Goal: Task Accomplishment & Management: Manage account settings

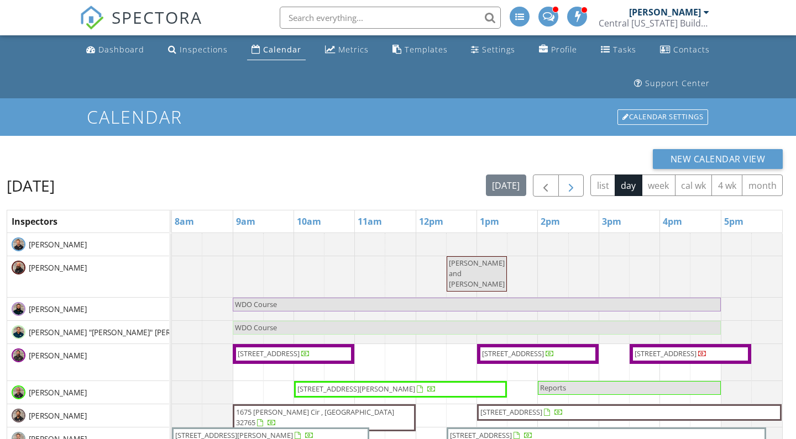
click at [566, 187] on span "button" at bounding box center [570, 186] width 13 height 13
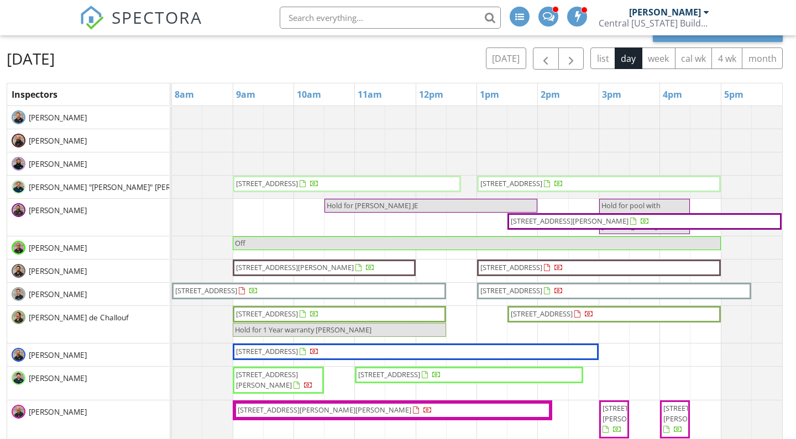
scroll to position [129, 0]
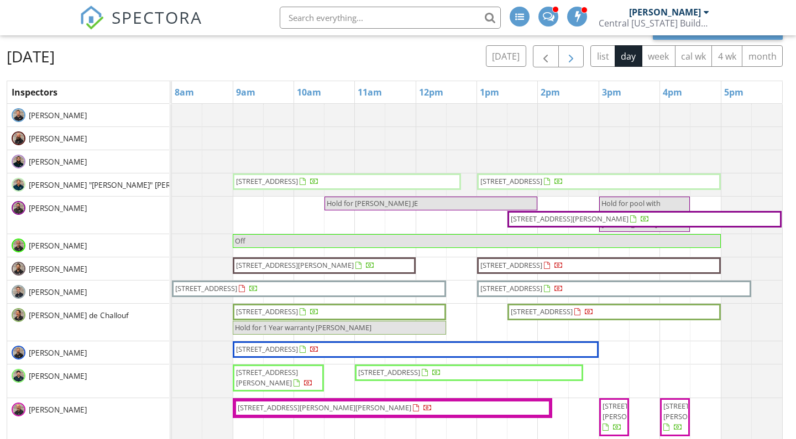
click at [564, 59] on span "button" at bounding box center [570, 56] width 13 height 13
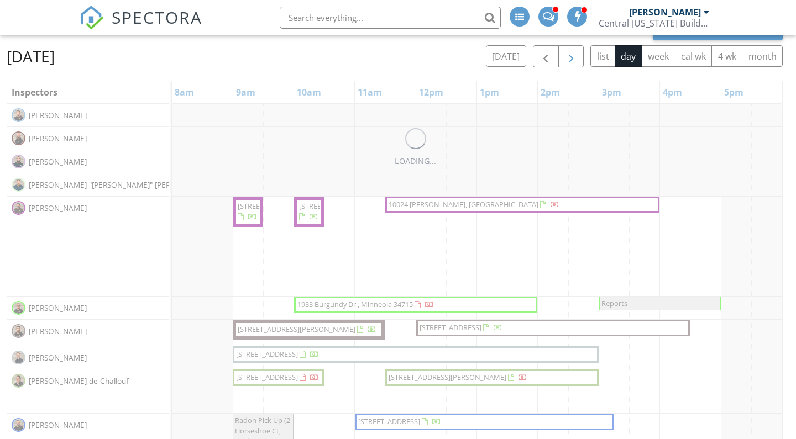
click at [564, 59] on span "button" at bounding box center [570, 56] width 13 height 13
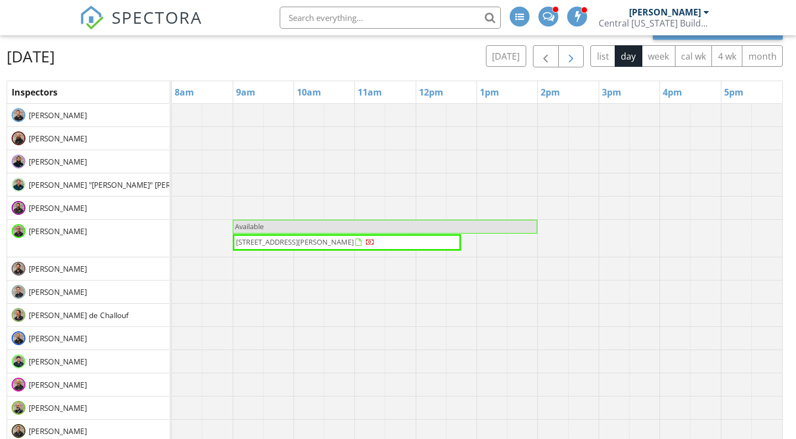
click at [564, 59] on span "button" at bounding box center [570, 56] width 13 height 13
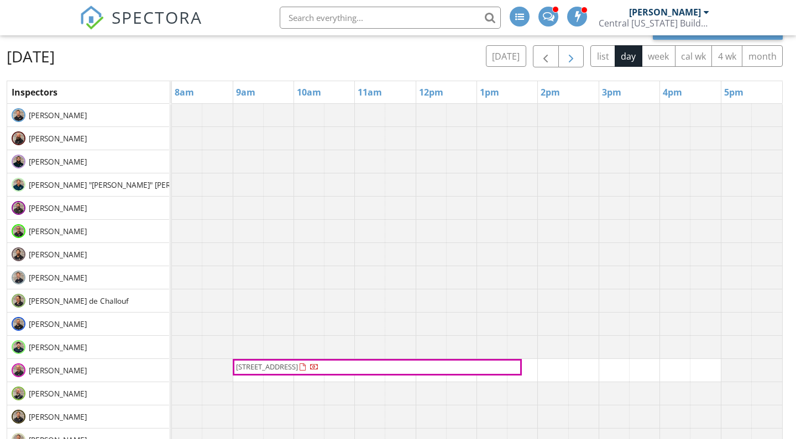
click at [564, 59] on span "button" at bounding box center [570, 56] width 13 height 13
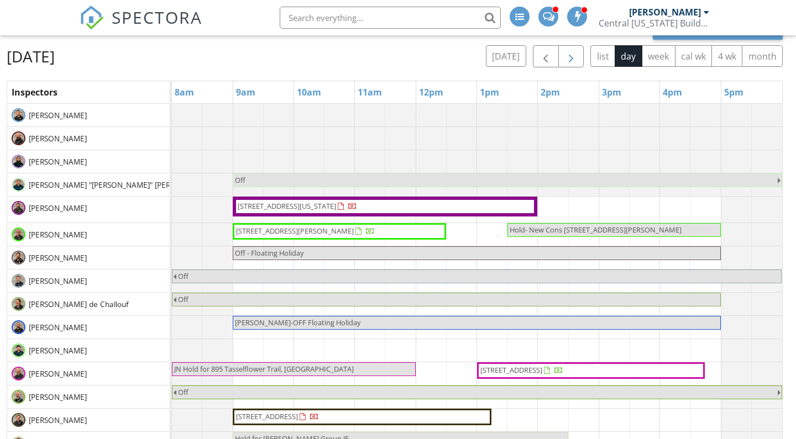
click at [564, 56] on span "button" at bounding box center [570, 56] width 13 height 13
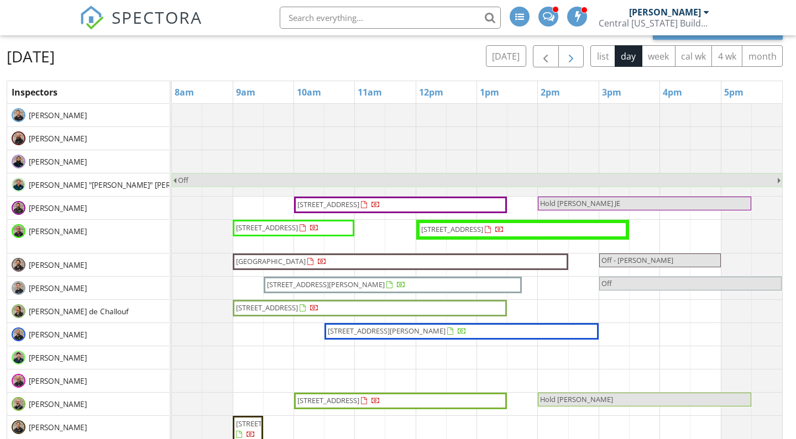
click at [564, 56] on span "button" at bounding box center [570, 56] width 13 height 13
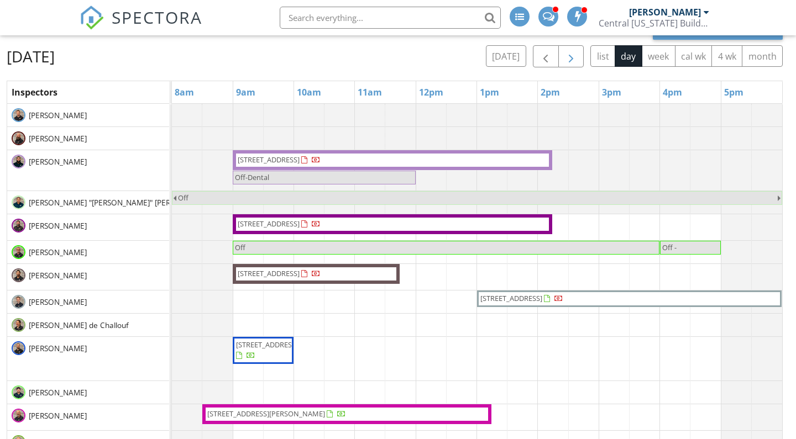
click at [570, 53] on span "button" at bounding box center [570, 56] width 13 height 13
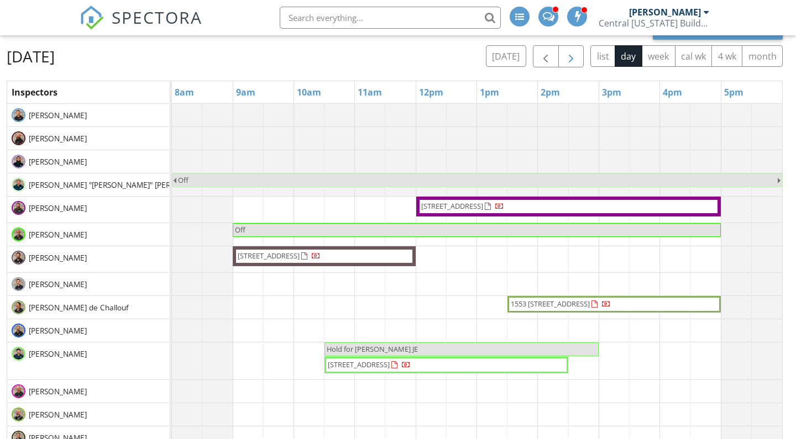
click at [575, 55] on span "button" at bounding box center [570, 56] width 13 height 13
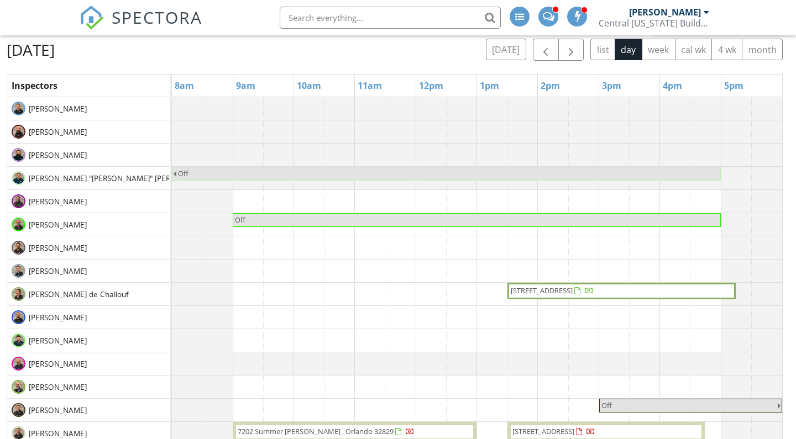
scroll to position [133, 0]
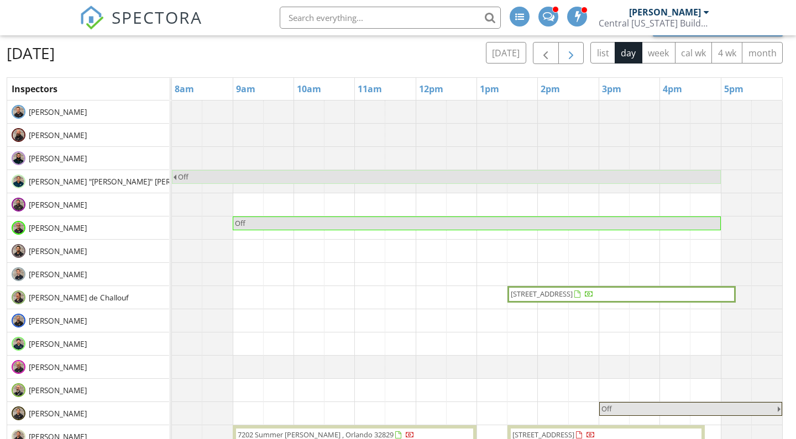
click at [562, 51] on button "button" at bounding box center [571, 53] width 26 height 23
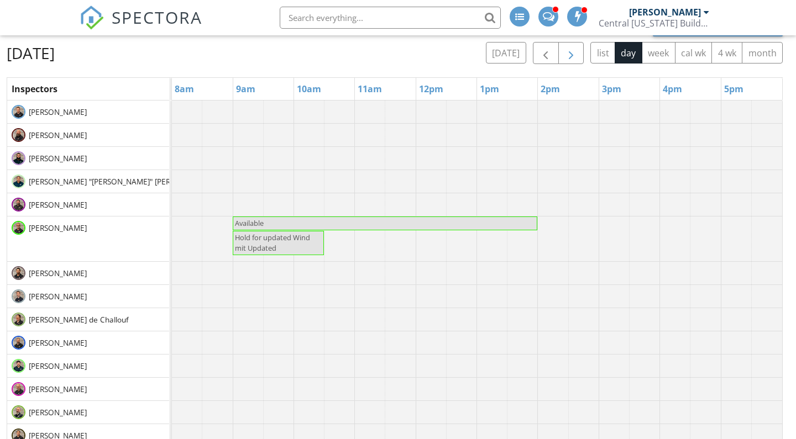
click at [576, 57] on span "button" at bounding box center [570, 53] width 13 height 13
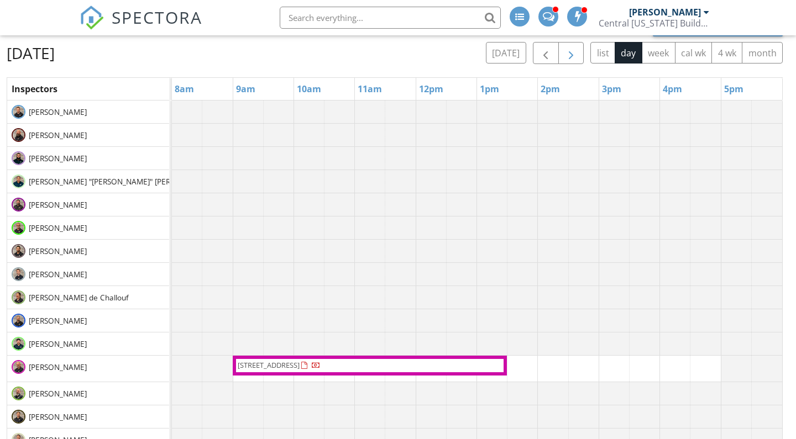
click at [576, 57] on span "button" at bounding box center [570, 53] width 13 height 13
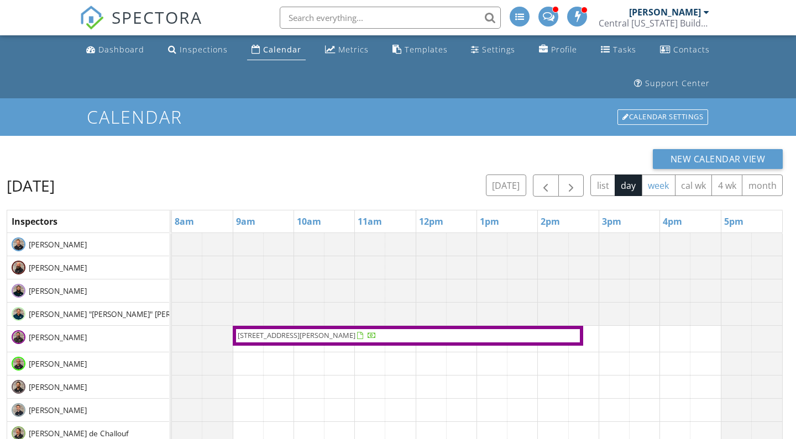
click at [658, 191] on button "week" at bounding box center [658, 186] width 34 height 22
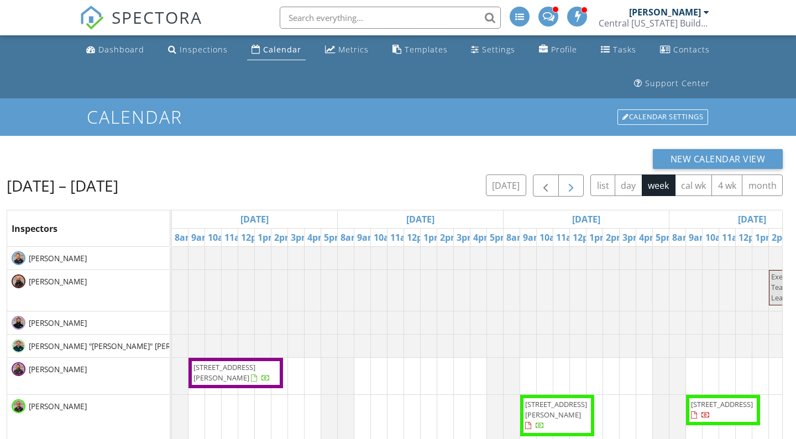
click at [570, 183] on span "button" at bounding box center [570, 186] width 13 height 13
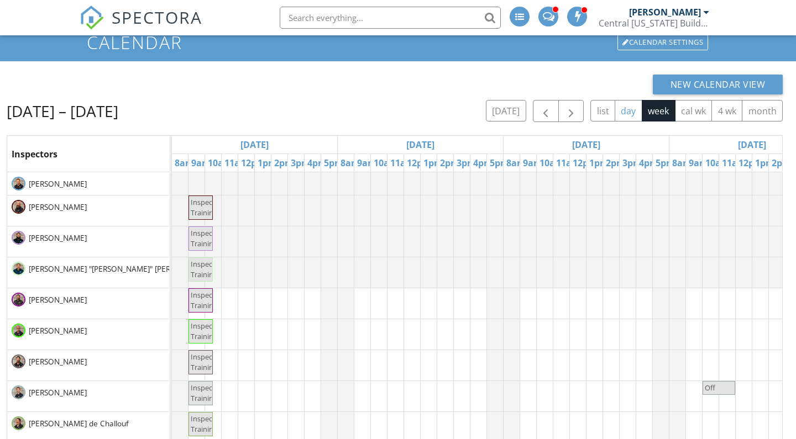
click at [633, 111] on button "day" at bounding box center [628, 111] width 28 height 22
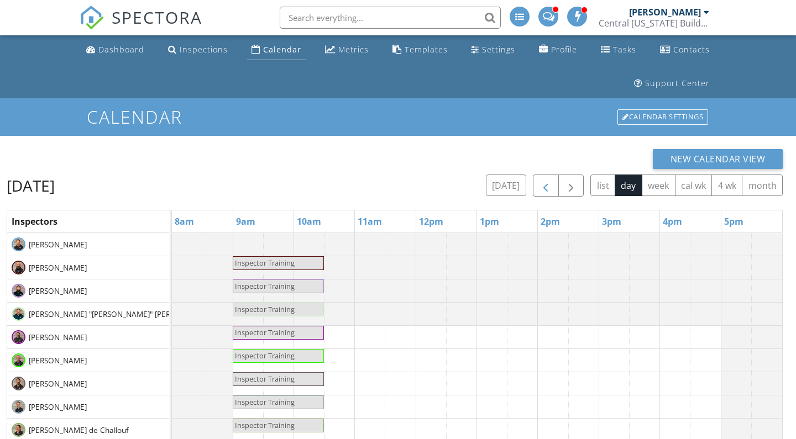
click at [540, 180] on span "button" at bounding box center [545, 186] width 13 height 13
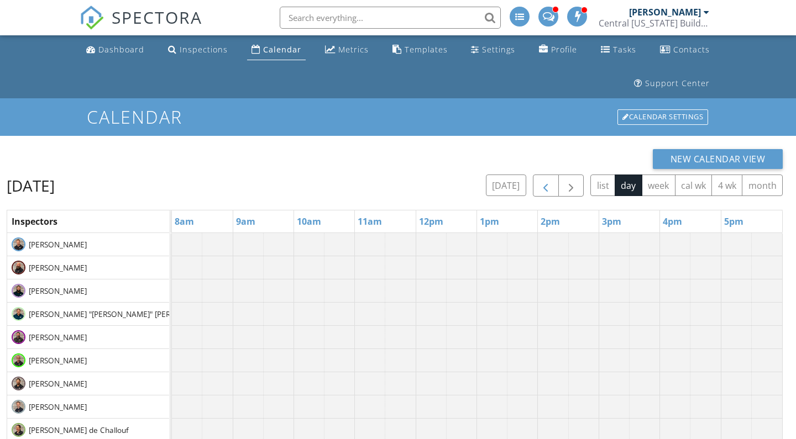
click at [540, 180] on span "button" at bounding box center [545, 186] width 13 height 13
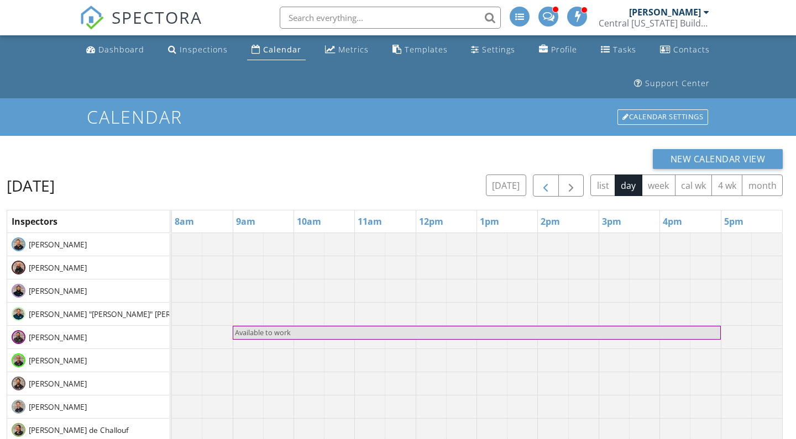
click at [540, 180] on span "button" at bounding box center [545, 186] width 13 height 13
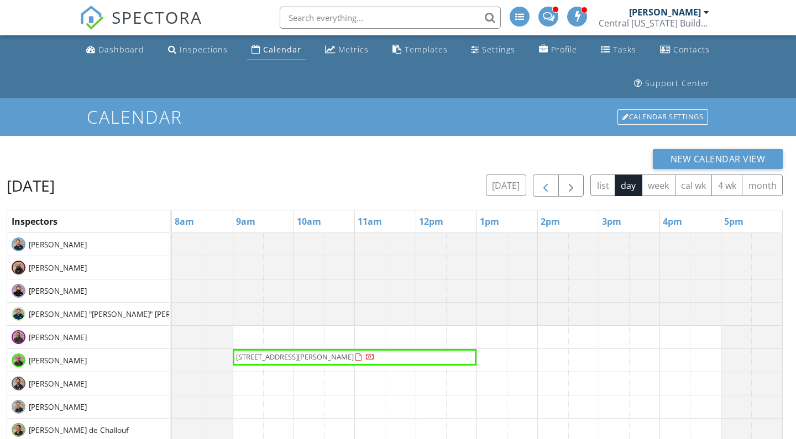
click at [540, 180] on span "button" at bounding box center [545, 186] width 13 height 13
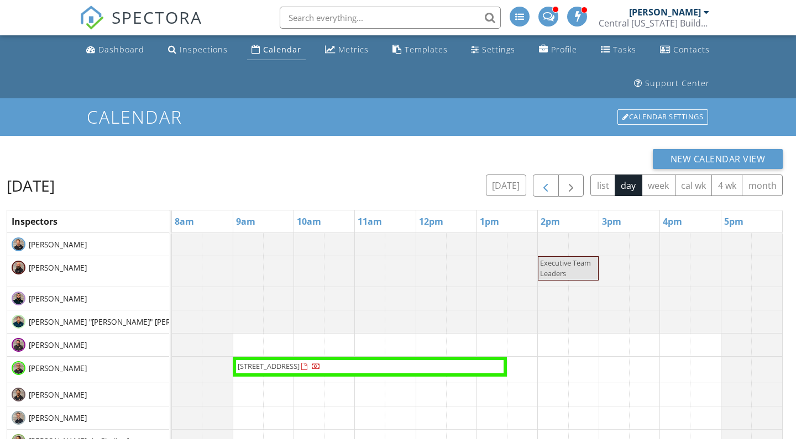
click at [551, 189] on span "button" at bounding box center [545, 186] width 13 height 13
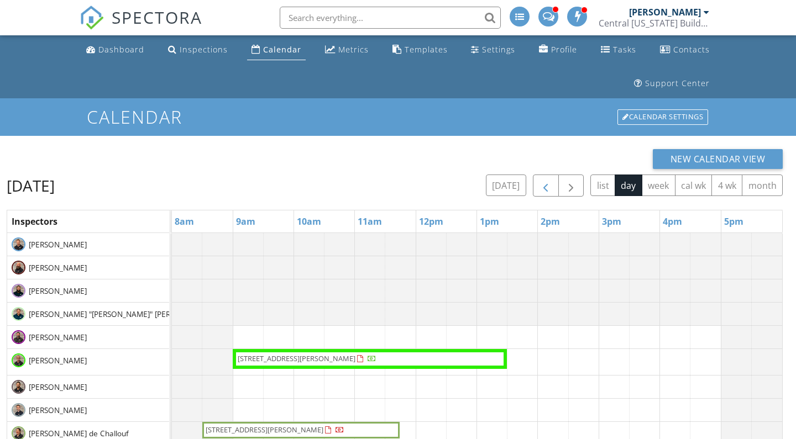
click at [551, 189] on span "button" at bounding box center [545, 186] width 13 height 13
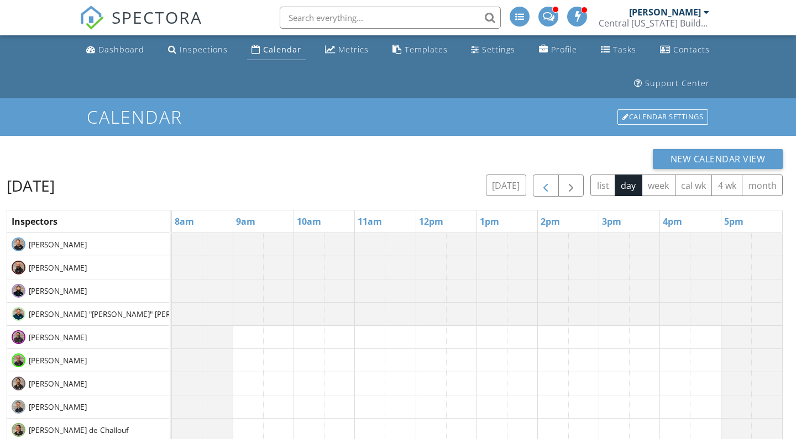
click at [550, 188] on span "button" at bounding box center [545, 186] width 13 height 13
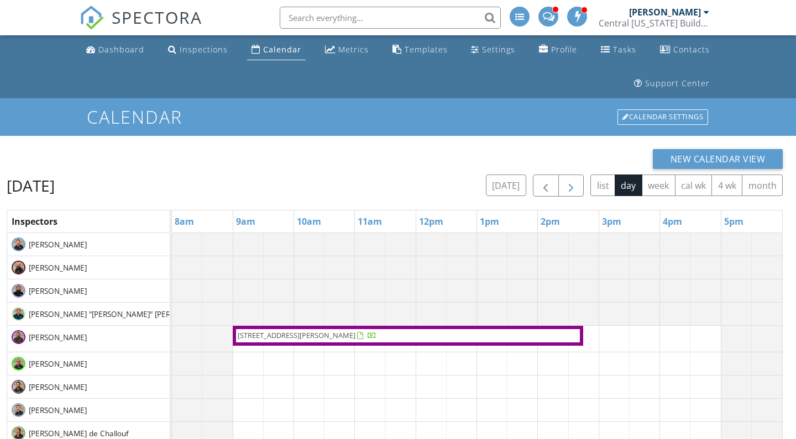
click at [561, 186] on button "button" at bounding box center [571, 186] width 26 height 23
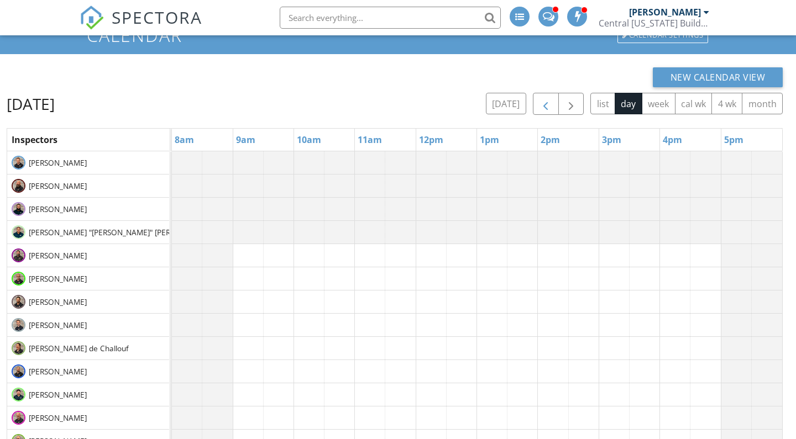
click at [542, 111] on span "button" at bounding box center [545, 104] width 13 height 13
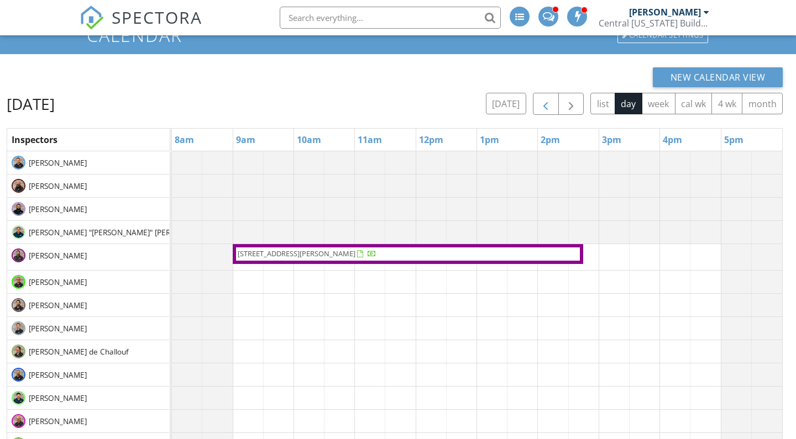
click at [542, 104] on span "button" at bounding box center [545, 104] width 13 height 13
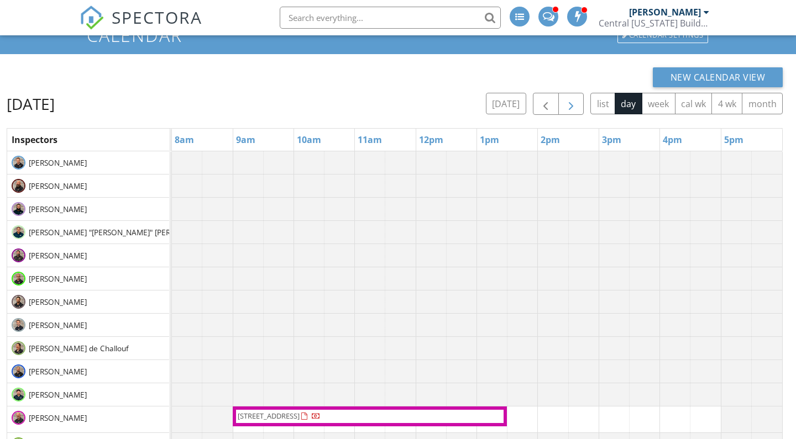
click at [568, 98] on span "button" at bounding box center [570, 104] width 13 height 13
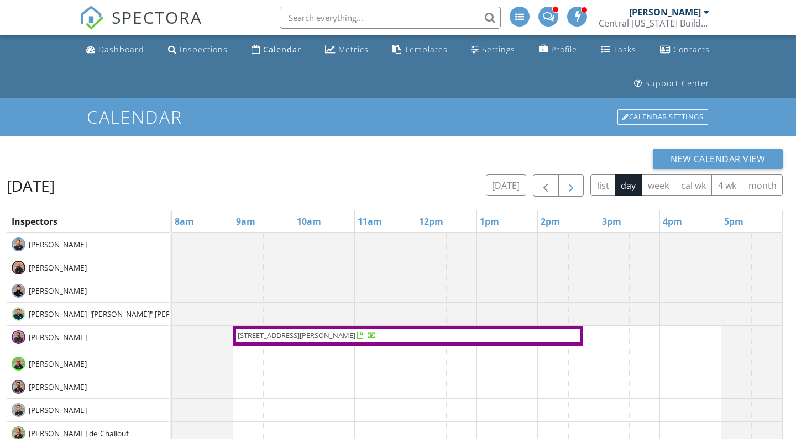
click at [575, 186] on span "button" at bounding box center [570, 186] width 13 height 13
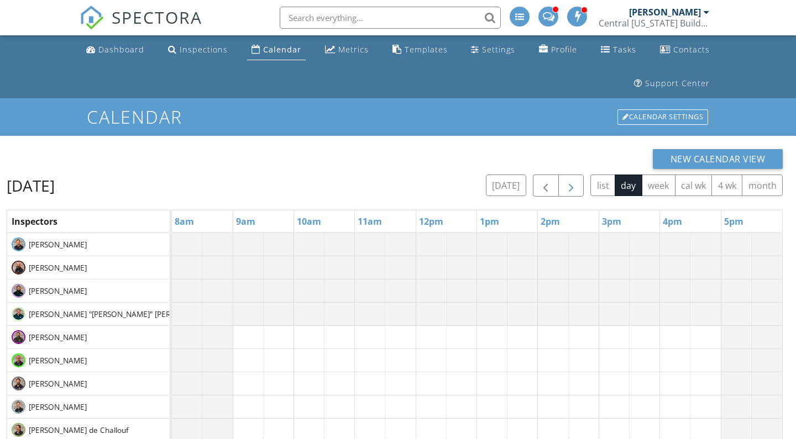
click at [565, 186] on span "button" at bounding box center [570, 186] width 13 height 13
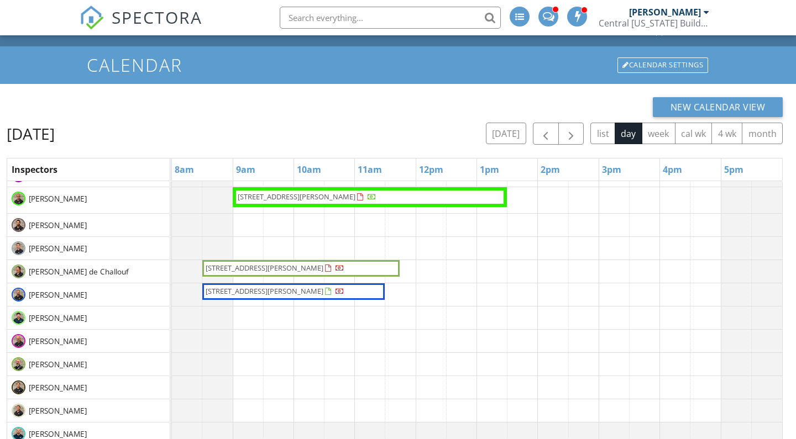
scroll to position [115, 0]
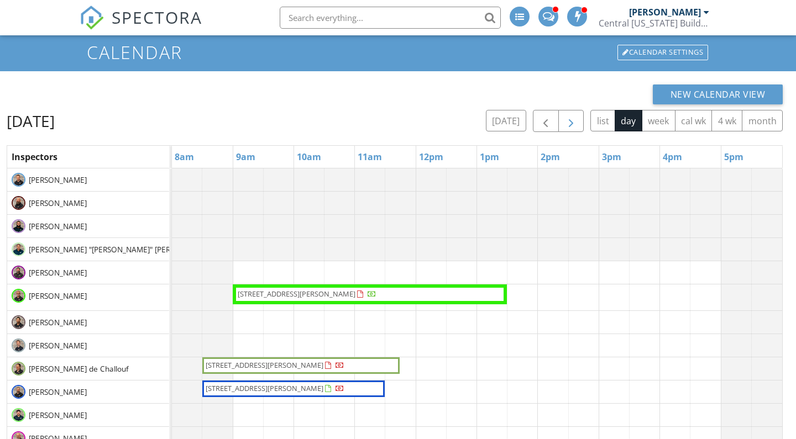
click at [574, 119] on span "button" at bounding box center [570, 121] width 13 height 13
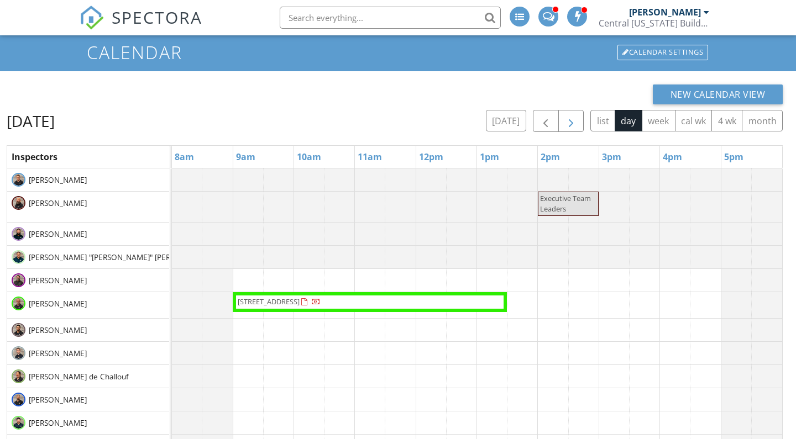
click at [574, 119] on span "button" at bounding box center [570, 121] width 13 height 13
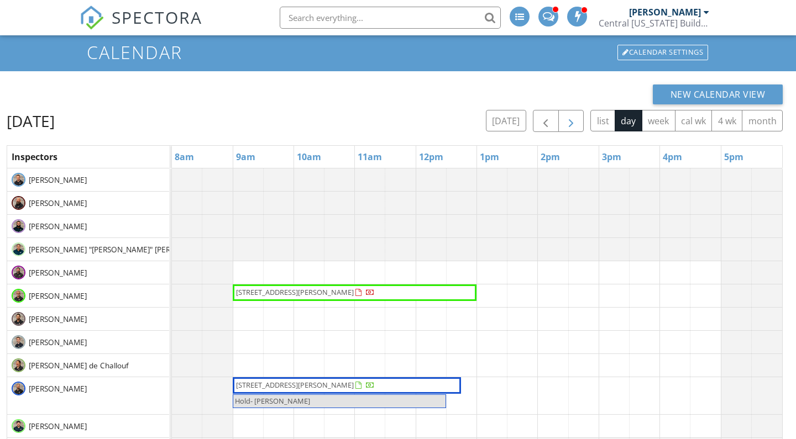
click at [574, 119] on span "button" at bounding box center [570, 121] width 13 height 13
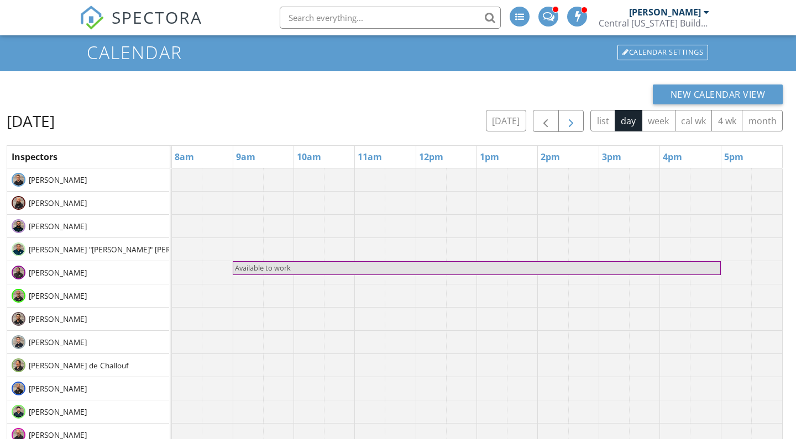
click at [573, 123] on span "button" at bounding box center [570, 121] width 13 height 13
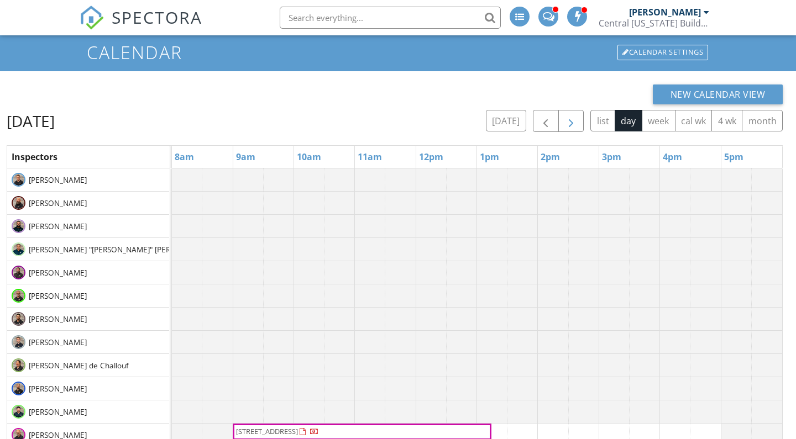
click at [573, 123] on span "button" at bounding box center [570, 121] width 13 height 13
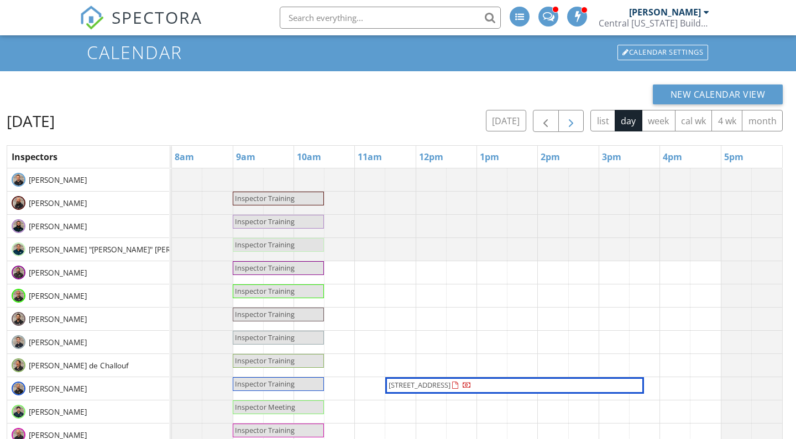
click at [573, 123] on span "button" at bounding box center [570, 121] width 13 height 13
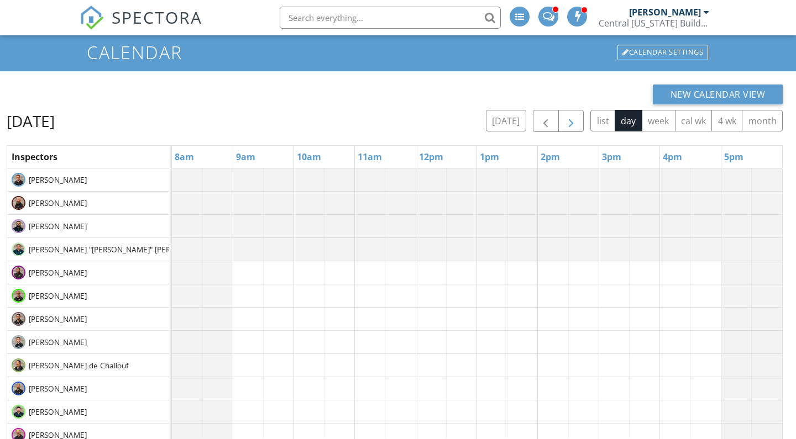
click at [573, 123] on span "button" at bounding box center [570, 121] width 13 height 13
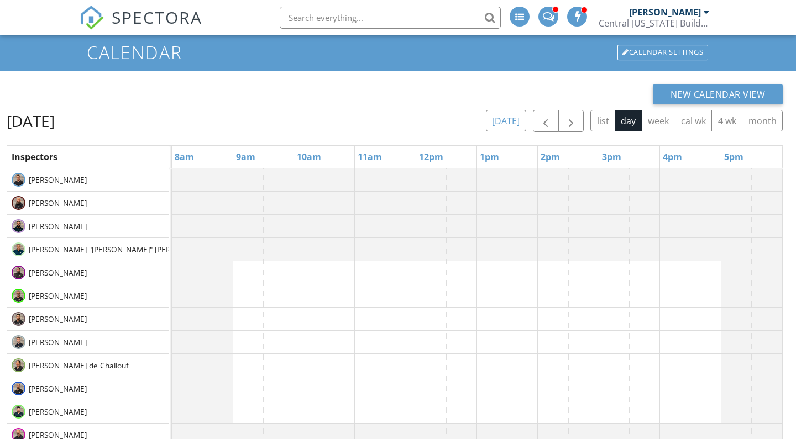
click at [515, 121] on button "[DATE]" at bounding box center [506, 121] width 40 height 22
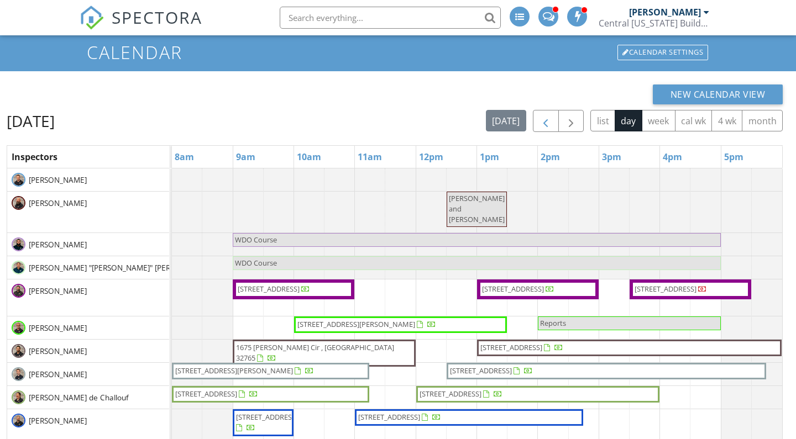
click at [541, 115] on span "button" at bounding box center [545, 121] width 13 height 13
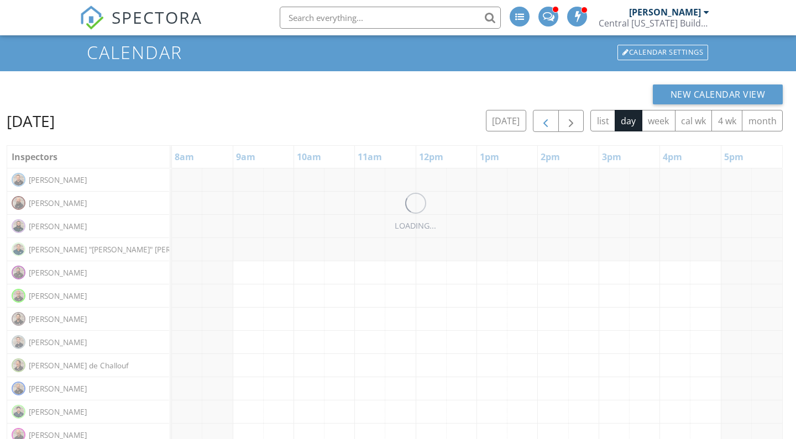
click at [541, 115] on span "button" at bounding box center [545, 121] width 13 height 13
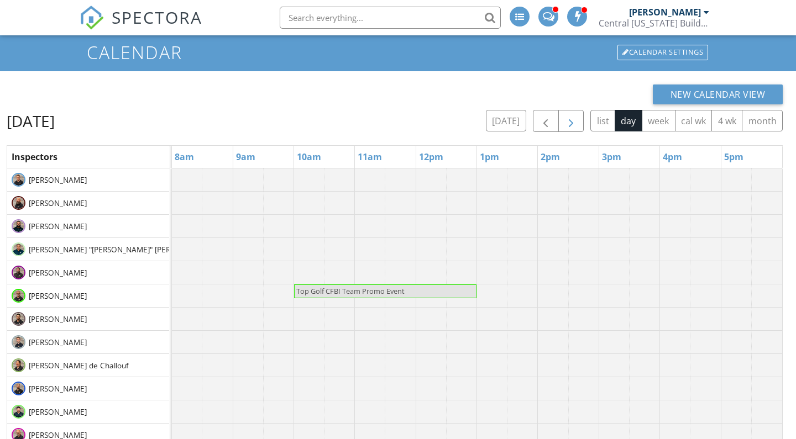
click at [569, 113] on button "button" at bounding box center [571, 121] width 26 height 23
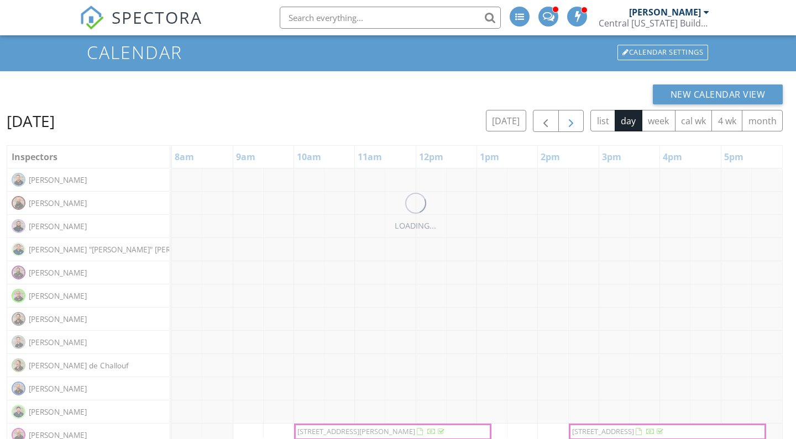
click at [569, 113] on button "button" at bounding box center [571, 121] width 26 height 23
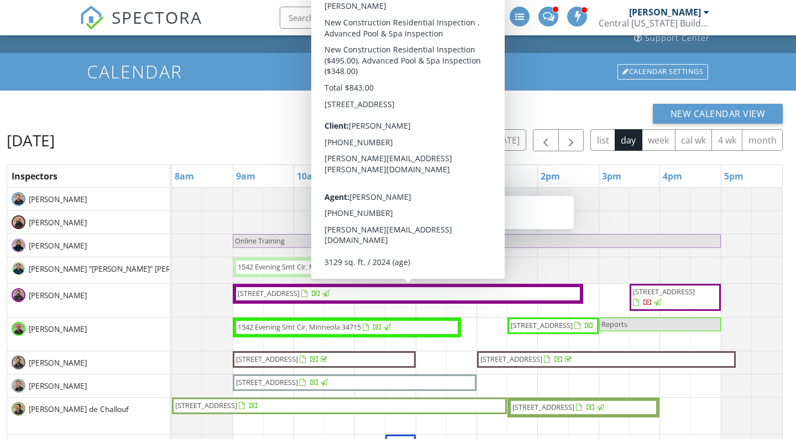
scroll to position [44, 0]
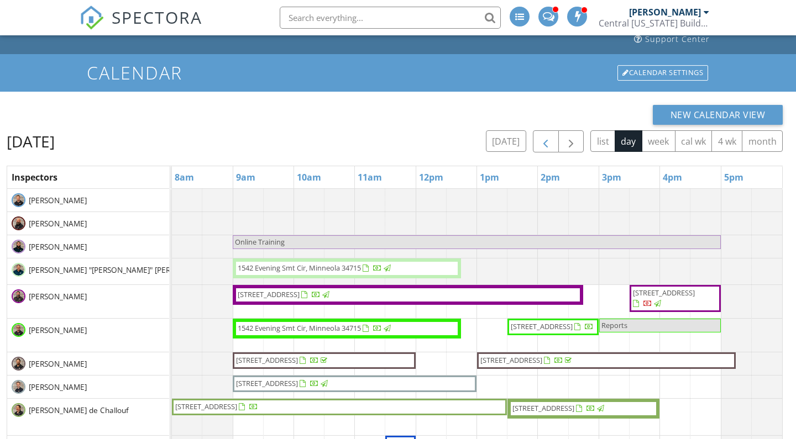
click at [544, 139] on span "button" at bounding box center [545, 141] width 13 height 13
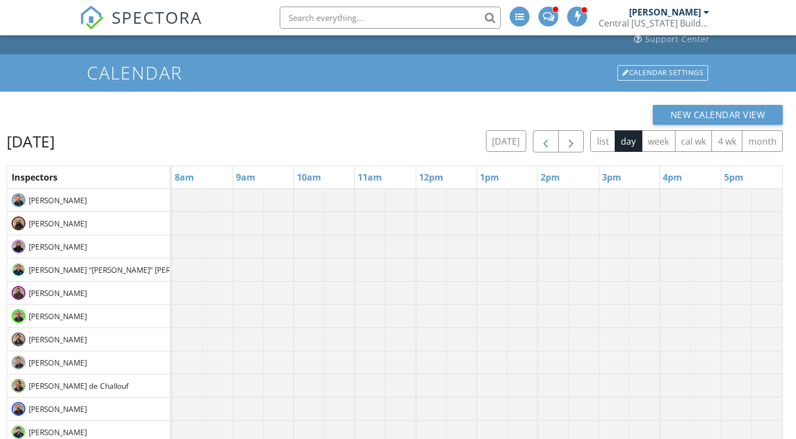
click at [544, 139] on span "button" at bounding box center [545, 141] width 13 height 13
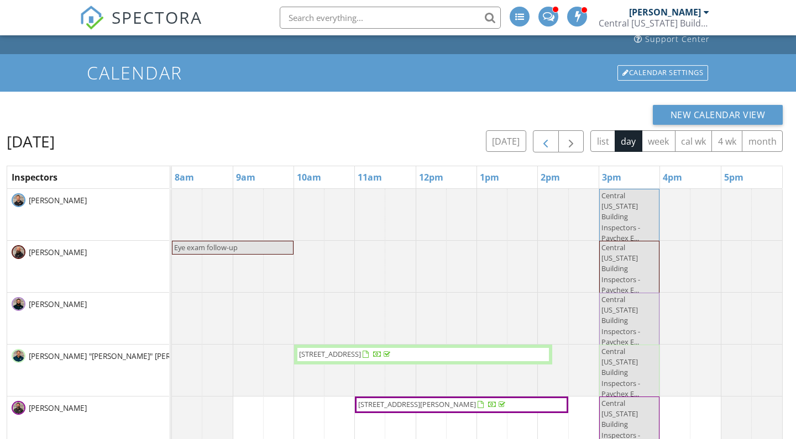
click at [544, 139] on span "button" at bounding box center [545, 141] width 13 height 13
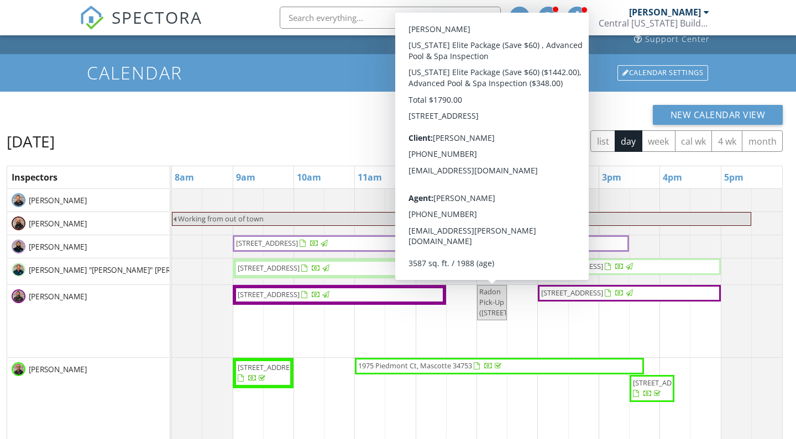
click at [596, 107] on div "New Calendar View" at bounding box center [395, 115] width 776 height 20
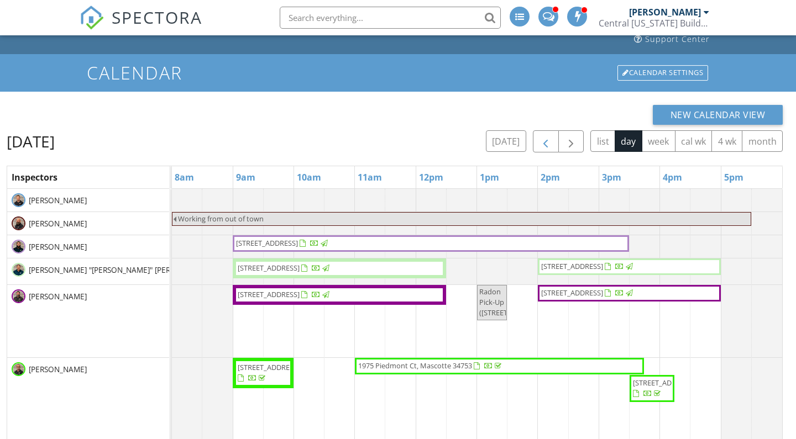
click at [544, 142] on span "button" at bounding box center [545, 141] width 13 height 13
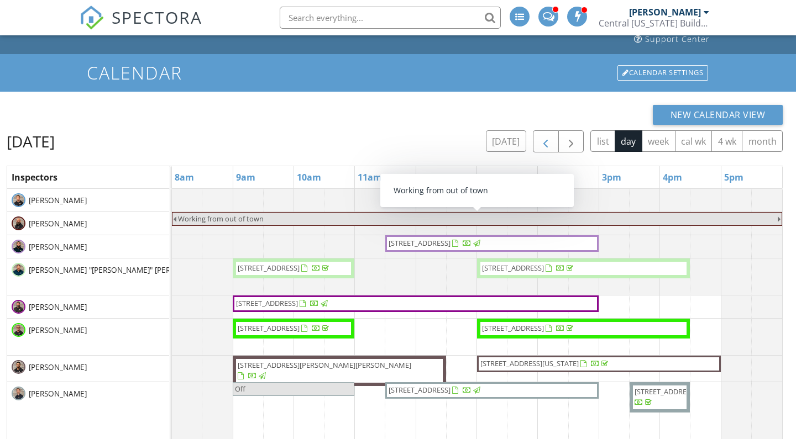
click at [546, 139] on span "button" at bounding box center [545, 141] width 13 height 13
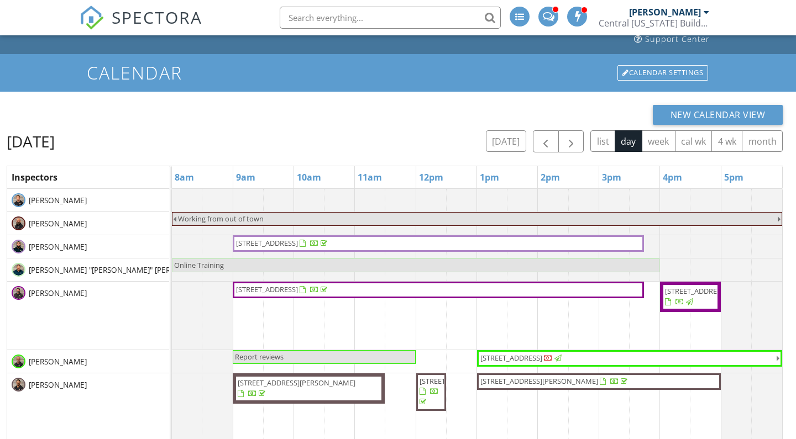
click at [395, 285] on span "7710 Dawberry Ct , Orlando 32819" at bounding box center [438, 290] width 407 height 11
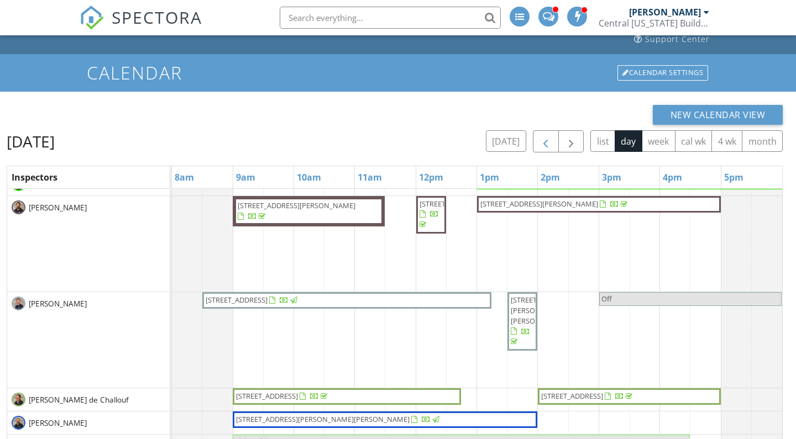
click at [548, 136] on span "button" at bounding box center [545, 141] width 13 height 13
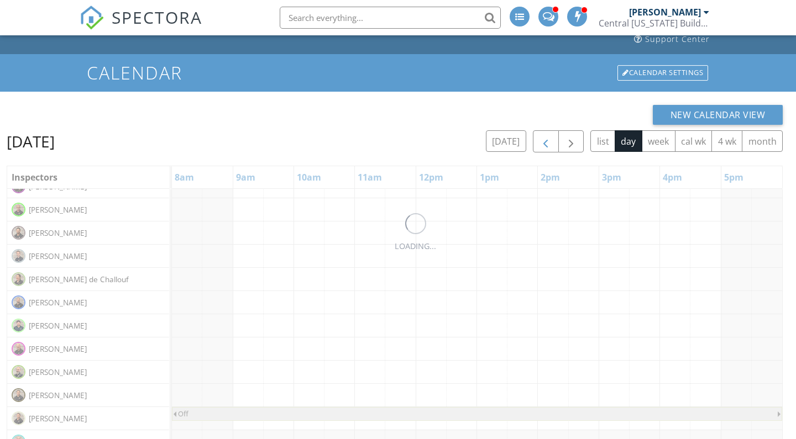
scroll to position [107, 0]
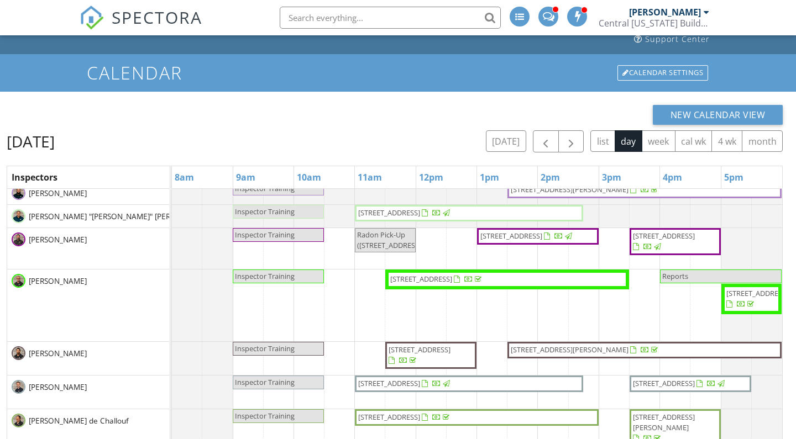
click at [563, 349] on span "7024 Old Greenfield Ln, Winter Garden 34787" at bounding box center [569, 350] width 118 height 10
click at [546, 139] on span "button" at bounding box center [545, 141] width 13 height 13
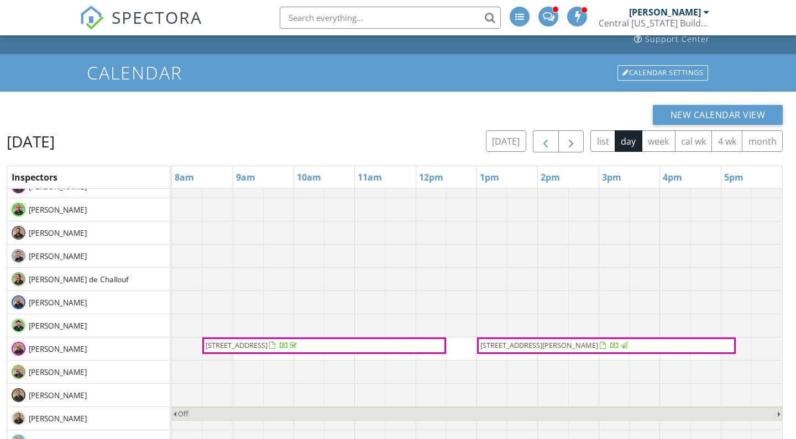
click at [547, 139] on span "button" at bounding box center [545, 141] width 13 height 13
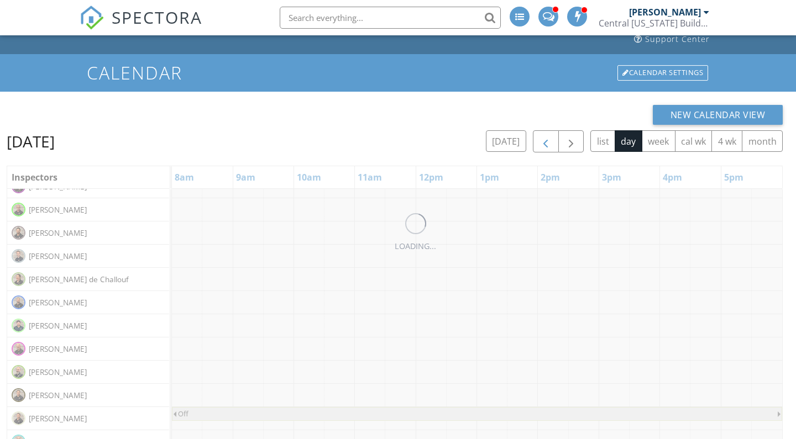
click at [547, 139] on span "button" at bounding box center [545, 141] width 13 height 13
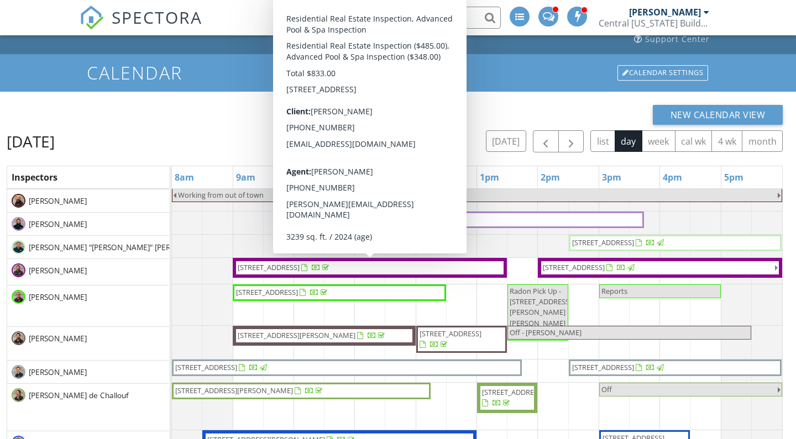
scroll to position [23, 0]
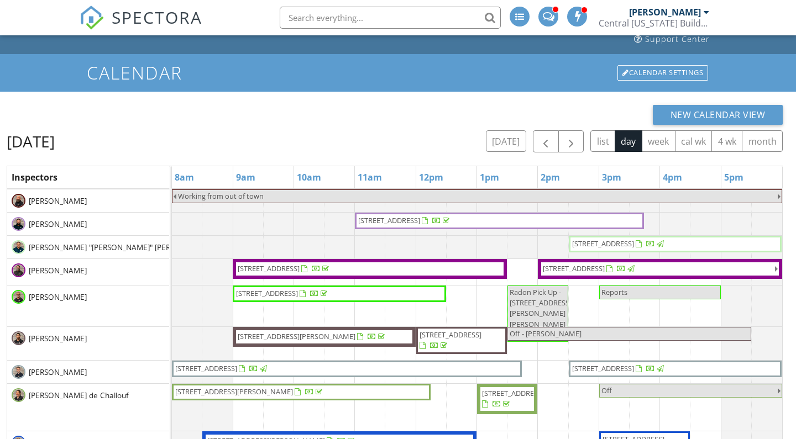
click at [556, 274] on span "14867 Bonnybridge Dr, Orlando 32826" at bounding box center [589, 269] width 96 height 11
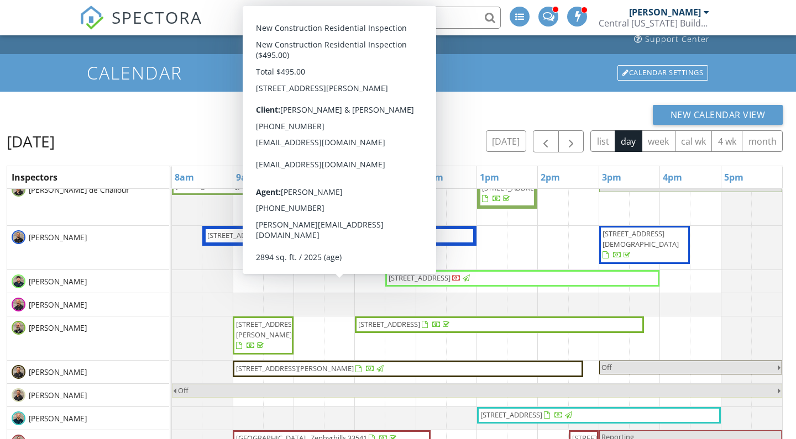
scroll to position [321, 0]
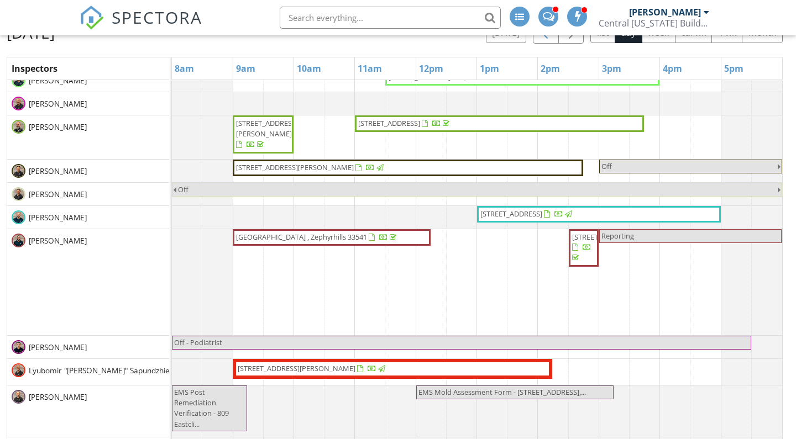
click at [548, 35] on span "button" at bounding box center [545, 33] width 13 height 13
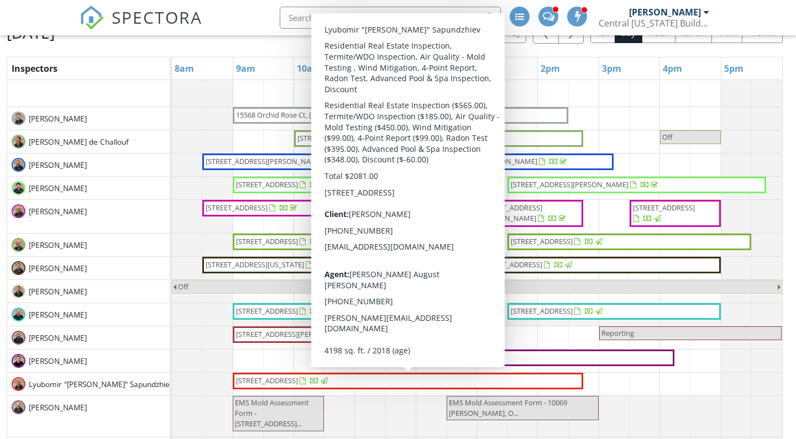
click at [298, 377] on span "7637 Toscana Blvd , Orlando 32819" at bounding box center [267, 381] width 62 height 10
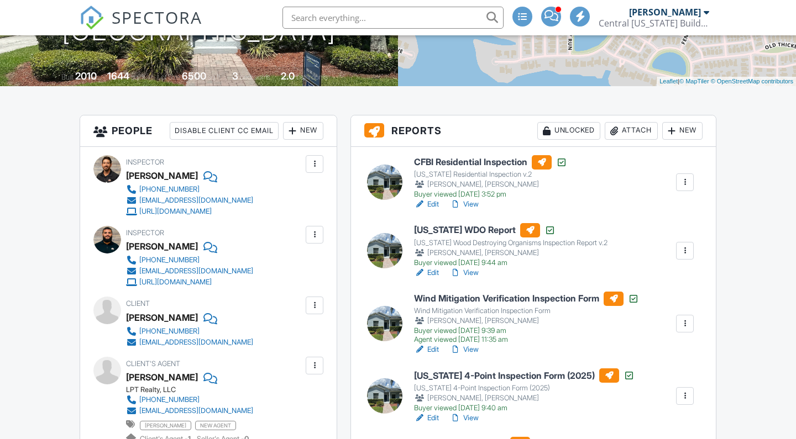
scroll to position [243, 0]
click at [467, 272] on link "View" at bounding box center [464, 272] width 29 height 11
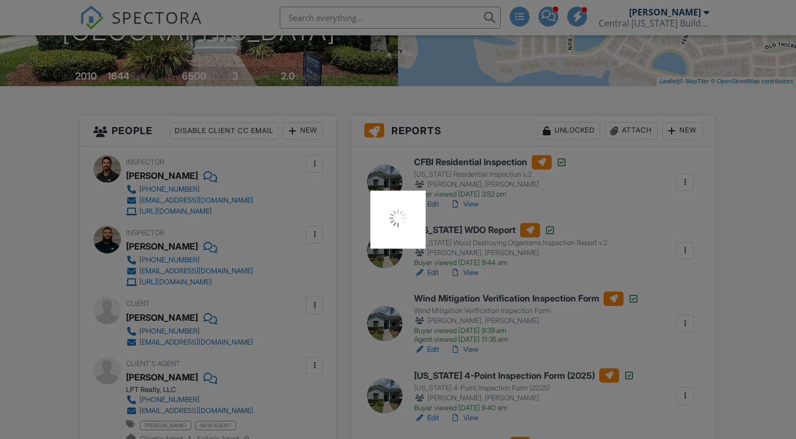
scroll to position [0, 0]
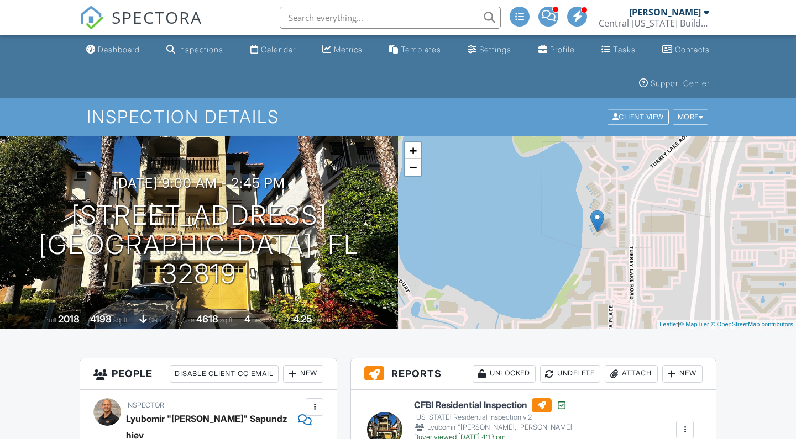
click at [280, 46] on div "Calendar" at bounding box center [278, 49] width 35 height 9
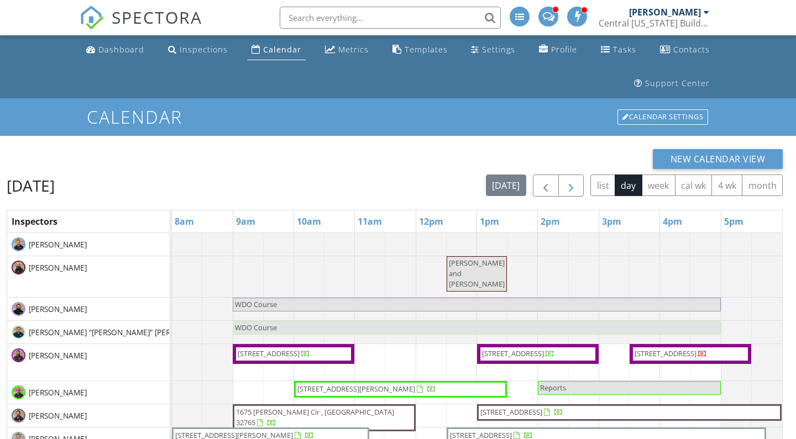
click at [564, 185] on span "button" at bounding box center [570, 186] width 13 height 13
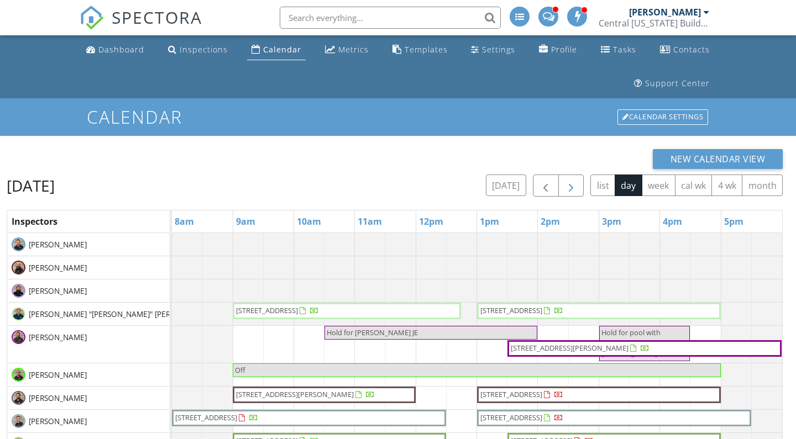
click at [567, 186] on span "button" at bounding box center [570, 186] width 13 height 13
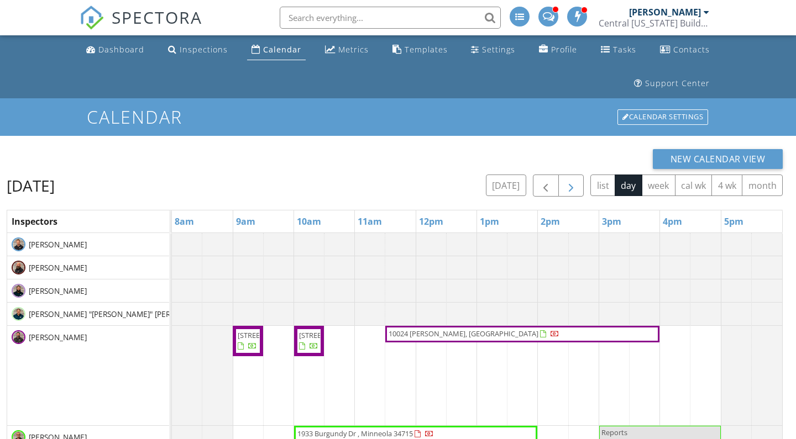
click at [567, 186] on span "button" at bounding box center [570, 186] width 13 height 13
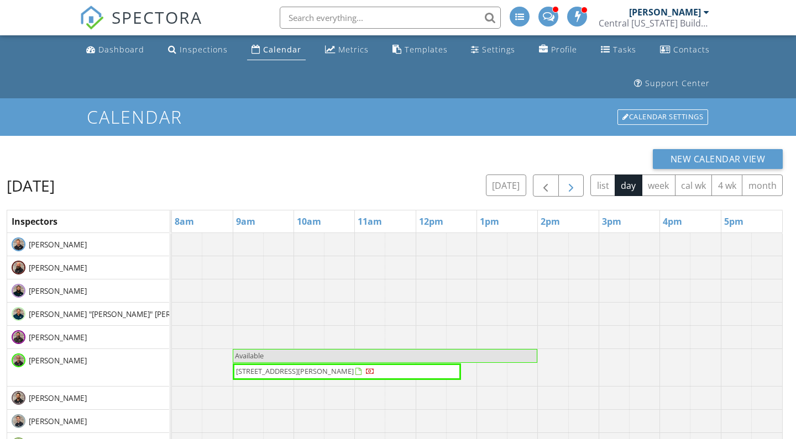
click at [567, 186] on span "button" at bounding box center [570, 186] width 13 height 13
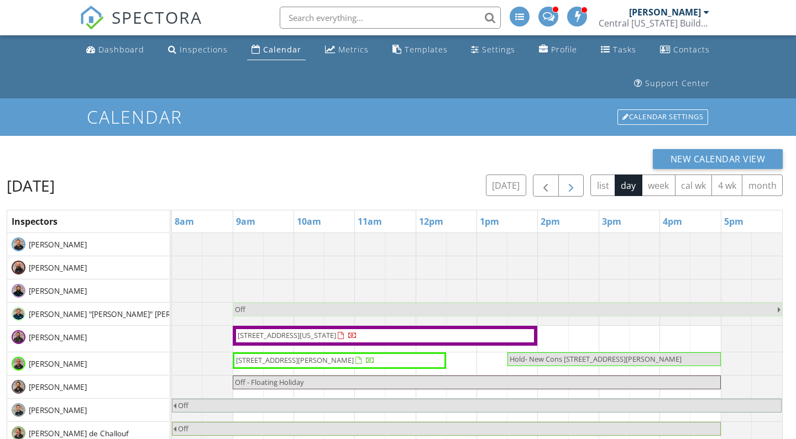
click at [567, 186] on span "button" at bounding box center [570, 186] width 13 height 13
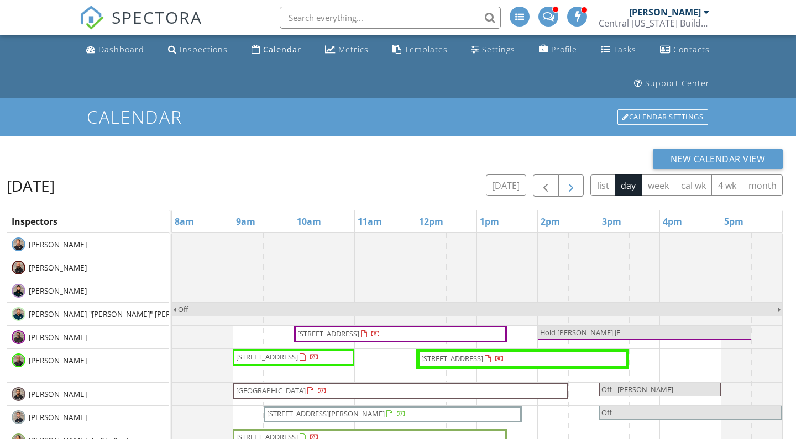
click at [567, 186] on span "button" at bounding box center [570, 186] width 13 height 13
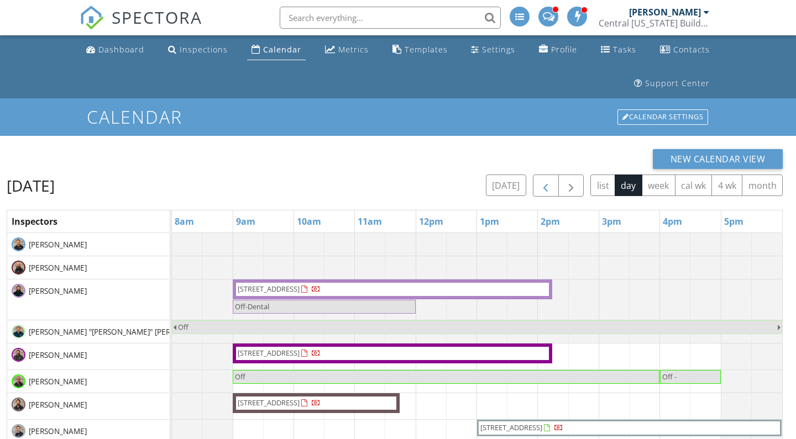
click at [552, 185] on button "button" at bounding box center [546, 186] width 26 height 23
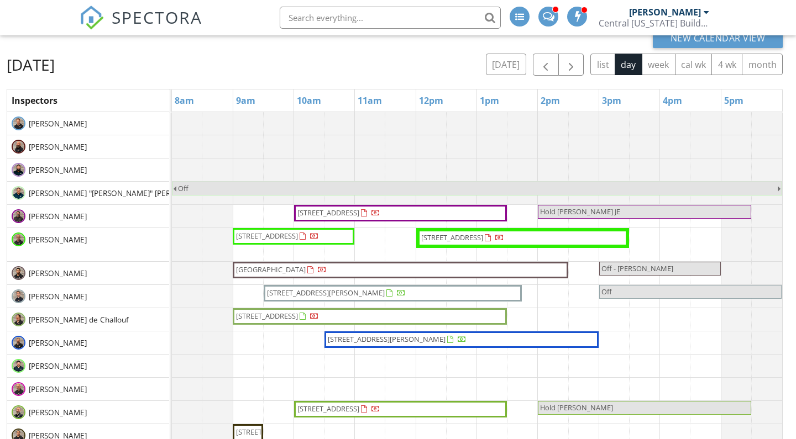
scroll to position [143, 0]
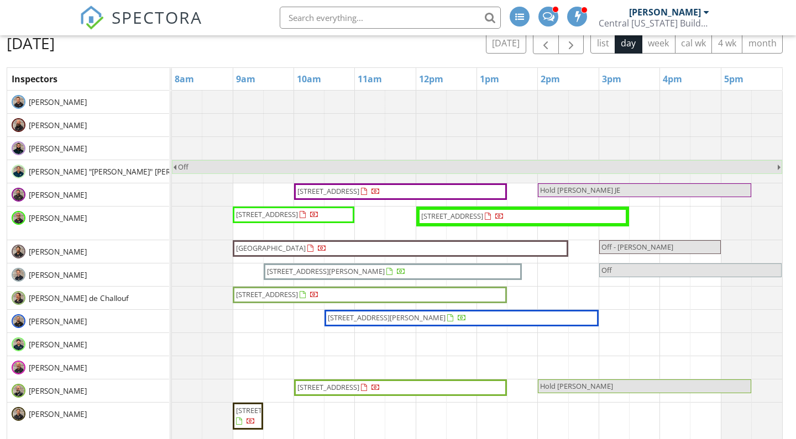
click at [144, 234] on div "[PERSON_NAME]" at bounding box center [88, 223] width 162 height 33
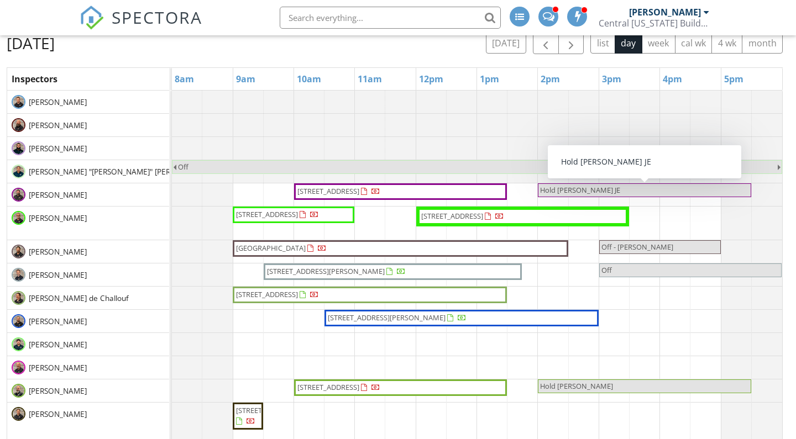
click at [565, 187] on span "Hold Rachel Ellis JE" at bounding box center [580, 190] width 80 height 10
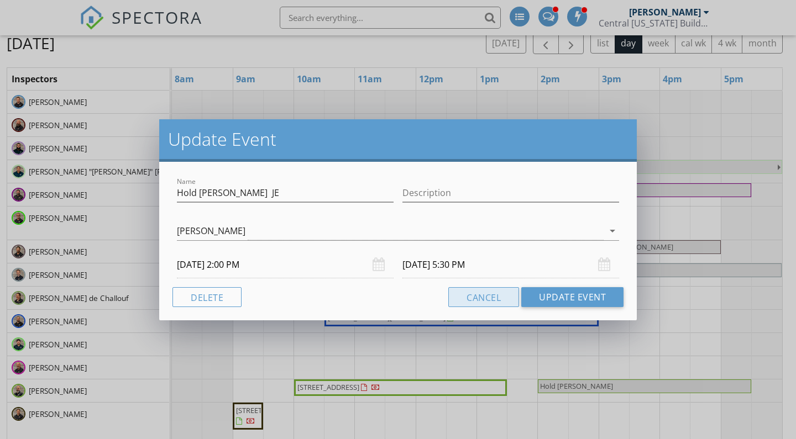
click at [463, 299] on button "Cancel" at bounding box center [483, 297] width 71 height 20
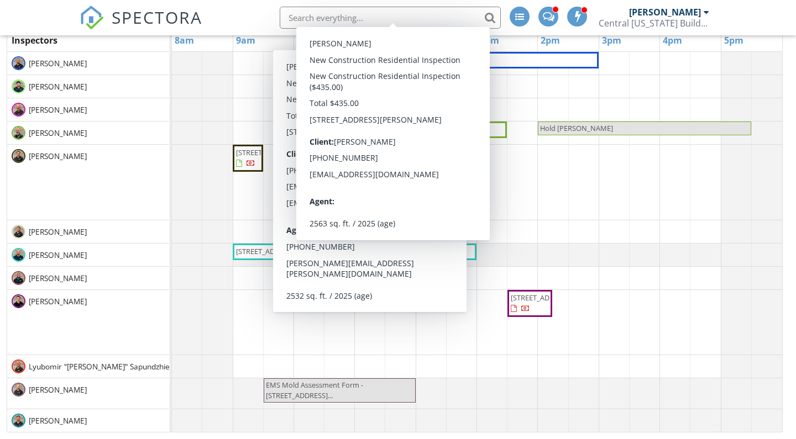
scroll to position [181, 0]
click at [146, 238] on div "[PERSON_NAME]" at bounding box center [88, 232] width 162 height 23
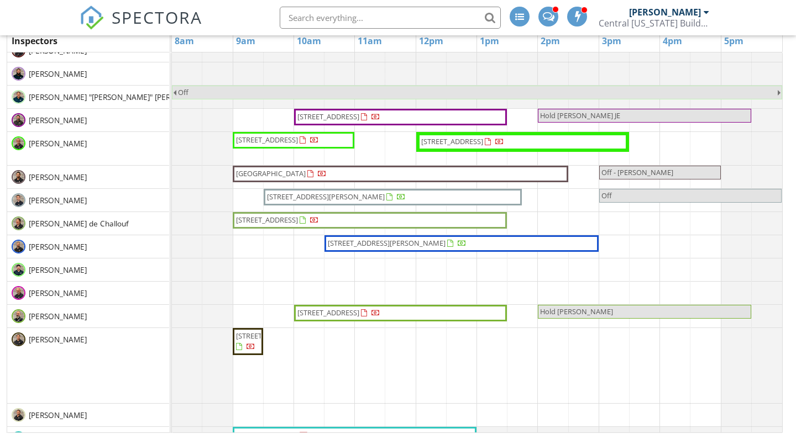
scroll to position [32, 0]
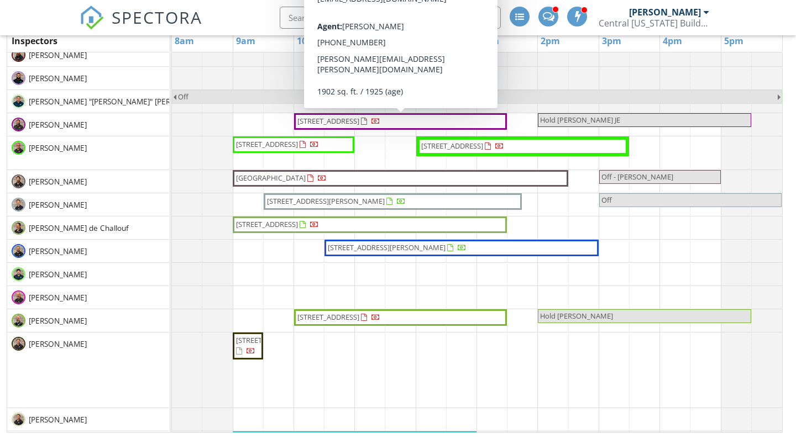
click at [344, 118] on span "2736 4th Ave N , St. Petersburg 33713" at bounding box center [328, 121] width 62 height 10
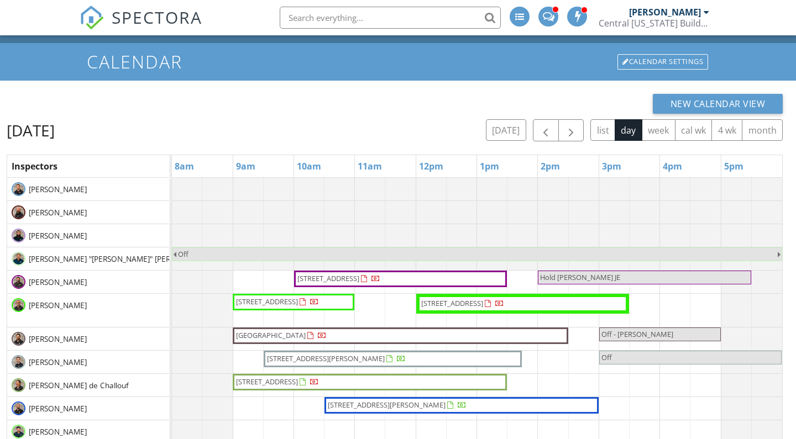
scroll to position [0, 0]
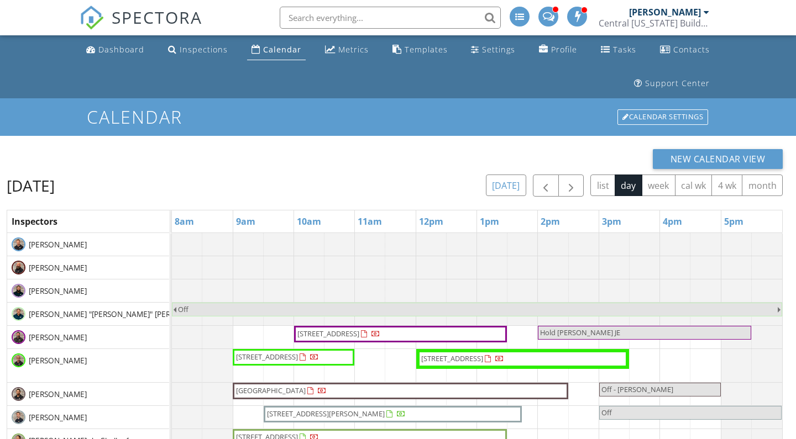
click at [524, 185] on button "today" at bounding box center [506, 186] width 40 height 22
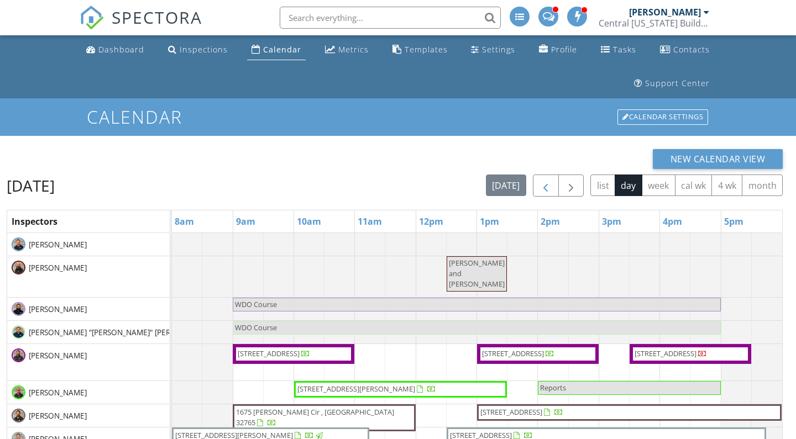
click at [542, 188] on span "button" at bounding box center [545, 186] width 13 height 13
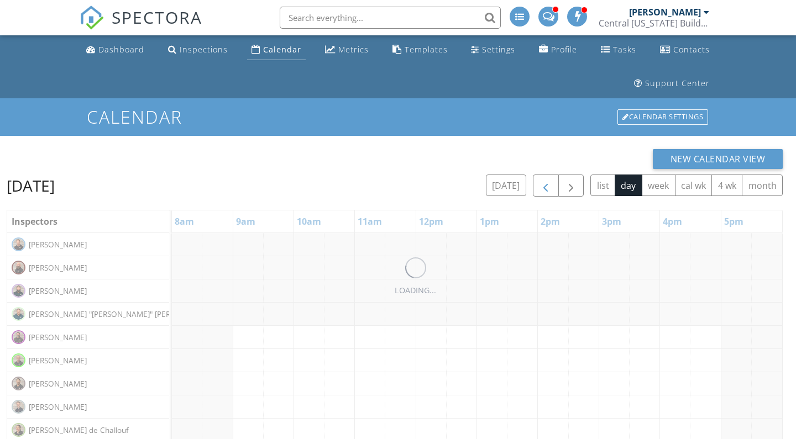
click at [542, 188] on span "button" at bounding box center [545, 186] width 13 height 13
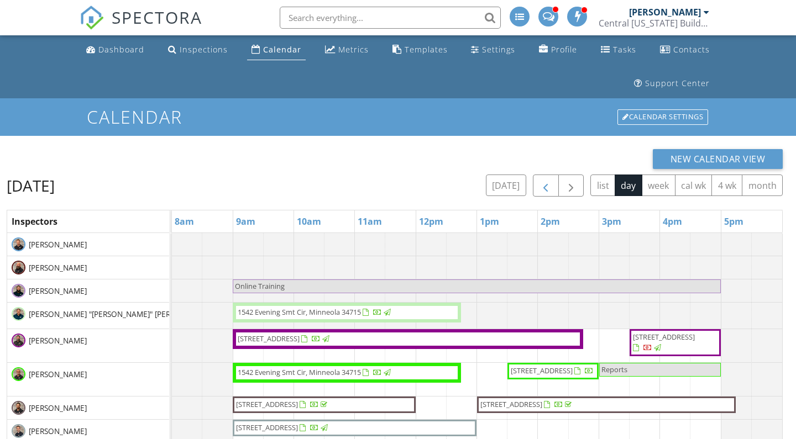
click at [542, 188] on span "button" at bounding box center [545, 186] width 13 height 13
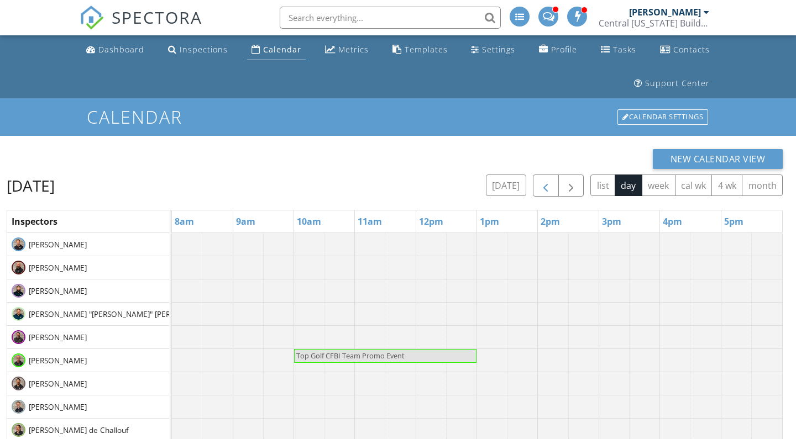
click at [542, 188] on span "button" at bounding box center [545, 186] width 13 height 13
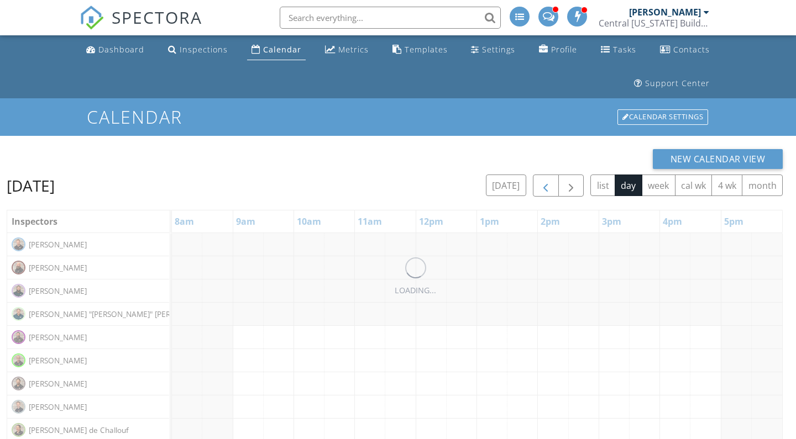
click at [542, 188] on span "button" at bounding box center [545, 186] width 13 height 13
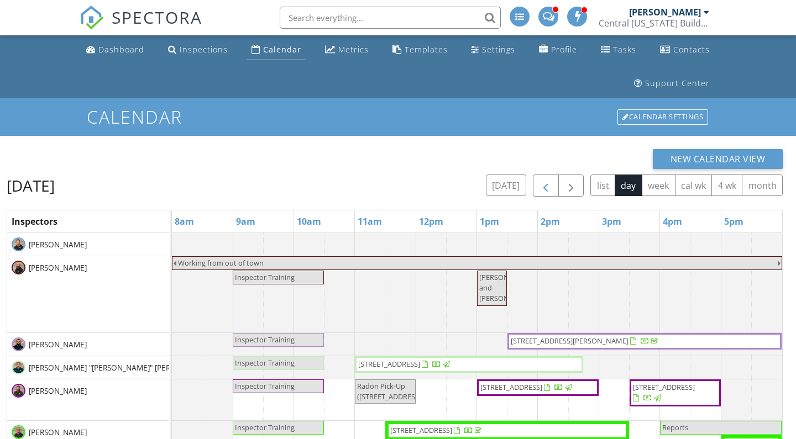
click at [542, 188] on span "button" at bounding box center [545, 186] width 13 height 13
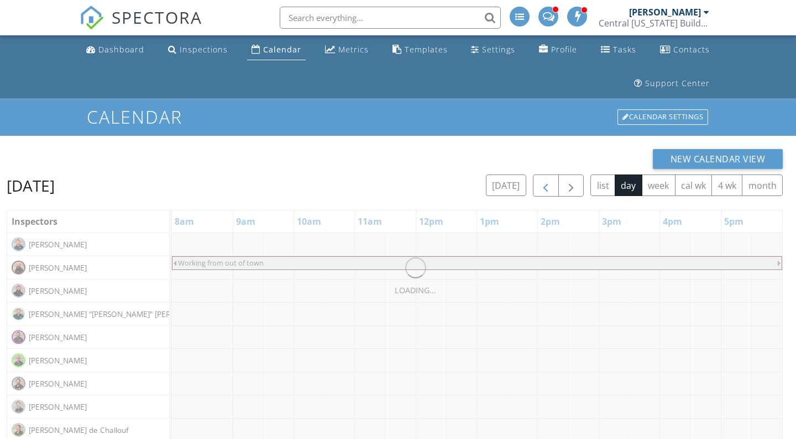
click at [542, 188] on span "button" at bounding box center [545, 186] width 13 height 13
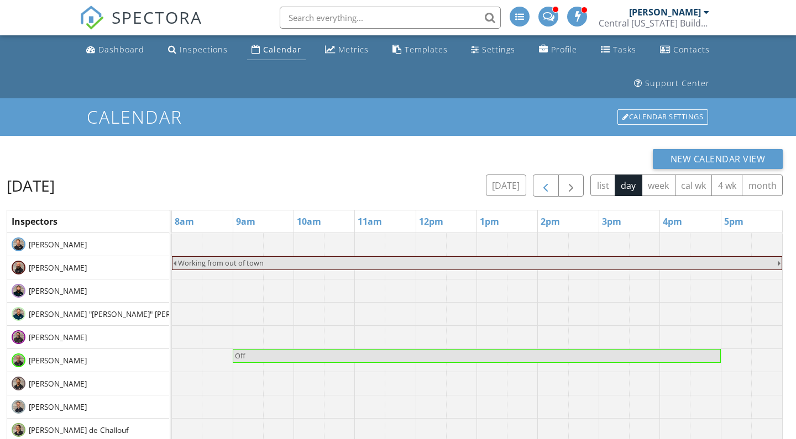
click at [540, 183] on span "button" at bounding box center [545, 186] width 13 height 13
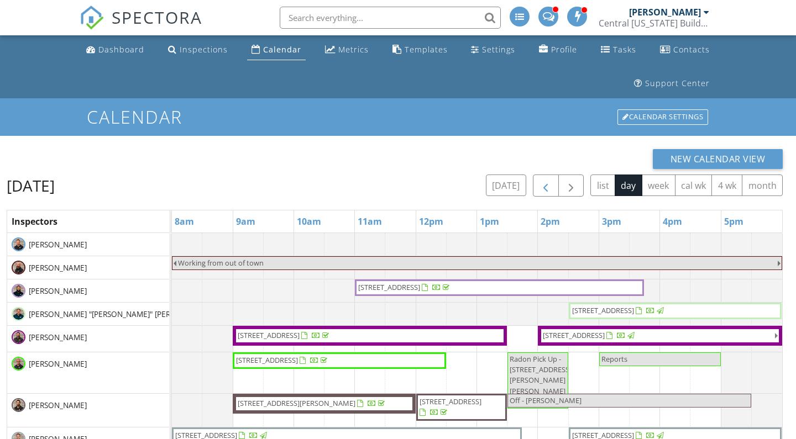
click at [540, 183] on span "button" at bounding box center [545, 186] width 13 height 13
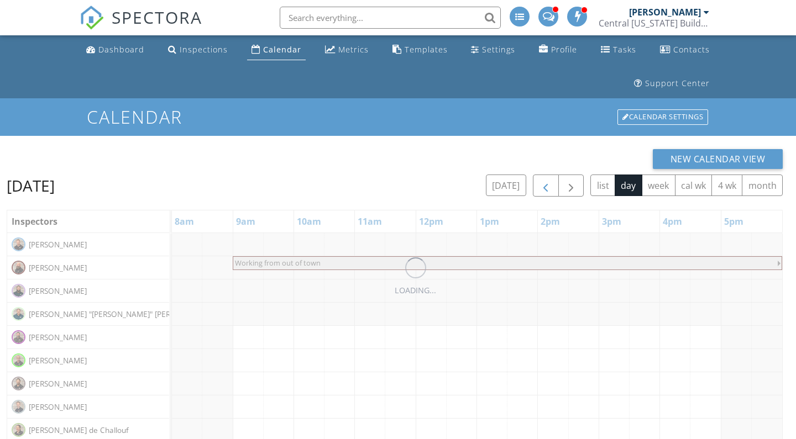
click at [540, 183] on span "button" at bounding box center [545, 186] width 13 height 13
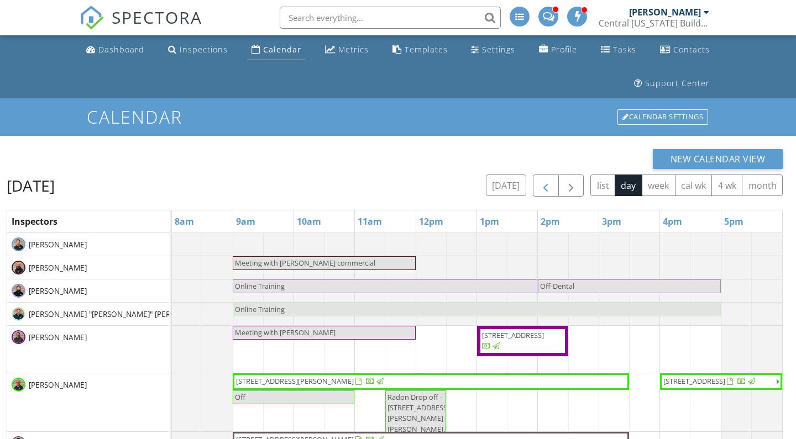
click at [554, 185] on button "button" at bounding box center [546, 186] width 26 height 23
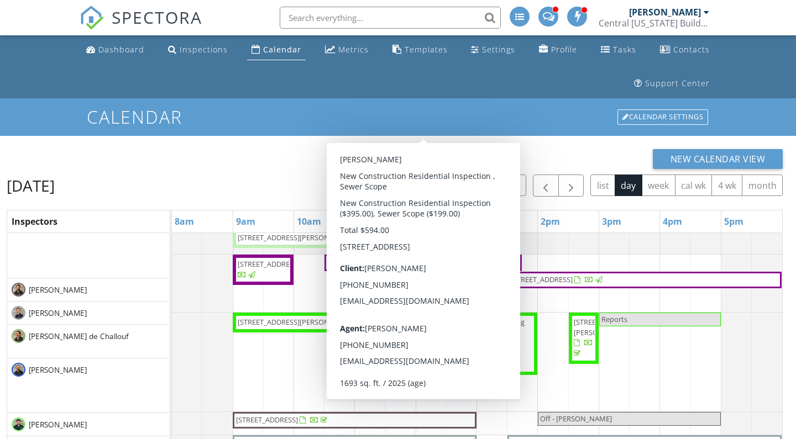
scroll to position [208, 0]
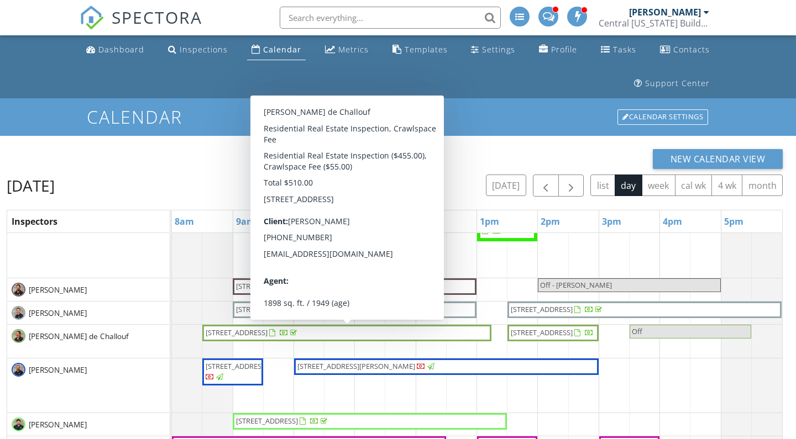
click at [106, 318] on div "[PERSON_NAME]" at bounding box center [88, 313] width 162 height 23
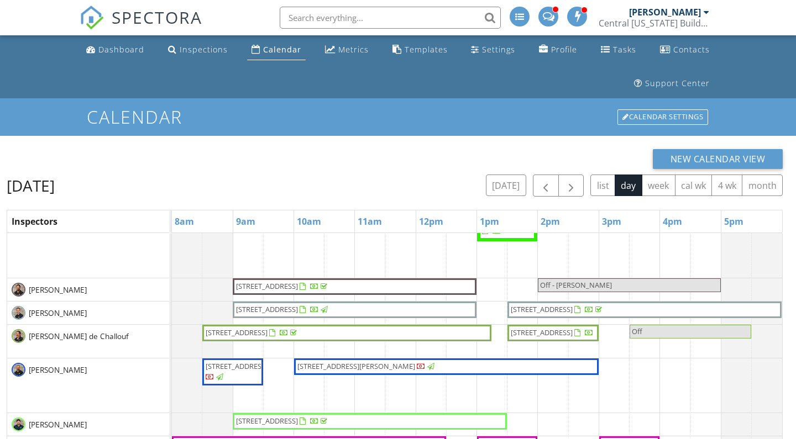
click at [243, 313] on span "941 Grey Oak Ct, Orlando 32809" at bounding box center [267, 309] width 62 height 10
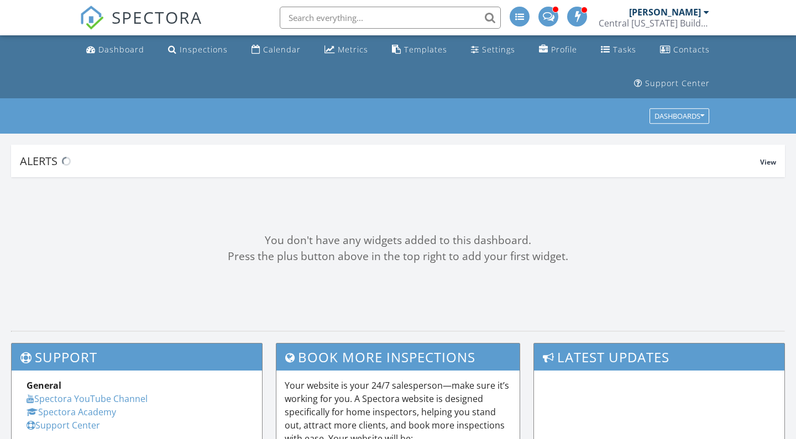
click at [684, 14] on div "[PERSON_NAME]" at bounding box center [665, 12] width 72 height 11
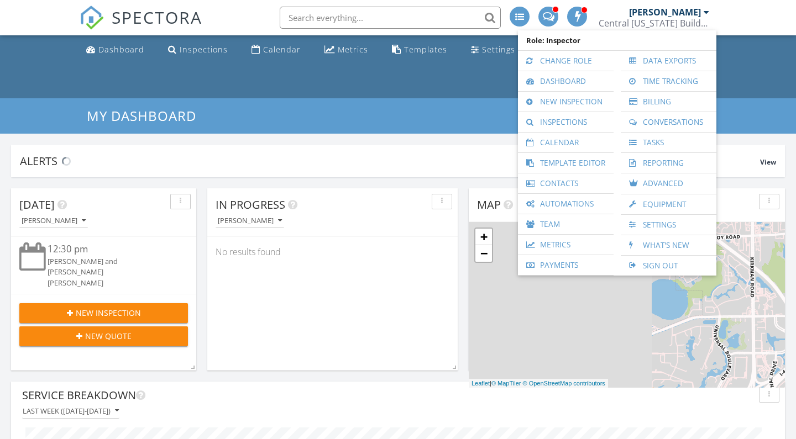
click at [560, 55] on link "Change Role" at bounding box center [565, 61] width 85 height 20
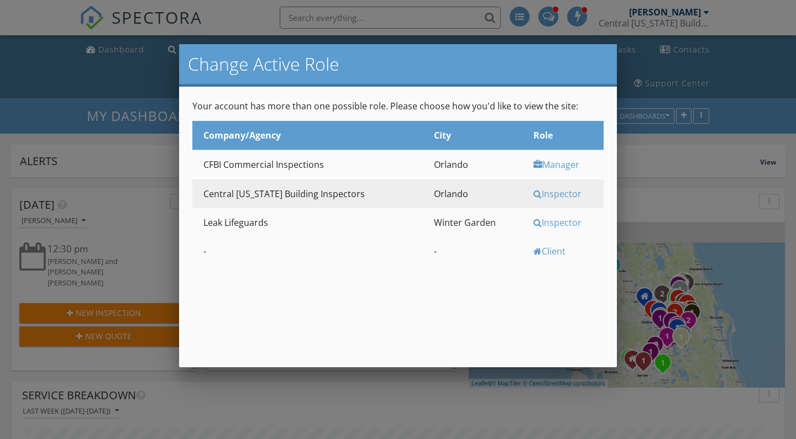
click at [541, 164] on div "Manager" at bounding box center [566, 165] width 67 height 12
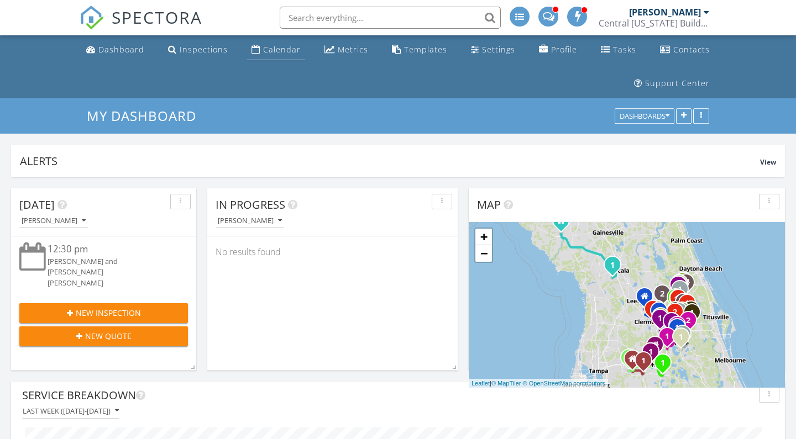
click at [266, 52] on div "Calendar" at bounding box center [282, 49] width 38 height 10
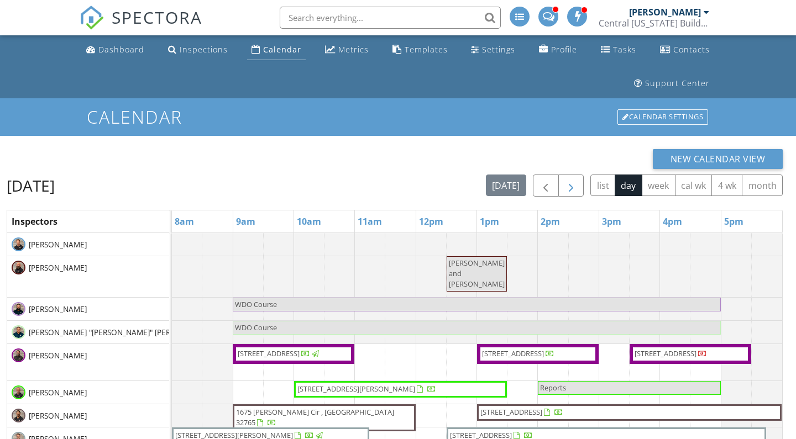
click at [570, 185] on span "button" at bounding box center [570, 186] width 13 height 13
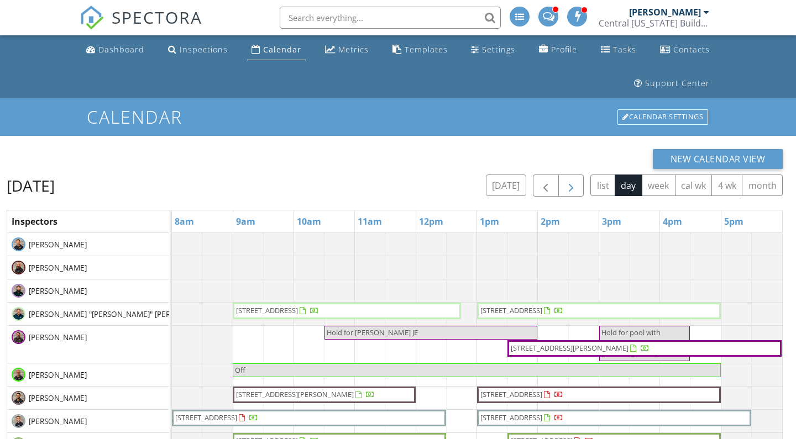
click at [570, 185] on span "button" at bounding box center [570, 186] width 13 height 13
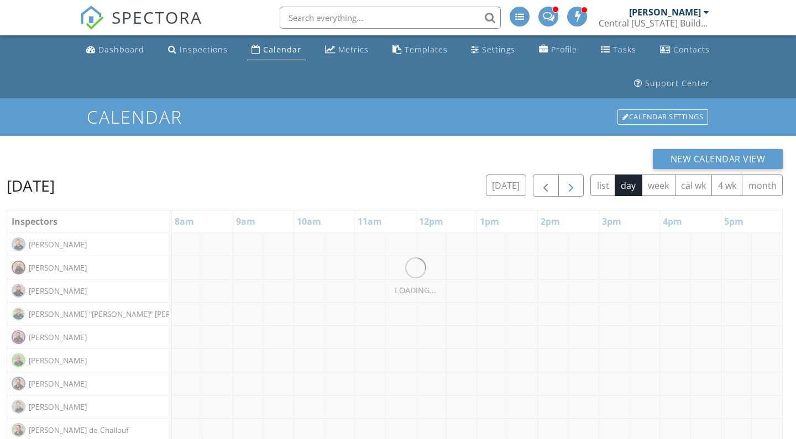
click at [570, 185] on span "button" at bounding box center [570, 186] width 13 height 13
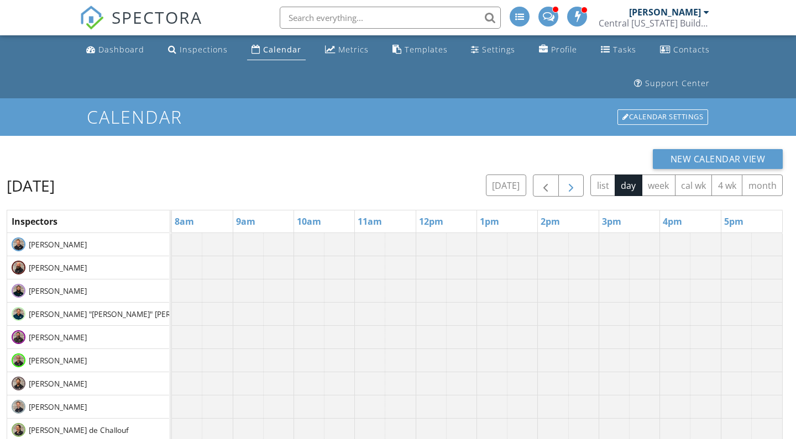
click at [570, 185] on span "button" at bounding box center [570, 186] width 13 height 13
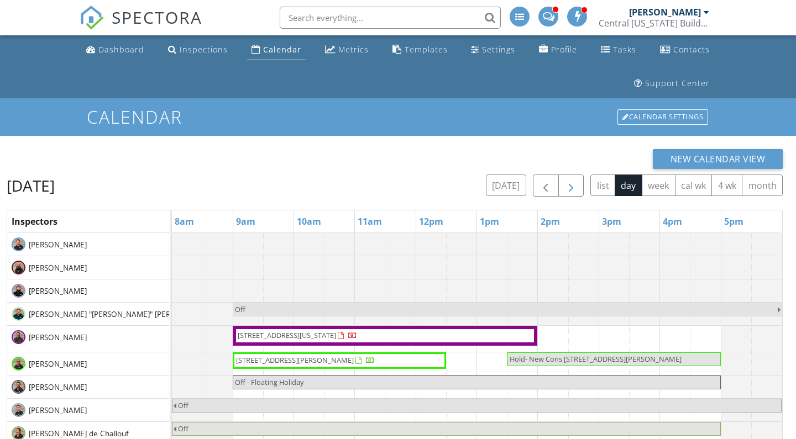
click at [570, 185] on span "button" at bounding box center [570, 186] width 13 height 13
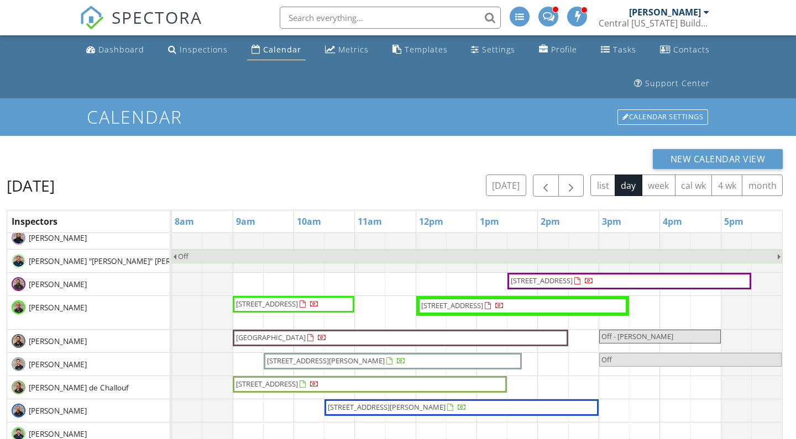
scroll to position [47, 0]
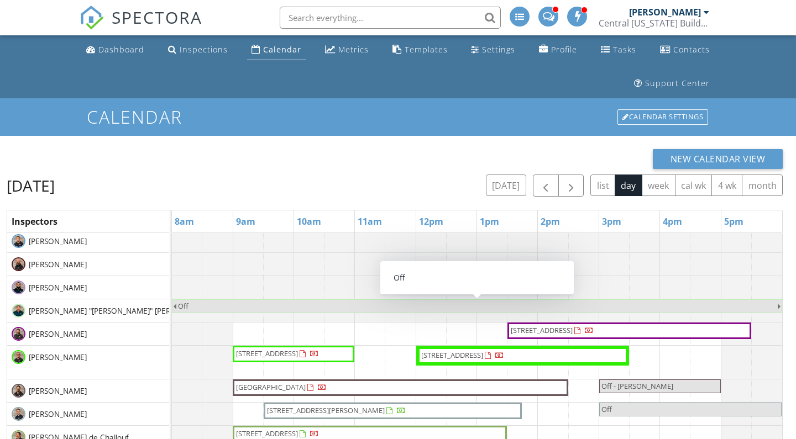
click at [118, 306] on div "[PERSON_NAME] "[PERSON_NAME]" [PERSON_NAME]" at bounding box center [88, 310] width 162 height 23
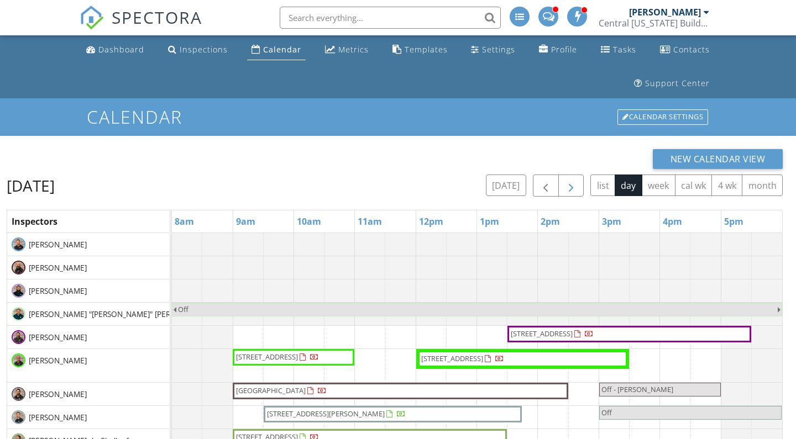
click at [564, 183] on span "button" at bounding box center [570, 186] width 13 height 13
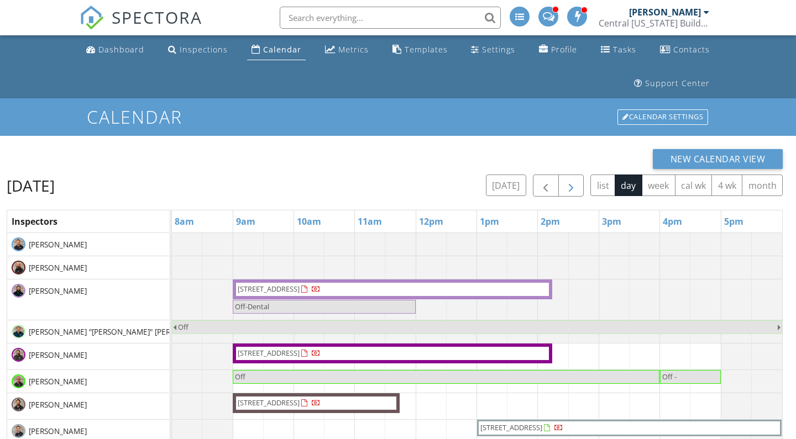
click at [564, 183] on span "button" at bounding box center [570, 186] width 13 height 13
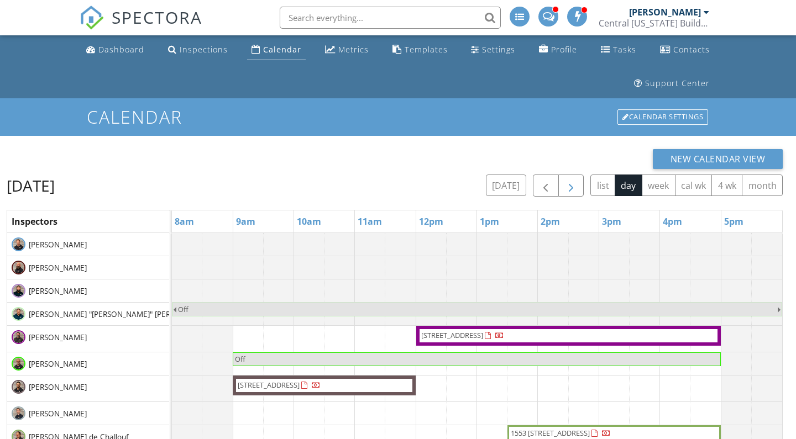
click at [567, 183] on span "button" at bounding box center [570, 186] width 13 height 13
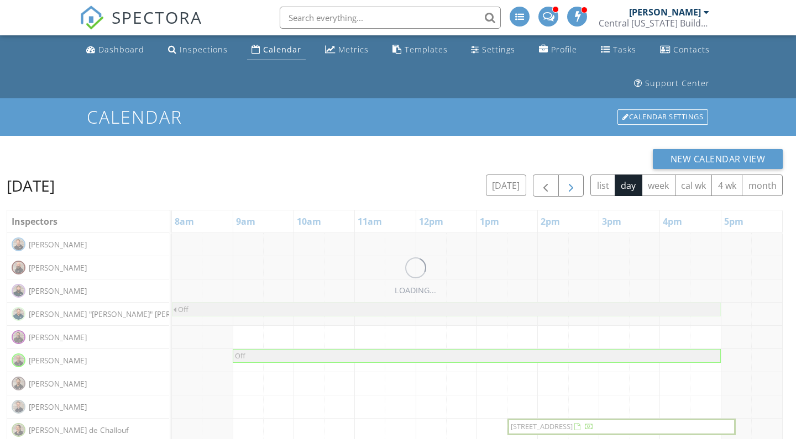
click at [567, 183] on span "button" at bounding box center [570, 186] width 13 height 13
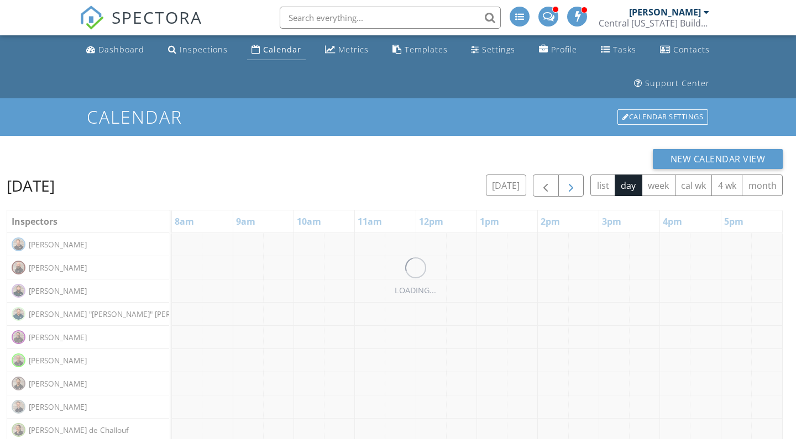
click at [567, 183] on span "button" at bounding box center [570, 186] width 13 height 13
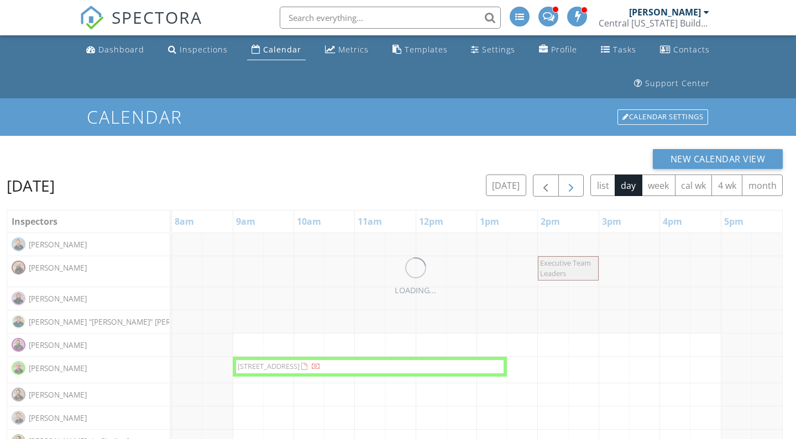
click at [567, 183] on span "button" at bounding box center [570, 186] width 13 height 13
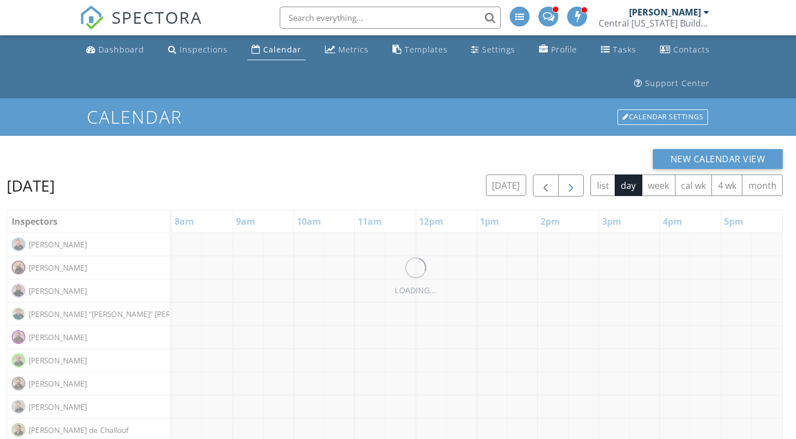
click at [567, 183] on span "button" at bounding box center [570, 186] width 13 height 13
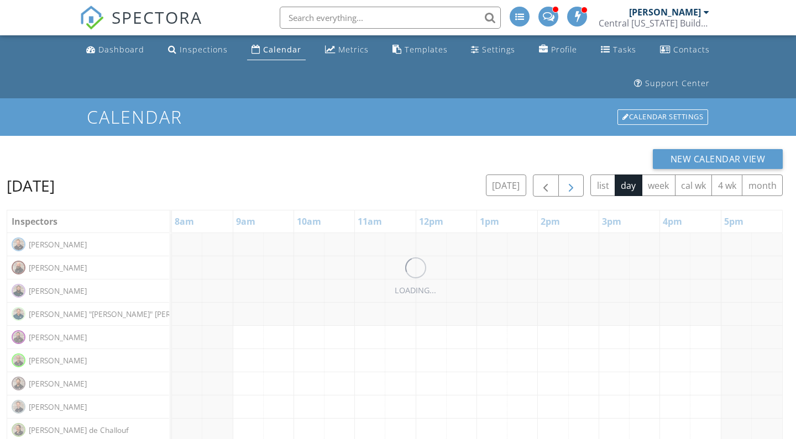
click at [567, 183] on span "button" at bounding box center [570, 186] width 13 height 13
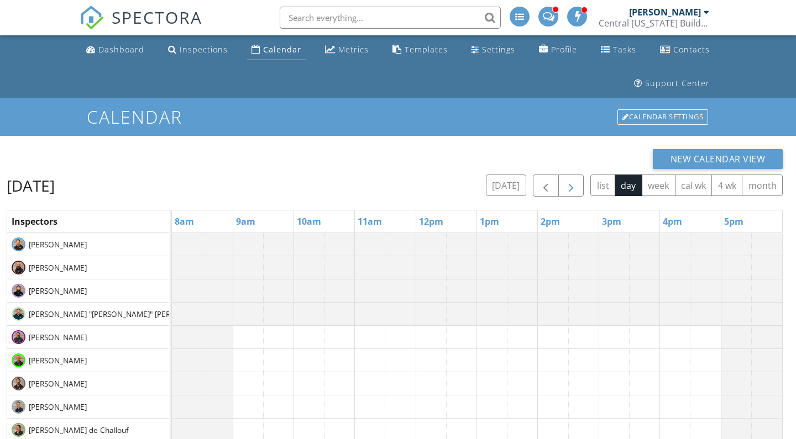
click at [567, 183] on span "button" at bounding box center [570, 186] width 13 height 13
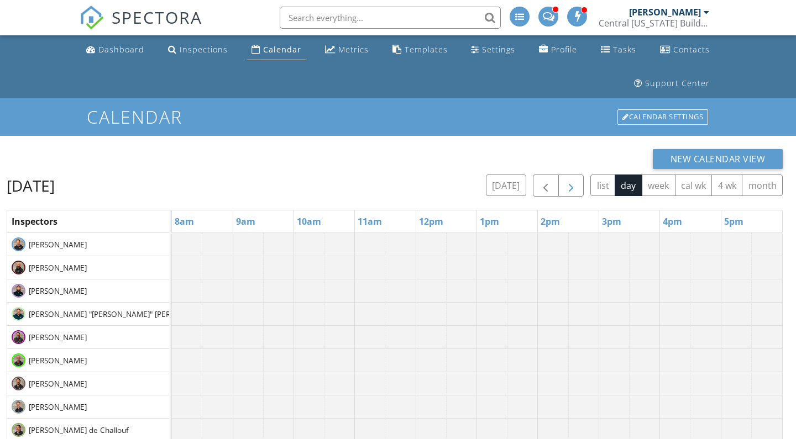
click at [567, 183] on span "button" at bounding box center [570, 186] width 13 height 13
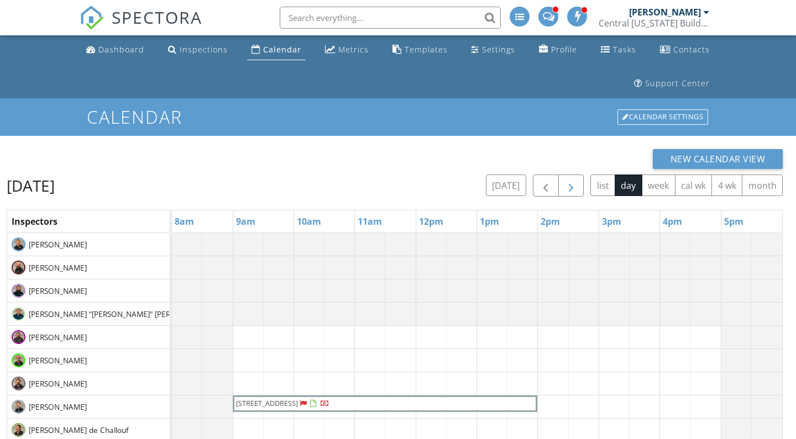
click at [567, 183] on span "button" at bounding box center [570, 186] width 13 height 13
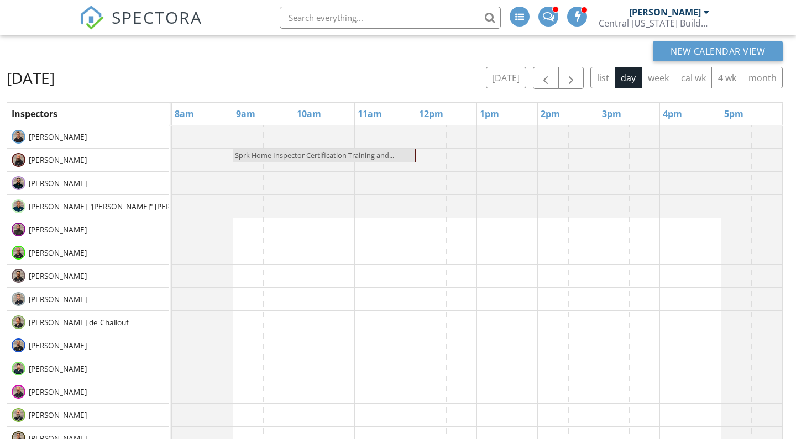
click at [291, 151] on span "Sprk Home Inspector Certification Training and..." at bounding box center [314, 155] width 159 height 10
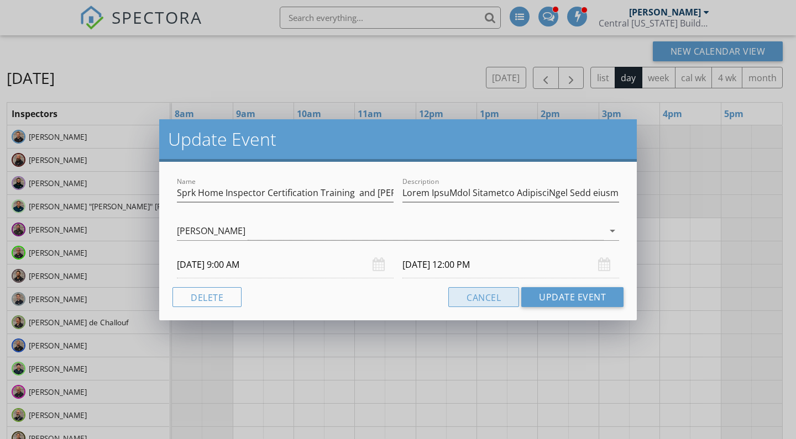
click at [468, 303] on button "Cancel" at bounding box center [483, 297] width 71 height 20
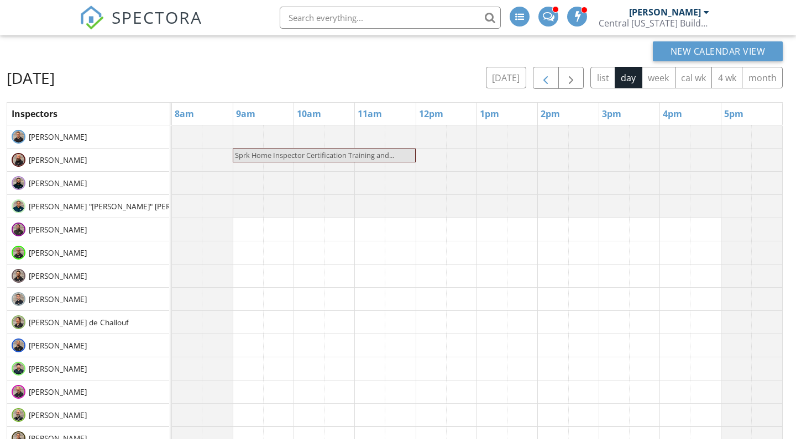
click at [543, 73] on span "button" at bounding box center [545, 78] width 13 height 13
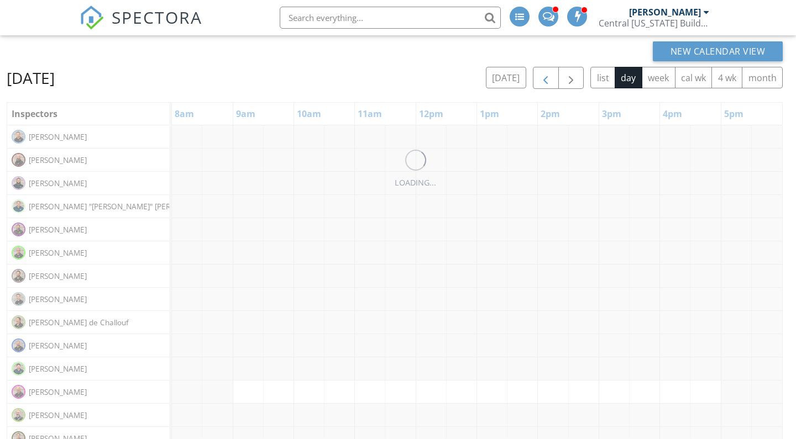
click at [543, 73] on span "button" at bounding box center [545, 78] width 13 height 13
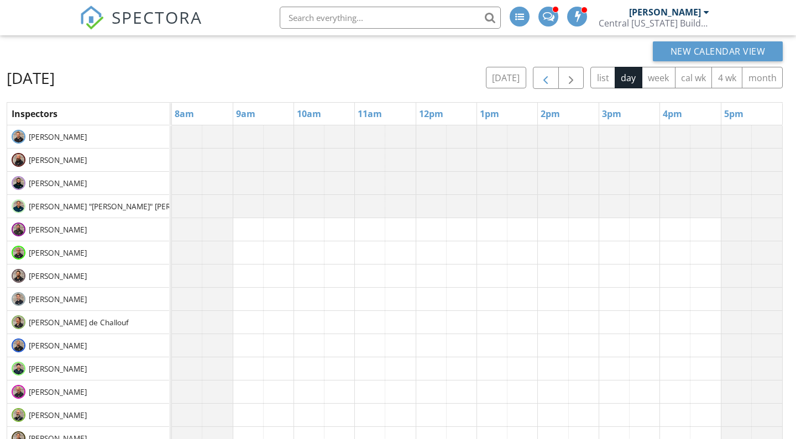
click at [543, 73] on span "button" at bounding box center [545, 78] width 13 height 13
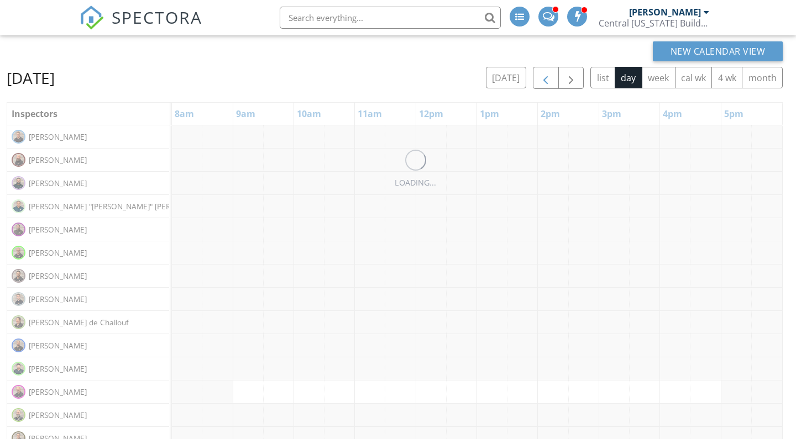
click at [543, 73] on span "button" at bounding box center [545, 78] width 13 height 13
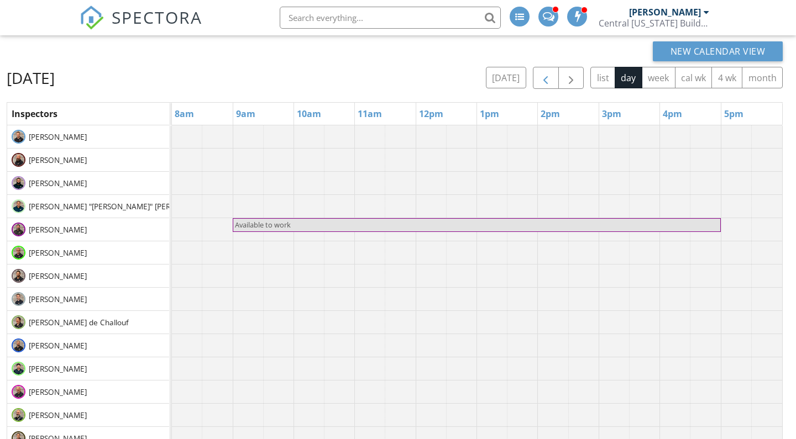
click at [543, 73] on span "button" at bounding box center [545, 78] width 13 height 13
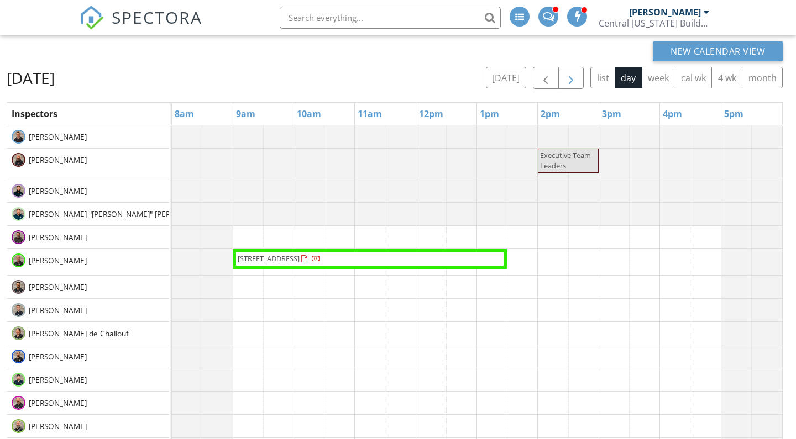
click at [572, 75] on span "button" at bounding box center [570, 78] width 13 height 13
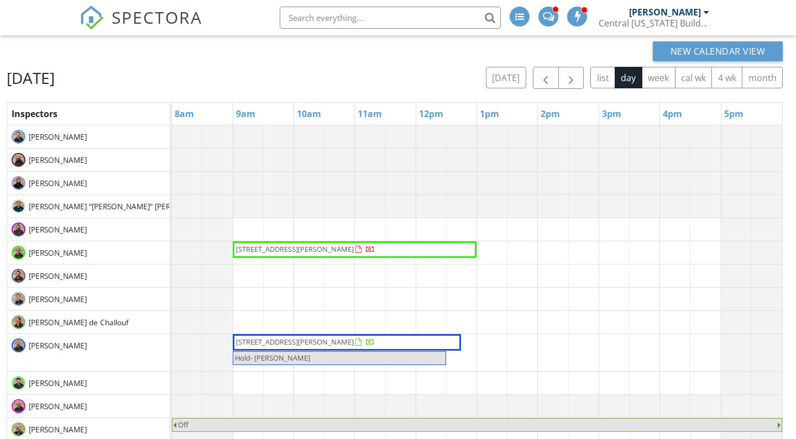
click at [567, 80] on span "button" at bounding box center [570, 78] width 13 height 13
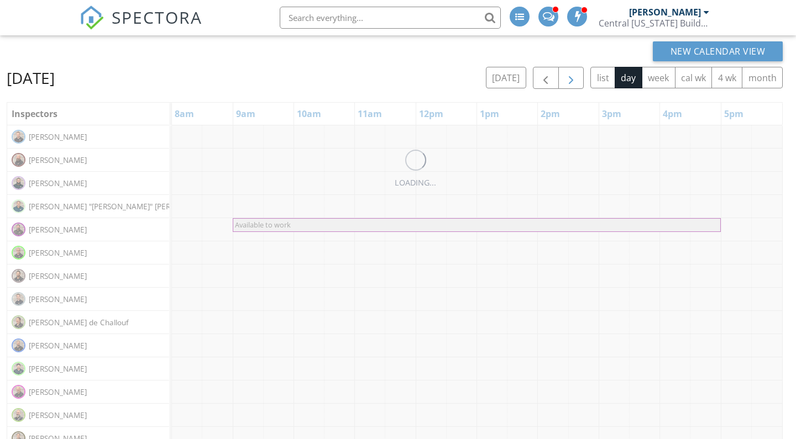
click at [567, 80] on span "button" at bounding box center [570, 78] width 13 height 13
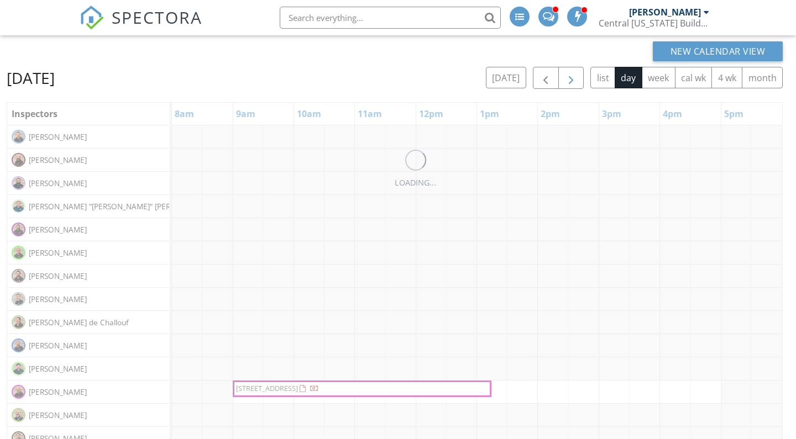
click at [567, 80] on span "button" at bounding box center [570, 78] width 13 height 13
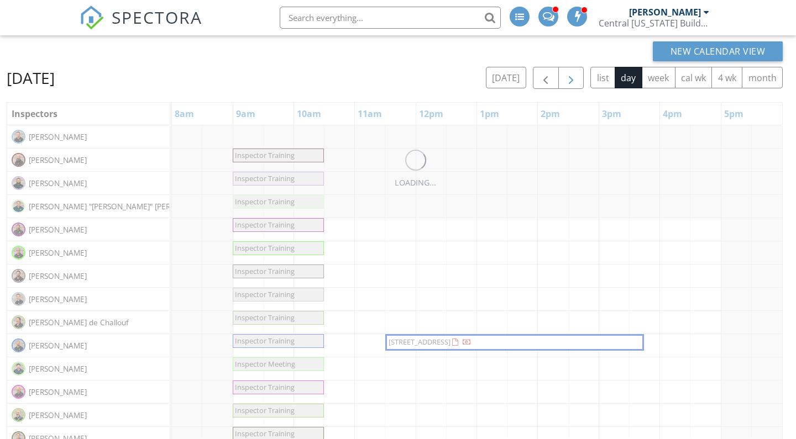
click at [567, 80] on span "button" at bounding box center [570, 78] width 13 height 13
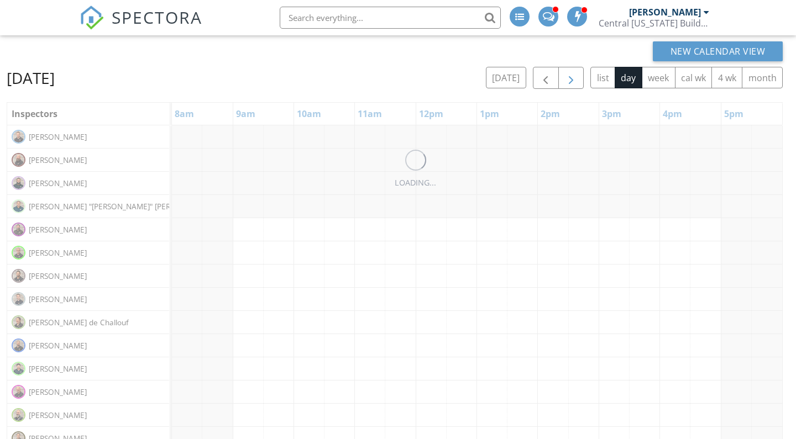
click at [567, 80] on span "button" at bounding box center [570, 78] width 13 height 13
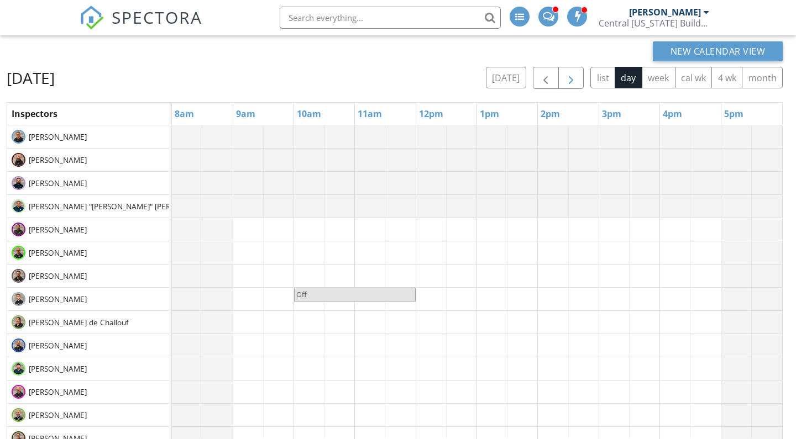
click at [567, 80] on span "button" at bounding box center [570, 78] width 13 height 13
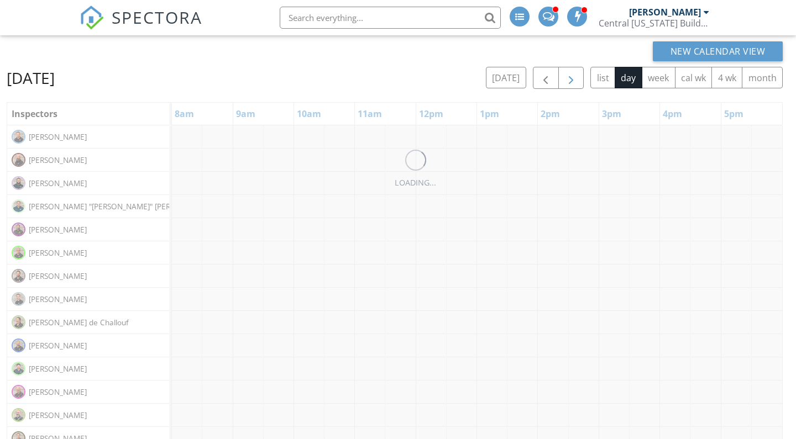
click at [567, 80] on span "button" at bounding box center [570, 78] width 13 height 13
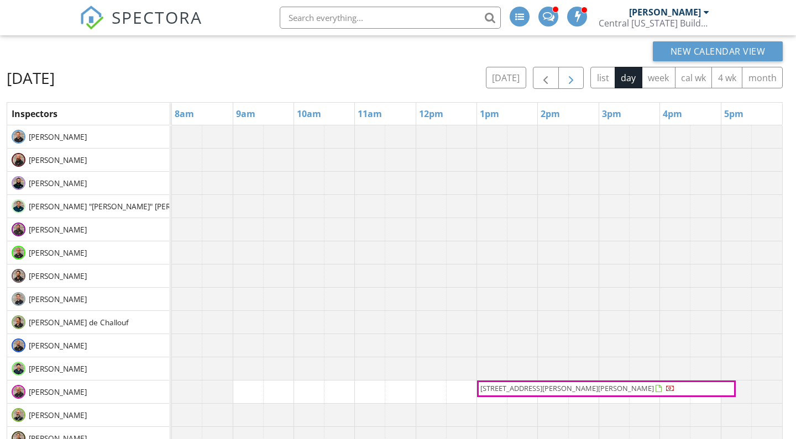
click at [567, 80] on span "button" at bounding box center [570, 78] width 13 height 13
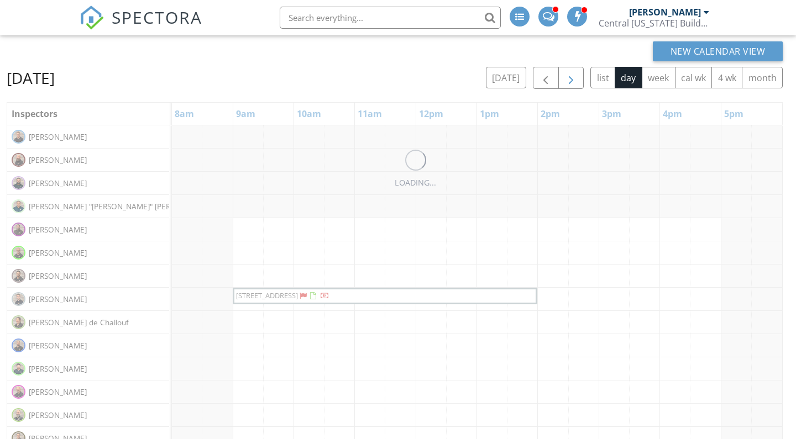
click at [567, 80] on span "button" at bounding box center [570, 78] width 13 height 13
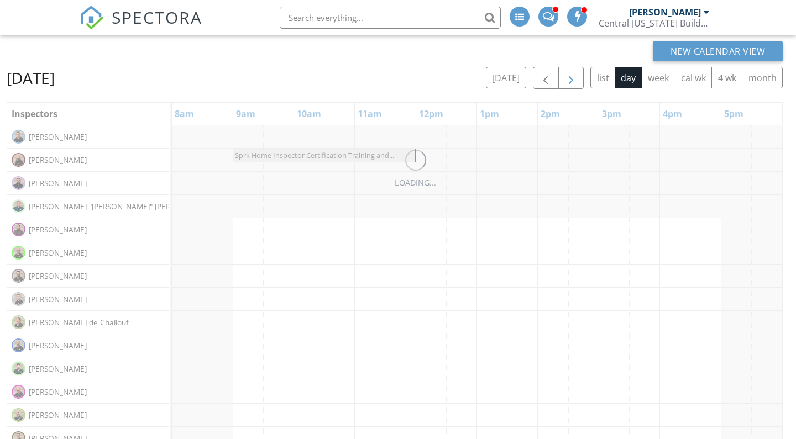
click at [567, 80] on span "button" at bounding box center [570, 78] width 13 height 13
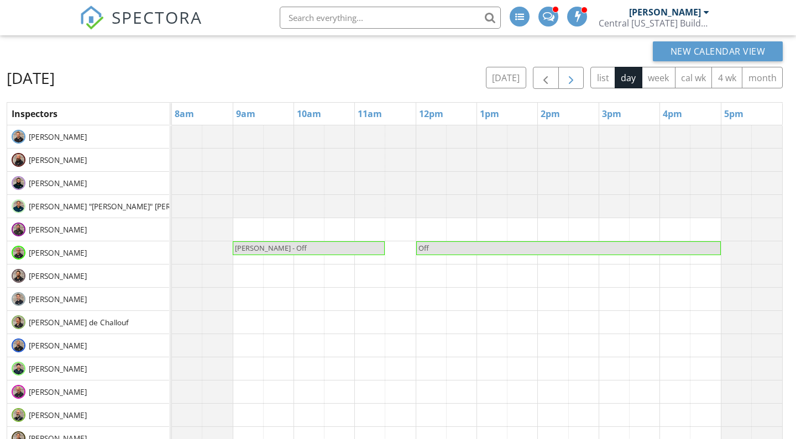
click at [567, 80] on span "button" at bounding box center [570, 78] width 13 height 13
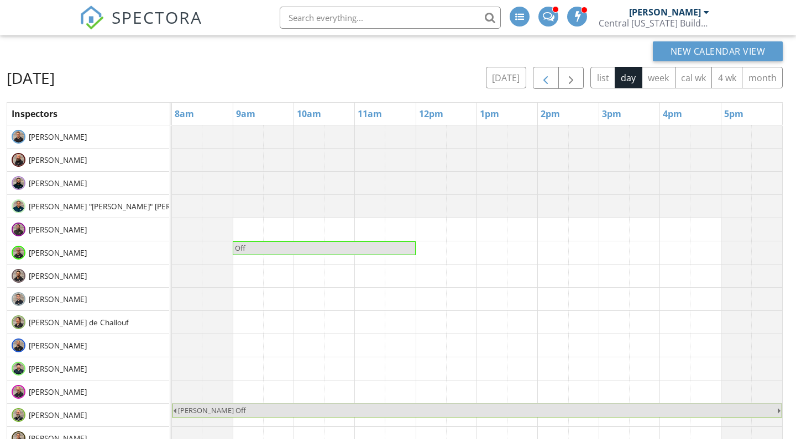
click at [546, 85] on span "button" at bounding box center [545, 78] width 13 height 13
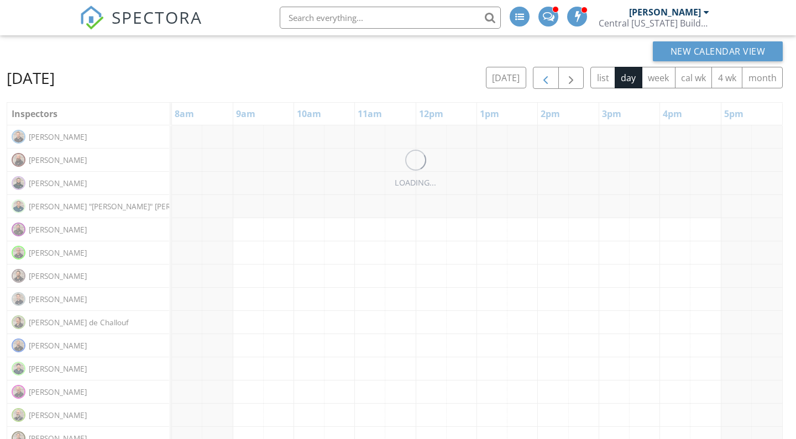
click at [546, 85] on span "button" at bounding box center [545, 78] width 13 height 13
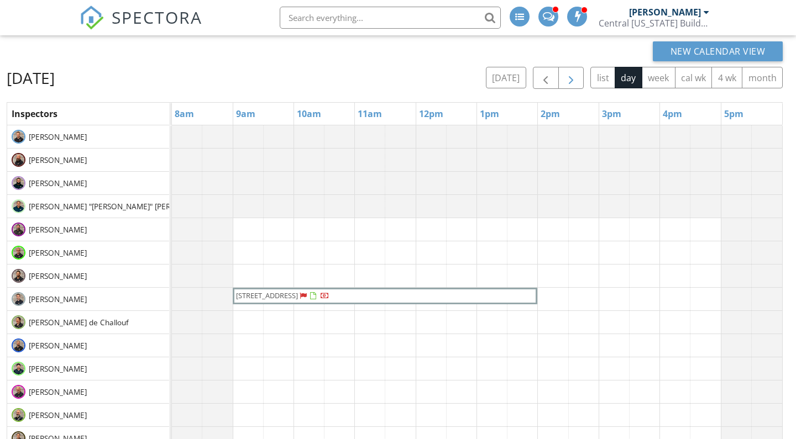
click at [563, 76] on button "button" at bounding box center [571, 78] width 26 height 23
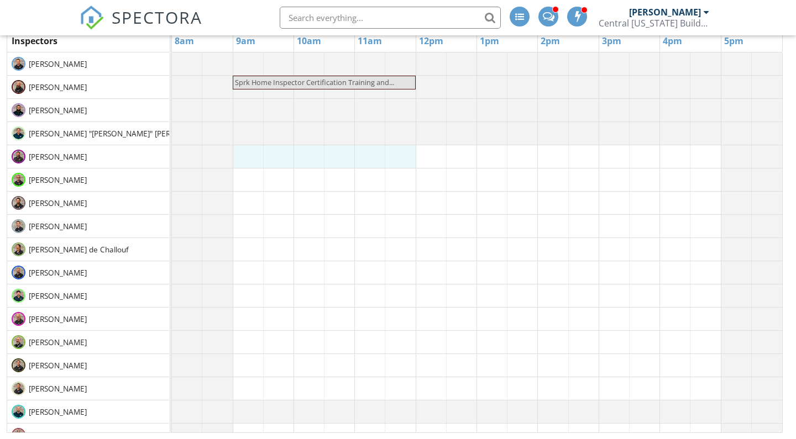
drag, startPoint x: 246, startPoint y: 159, endPoint x: 402, endPoint y: 150, distance: 156.1
click at [402, 150] on div "Sprk Home Inspector Certification Training and..." at bounding box center [477, 295] width 610 height 487
click at [370, 83] on span "Sprk Home Inspector Certification Training and..." at bounding box center [314, 82] width 159 height 10
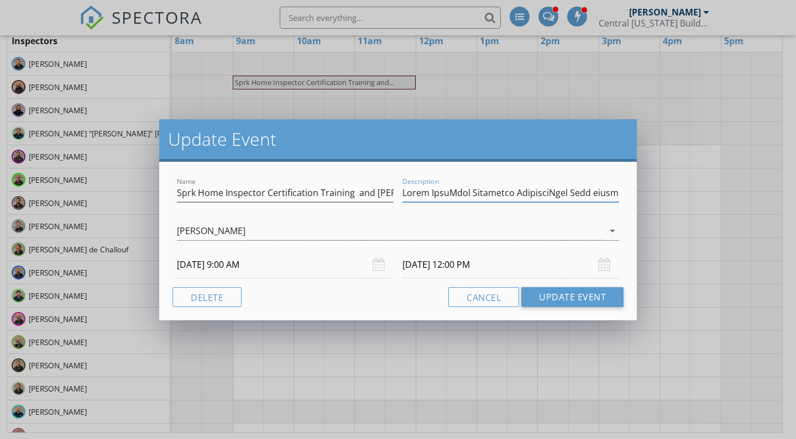
drag, startPoint x: 439, startPoint y: 196, endPoint x: 662, endPoint y: 191, distance: 223.2
click at [662, 191] on div "Update Event Name Sprk Home Inspector Certification Training and Cory Vanderpoo…" at bounding box center [398, 219] width 796 height 439
click at [500, 294] on button "Cancel" at bounding box center [483, 297] width 71 height 20
type input "Event NameSprk Inspector TrainingThis Zoom video Training call is for new Sprk …"
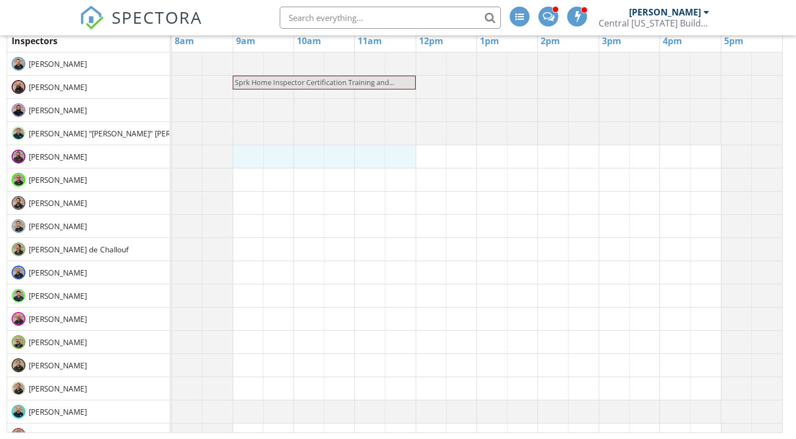
drag, startPoint x: 246, startPoint y: 162, endPoint x: 412, endPoint y: 155, distance: 165.9
click at [412, 155] on div "Sprk Home Inspector Certification Training and..." at bounding box center [477, 295] width 610 height 487
click at [339, 133] on link "Event" at bounding box center [322, 126] width 57 height 18
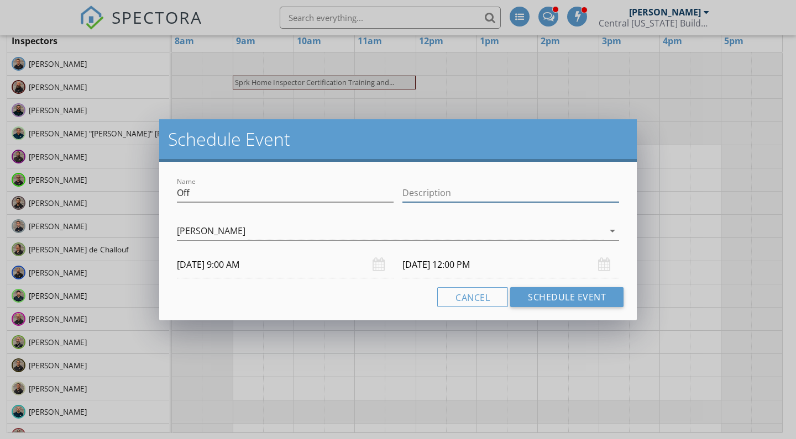
click at [465, 195] on input "Description" at bounding box center [510, 193] width 217 height 18
paste input "meSprk Inspector TrainingThis Zoom video Training call is for new Sprk Pro Home…"
type input "meSprk Inspector TrainingThis Zoom video Training call is for new Sprk Pro Home…"
click at [234, 195] on input "Off" at bounding box center [285, 193] width 217 height 18
drag, startPoint x: 232, startPoint y: 195, endPoint x: 148, endPoint y: 194, distance: 84.5
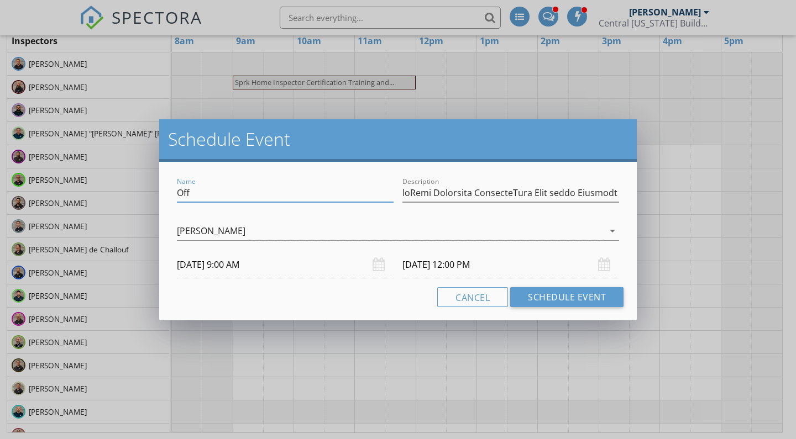
click at [148, 194] on div "Schedule Event Name Off Description check_box_outline_blank JT Edgren check_box…" at bounding box center [398, 219] width 796 height 439
type input "Sprk Home Inspector Certification Training"
click at [214, 229] on div "[PERSON_NAME]" at bounding box center [211, 231] width 69 height 10
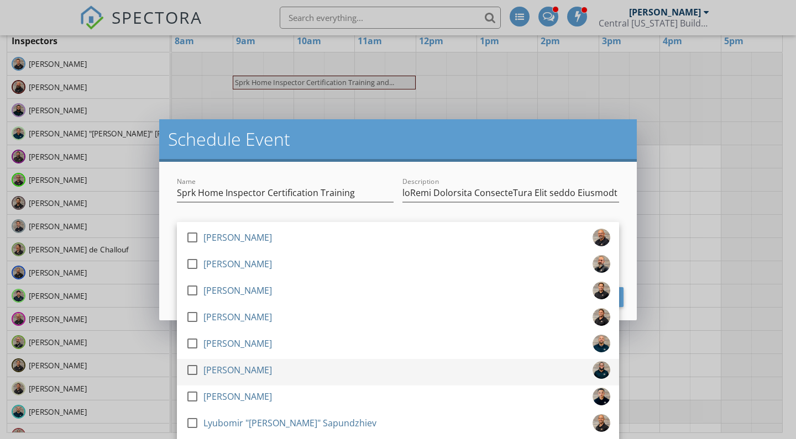
scroll to position [345, 0]
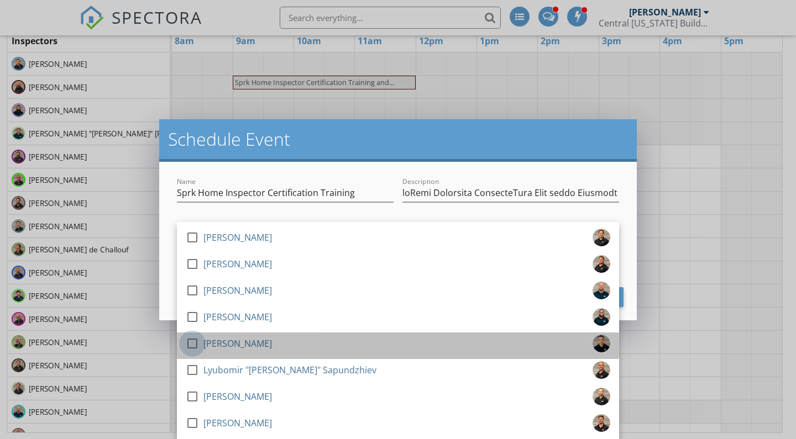
click at [193, 347] on div at bounding box center [192, 343] width 19 height 19
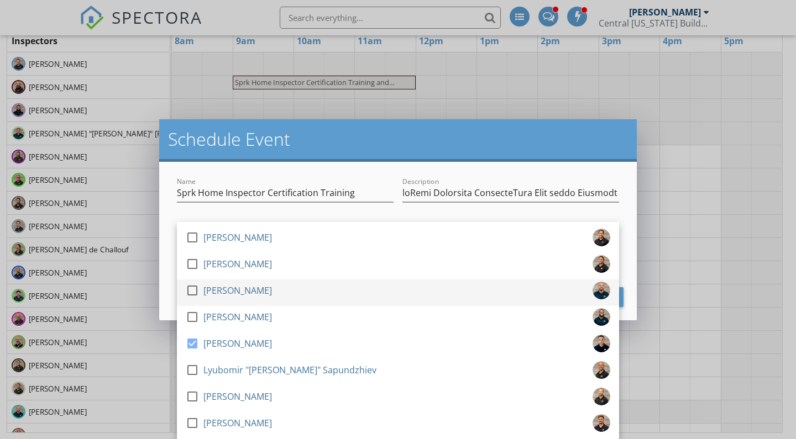
click at [190, 293] on div at bounding box center [192, 290] width 19 height 19
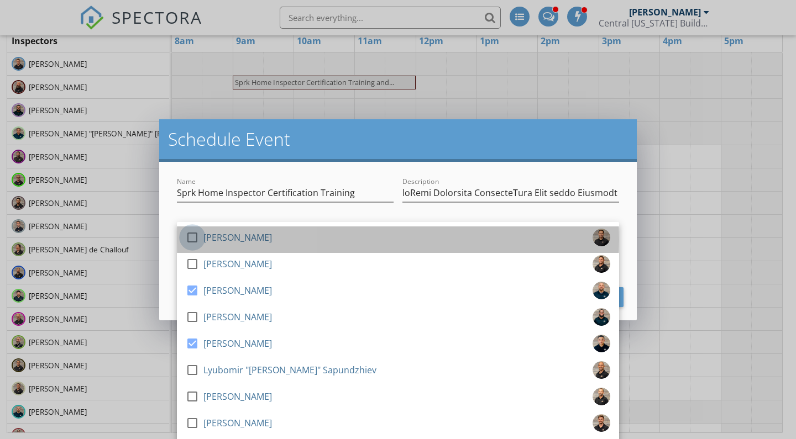
click at [193, 241] on div at bounding box center [192, 237] width 19 height 19
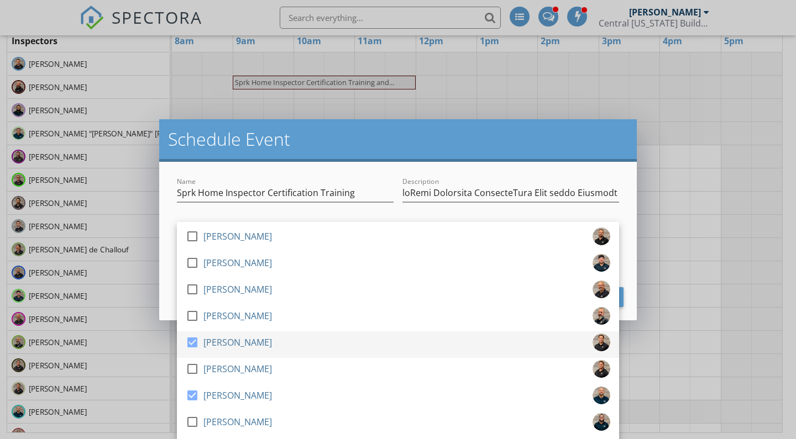
scroll to position [235, 0]
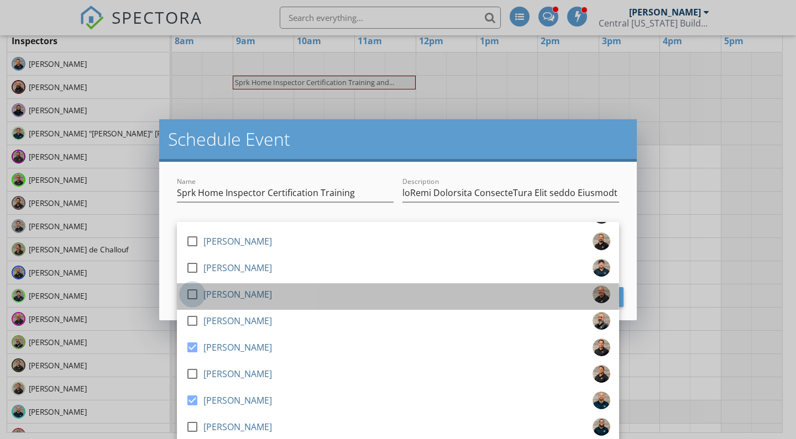
click at [194, 290] on div at bounding box center [192, 294] width 19 height 19
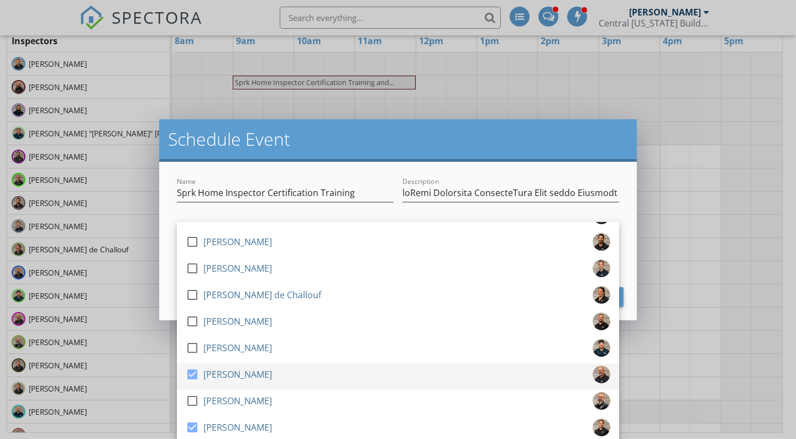
scroll to position [153, 0]
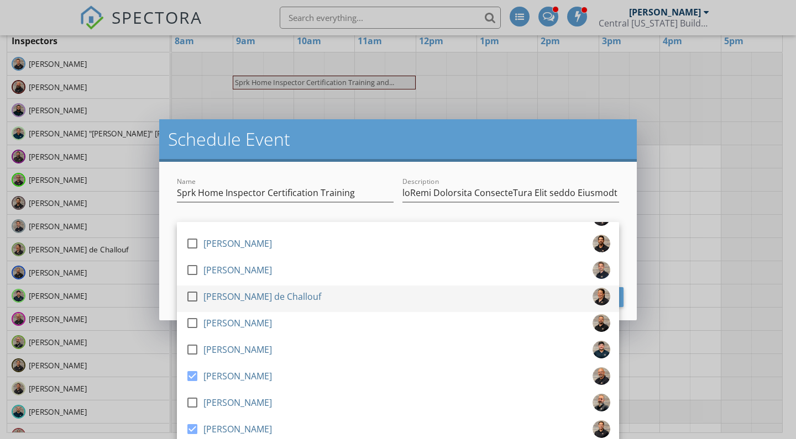
click at [193, 297] on div at bounding box center [192, 296] width 19 height 19
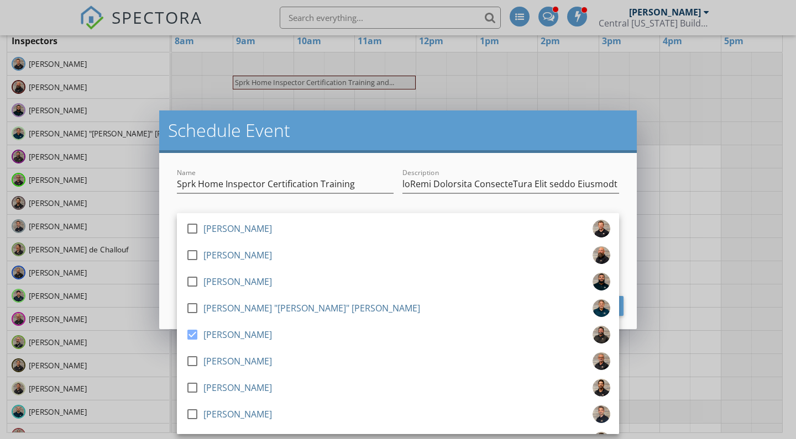
scroll to position [0, 0]
click at [406, 203] on div at bounding box center [510, 201] width 217 height 7
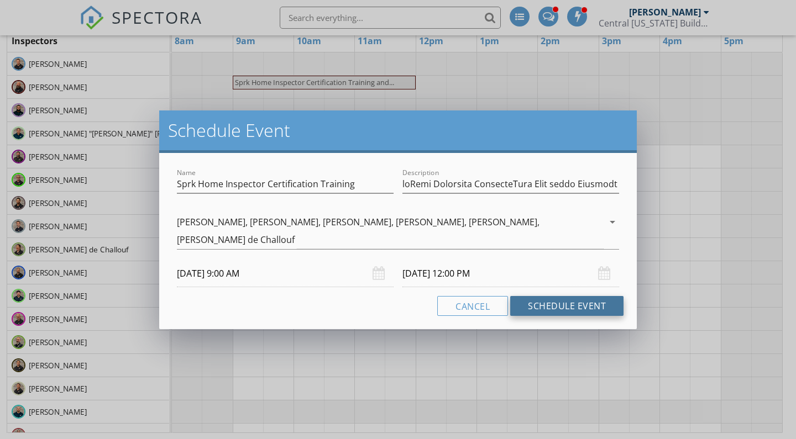
click at [555, 304] on button "Schedule Event" at bounding box center [566, 306] width 113 height 20
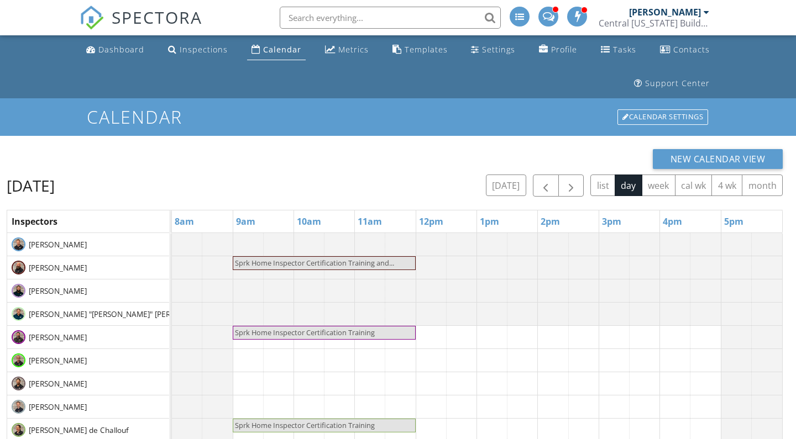
scroll to position [108, 0]
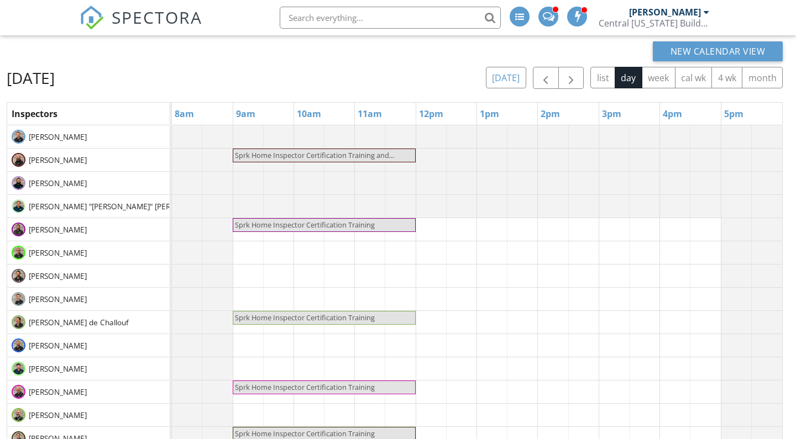
click at [514, 78] on button "[DATE]" at bounding box center [506, 78] width 40 height 22
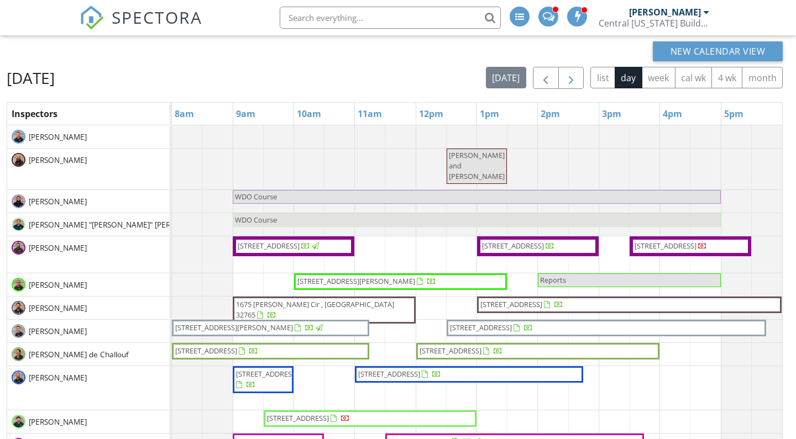
click at [574, 73] on span "button" at bounding box center [570, 78] width 13 height 13
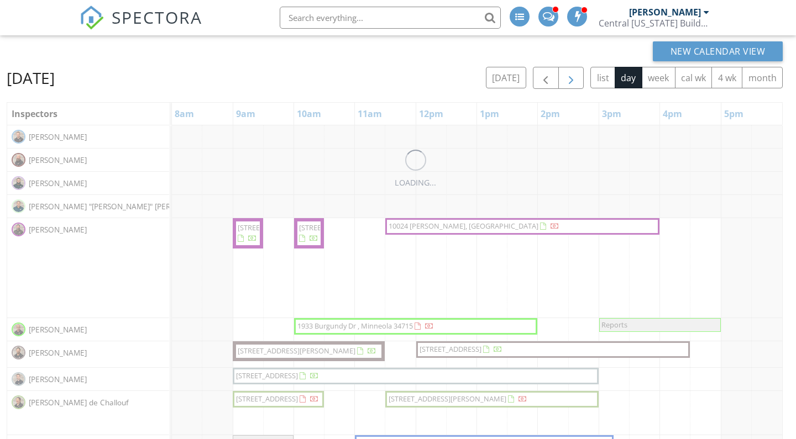
click at [574, 73] on span "button" at bounding box center [570, 78] width 13 height 13
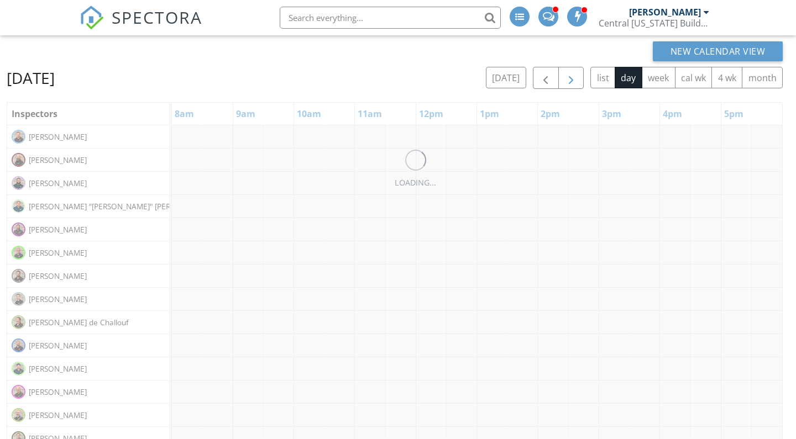
click at [574, 73] on span "button" at bounding box center [570, 78] width 13 height 13
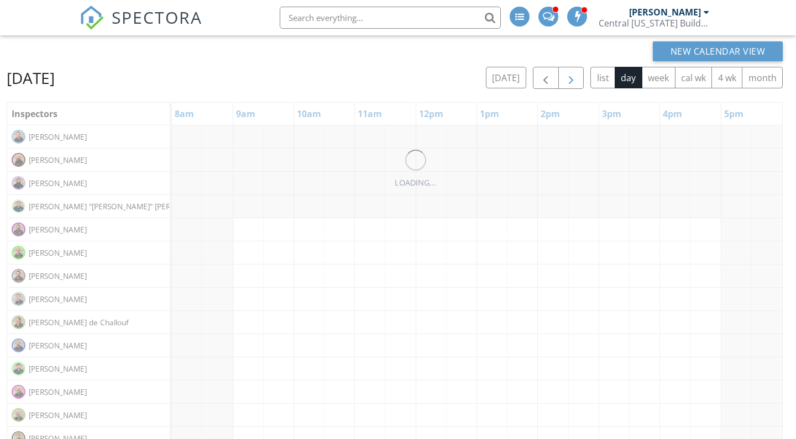
click at [574, 73] on span "button" at bounding box center [570, 78] width 13 height 13
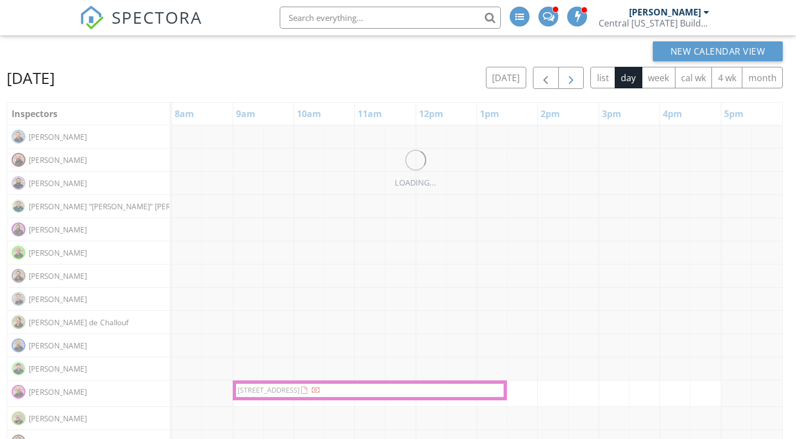
click at [574, 73] on span "button" at bounding box center [570, 78] width 13 height 13
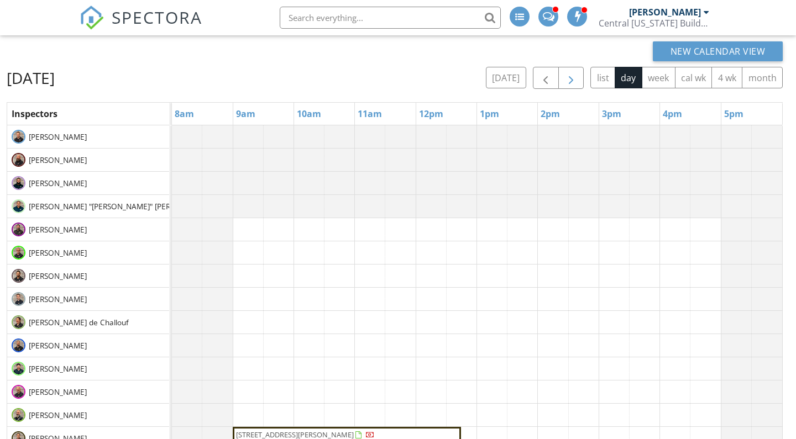
click at [574, 73] on span "button" at bounding box center [570, 78] width 13 height 13
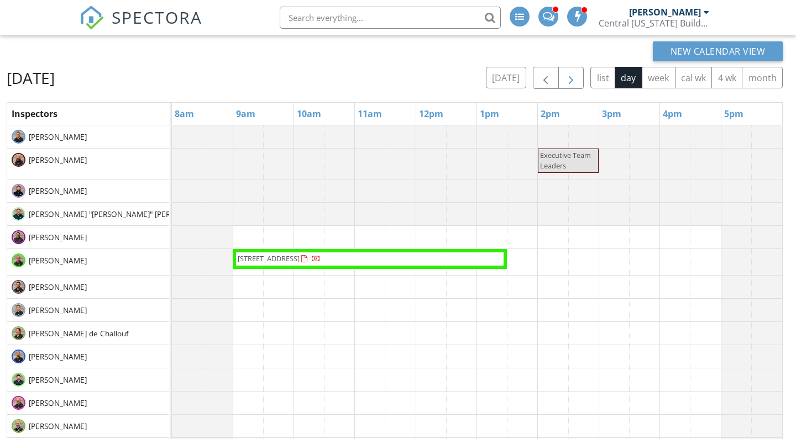
click at [574, 73] on span "button" at bounding box center [570, 78] width 13 height 13
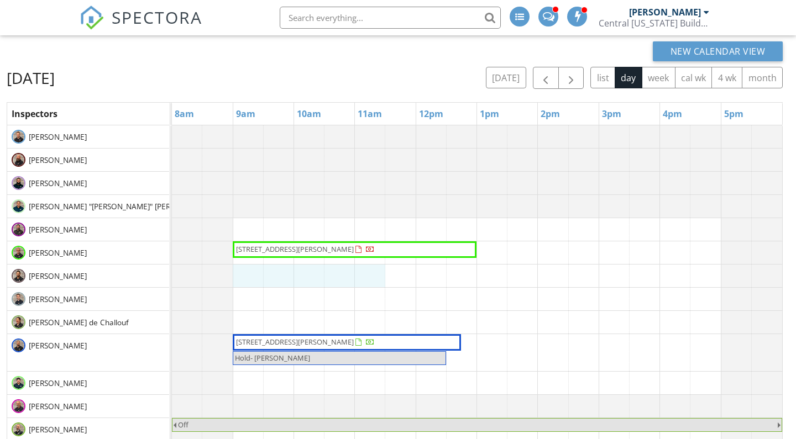
drag, startPoint x: 239, startPoint y: 273, endPoint x: 383, endPoint y: 264, distance: 144.5
click at [383, 264] on tr at bounding box center [477, 375] width 610 height 501
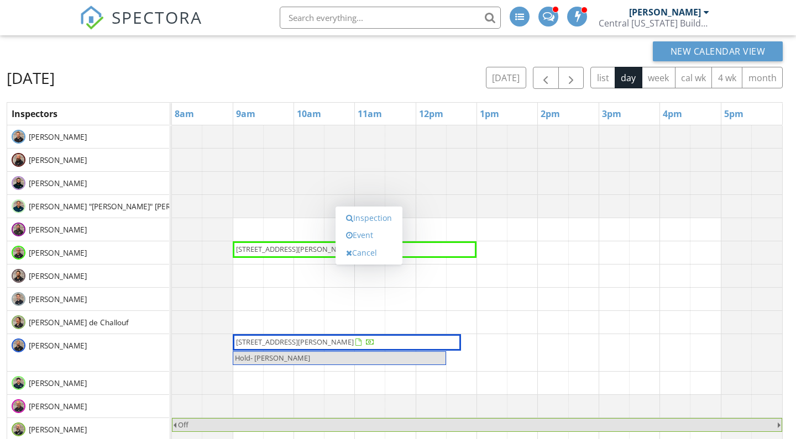
click at [383, 264] on td at bounding box center [370, 375] width 30 height 501
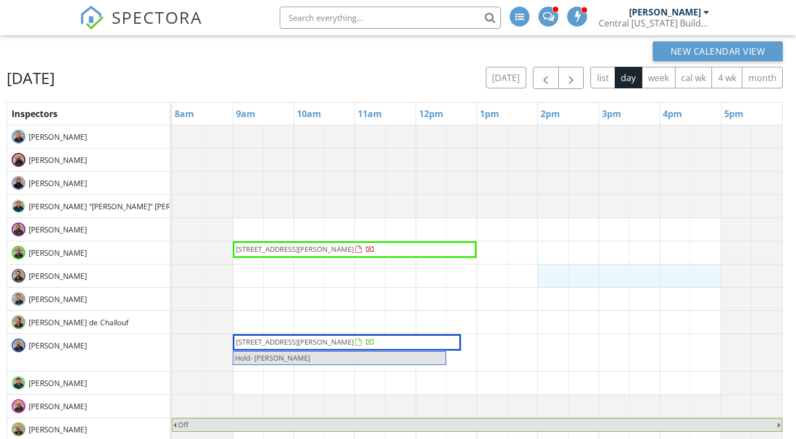
drag, startPoint x: 551, startPoint y: 271, endPoint x: 692, endPoint y: 274, distance: 140.3
click at [699, 274] on div "5178 Foothills Preserve Lp , Mount Dora 32757 1627 Kathrine Ave, The Villages 3…" at bounding box center [477, 375] width 610 height 501
click at [647, 247] on link "Event" at bounding box center [627, 245] width 57 height 18
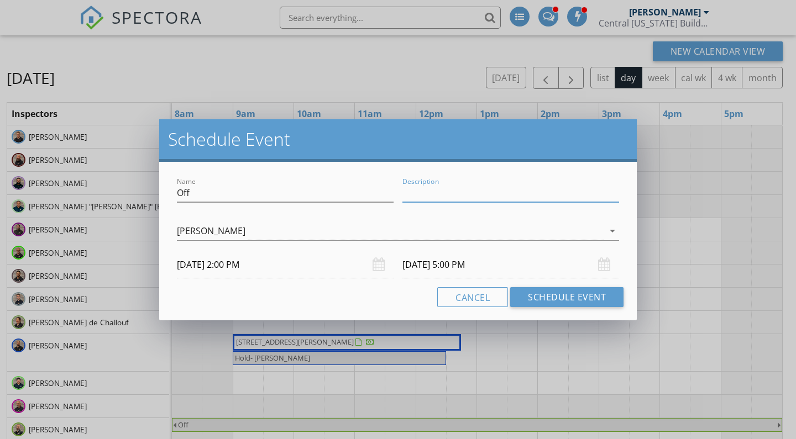
click at [433, 193] on input "Description" at bounding box center [510, 193] width 217 height 18
click at [443, 298] on button "Cancel" at bounding box center [472, 297] width 71 height 20
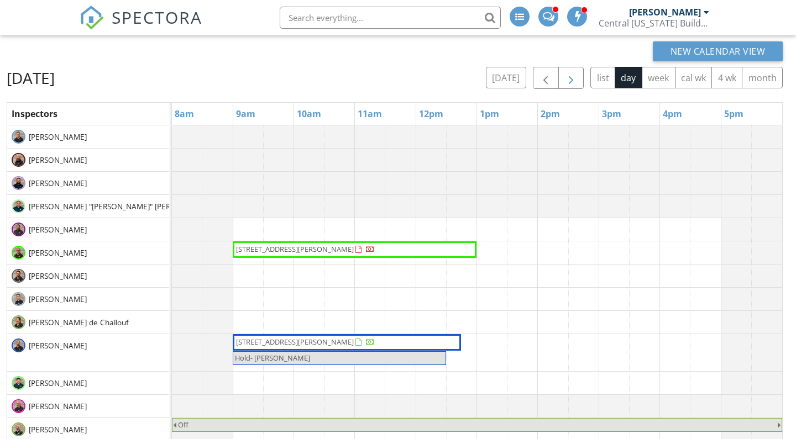
click at [568, 78] on span "button" at bounding box center [570, 78] width 13 height 13
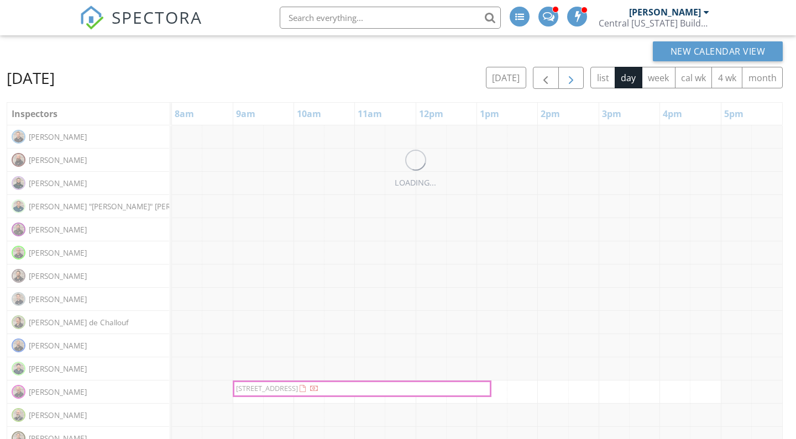
click at [568, 78] on span "button" at bounding box center [570, 78] width 13 height 13
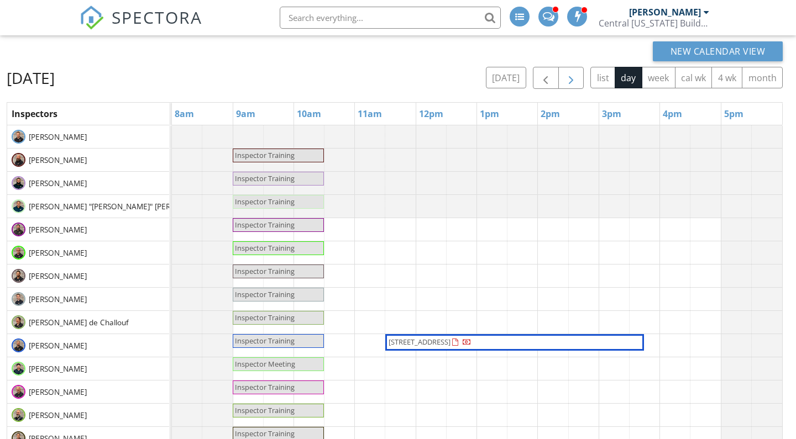
click at [568, 78] on span "button" at bounding box center [570, 78] width 13 height 13
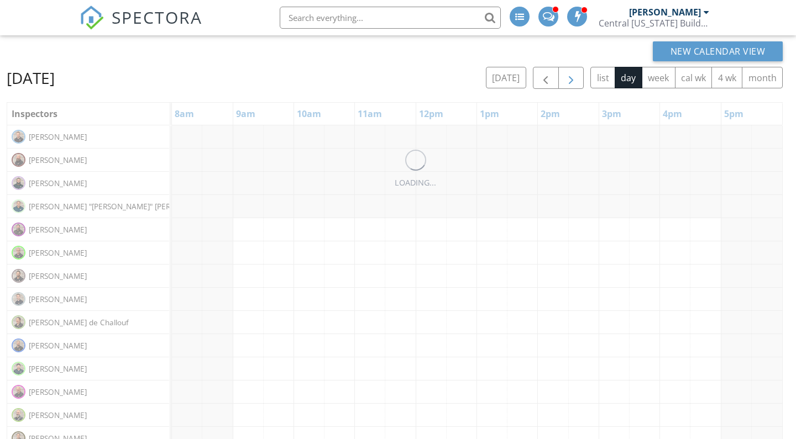
click at [568, 78] on span "button" at bounding box center [570, 78] width 13 height 13
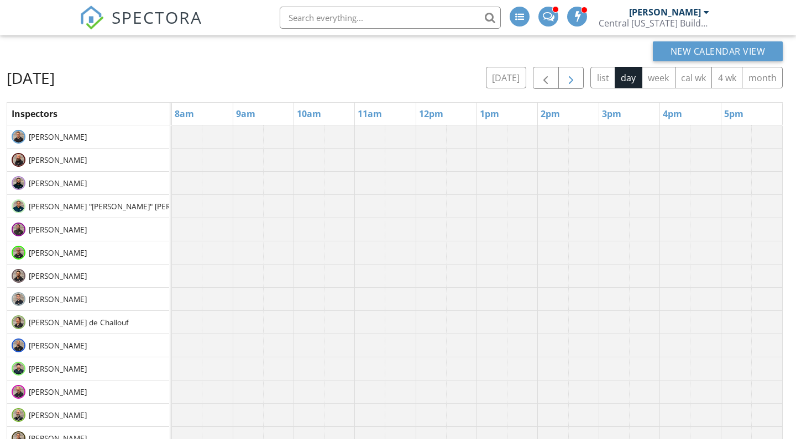
click at [568, 78] on span "button" at bounding box center [570, 78] width 13 height 13
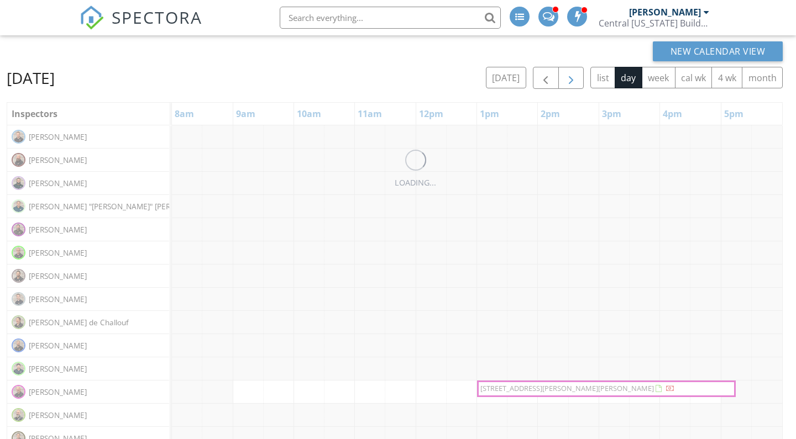
click at [568, 78] on span "button" at bounding box center [570, 78] width 13 height 13
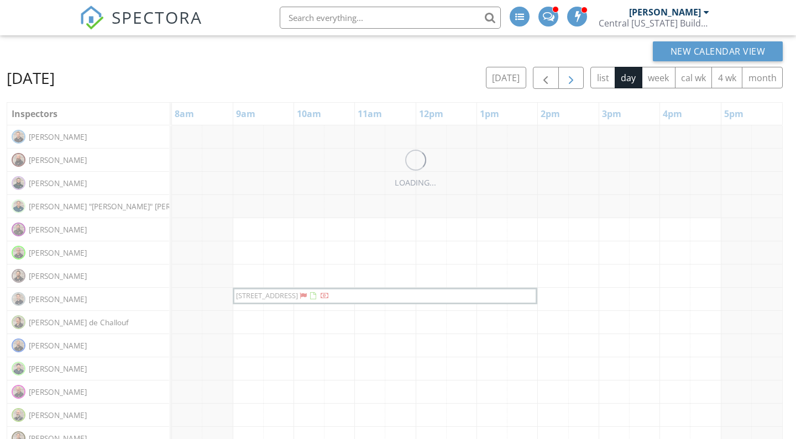
click at [568, 78] on span "button" at bounding box center [570, 78] width 13 height 13
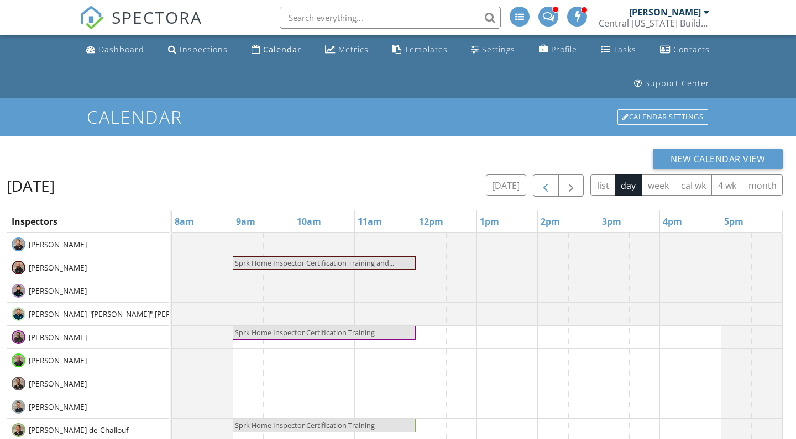
click at [550, 185] on span "button" at bounding box center [545, 186] width 13 height 13
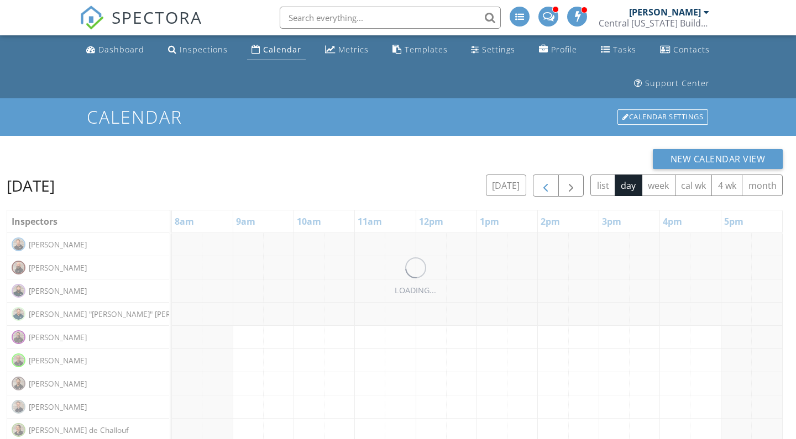
click at [550, 185] on span "button" at bounding box center [545, 186] width 13 height 13
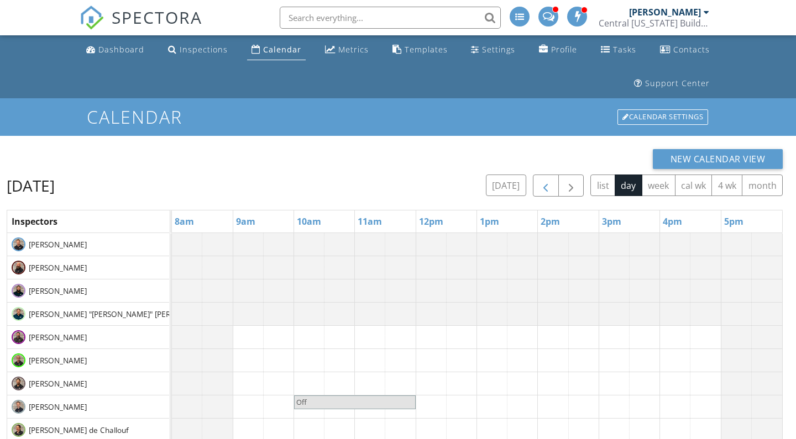
click at [550, 185] on span "button" at bounding box center [545, 186] width 13 height 13
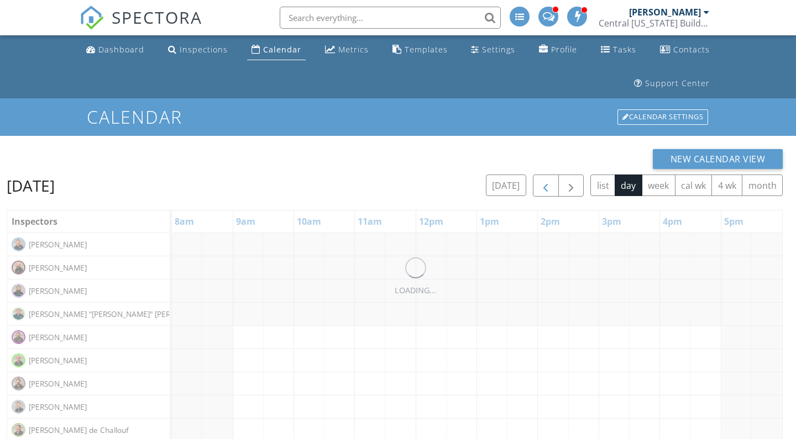
click at [550, 185] on span "button" at bounding box center [545, 186] width 13 height 13
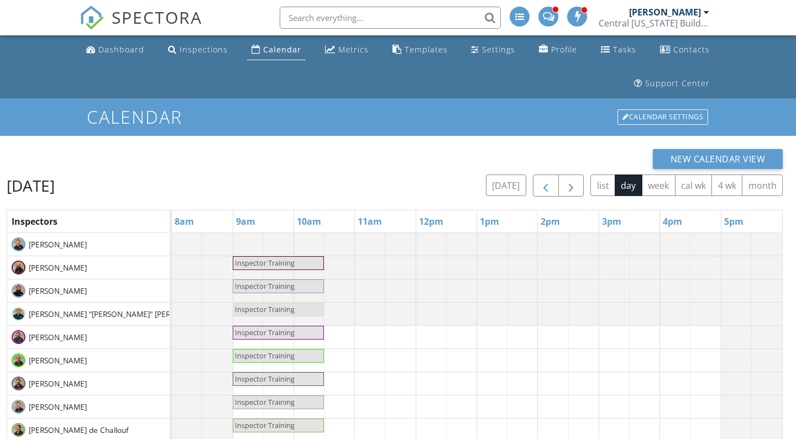
click at [550, 185] on span "button" at bounding box center [545, 186] width 13 height 13
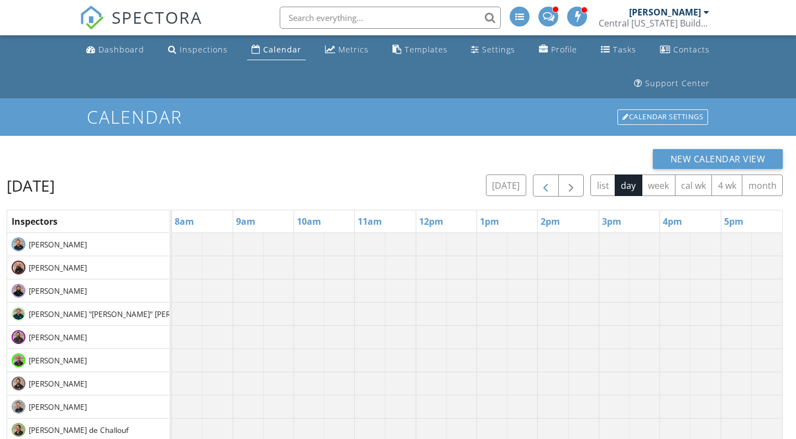
click at [550, 185] on span "button" at bounding box center [545, 186] width 13 height 13
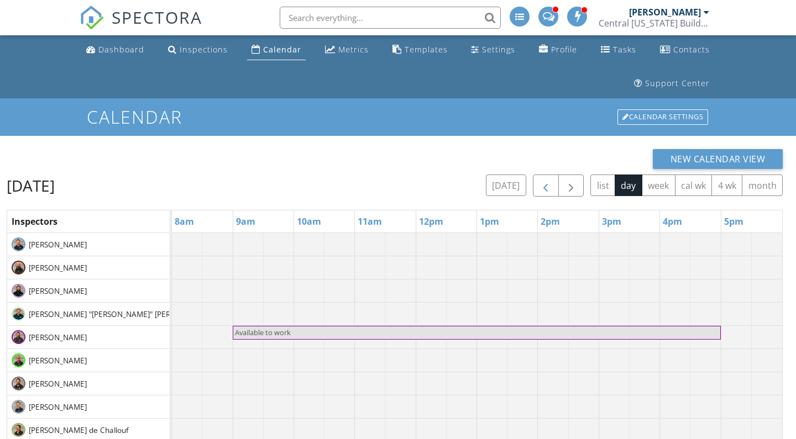
click at [550, 185] on span "button" at bounding box center [545, 186] width 13 height 13
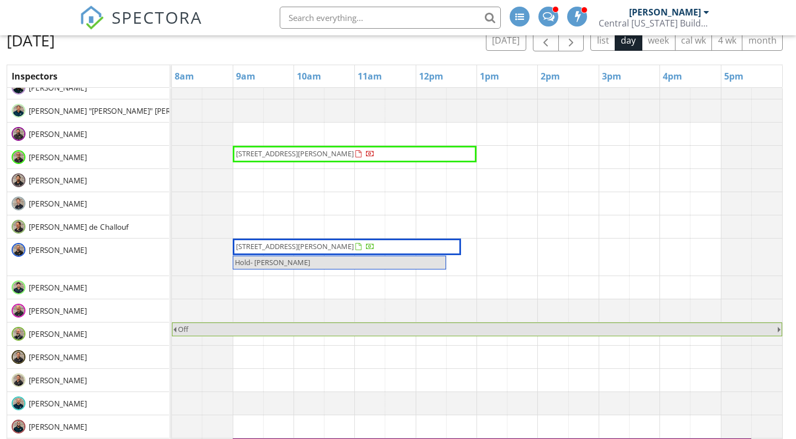
scroll to position [67, 0]
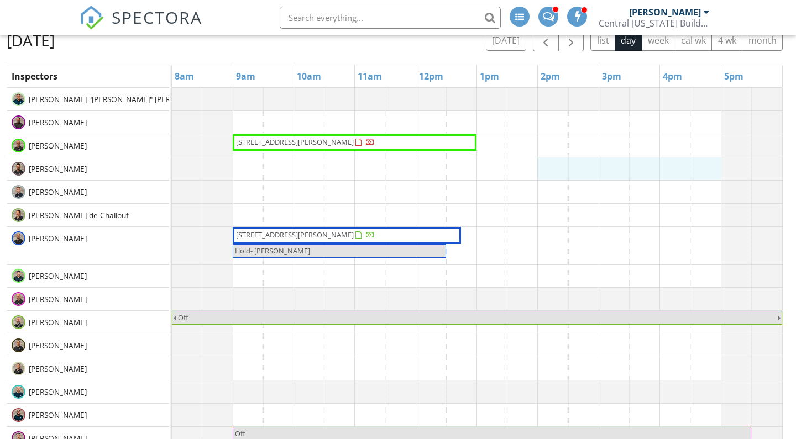
drag, startPoint x: 557, startPoint y: 166, endPoint x: 700, endPoint y: 167, distance: 142.5
click at [700, 167] on div "5178 Foothills Preserve Lp , Mount Dora 32757 1627 Kathrine Ave, The Villages 3…" at bounding box center [477, 268] width 610 height 501
click at [644, 141] on link "Event" at bounding box center [627, 138] width 57 height 18
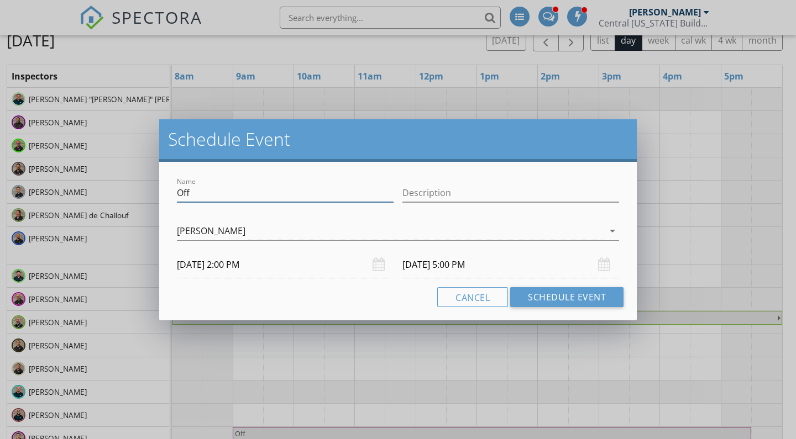
click at [266, 186] on input "Off" at bounding box center [285, 193] width 217 height 18
type input "SPRK Inspector Training"
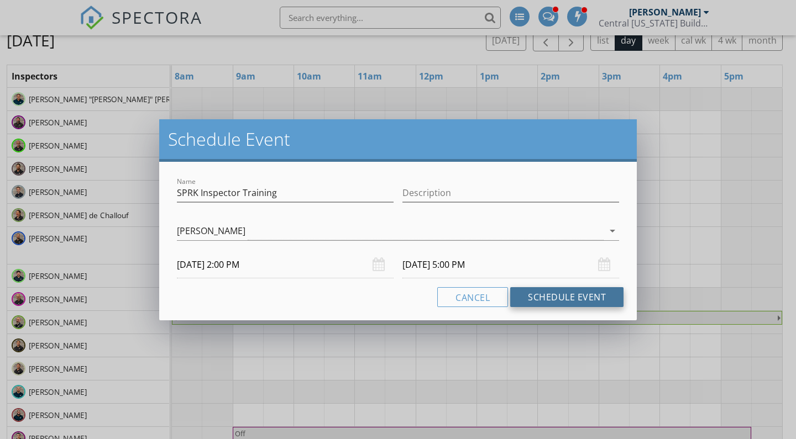
click at [538, 301] on button "Schedule Event" at bounding box center [566, 297] width 113 height 20
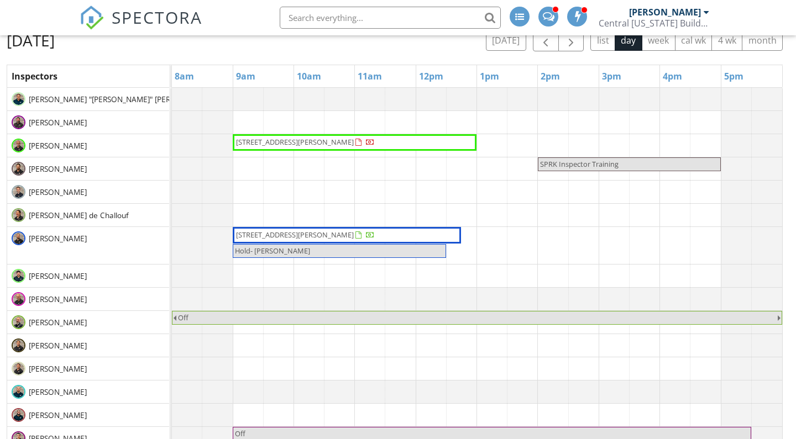
click at [118, 262] on div "[PERSON_NAME]" at bounding box center [88, 245] width 162 height 37
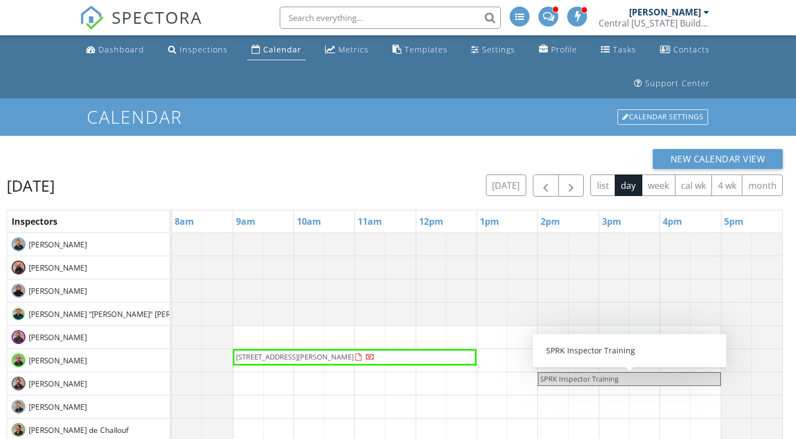
scroll to position [0, 0]
click at [578, 183] on button "button" at bounding box center [571, 186] width 26 height 23
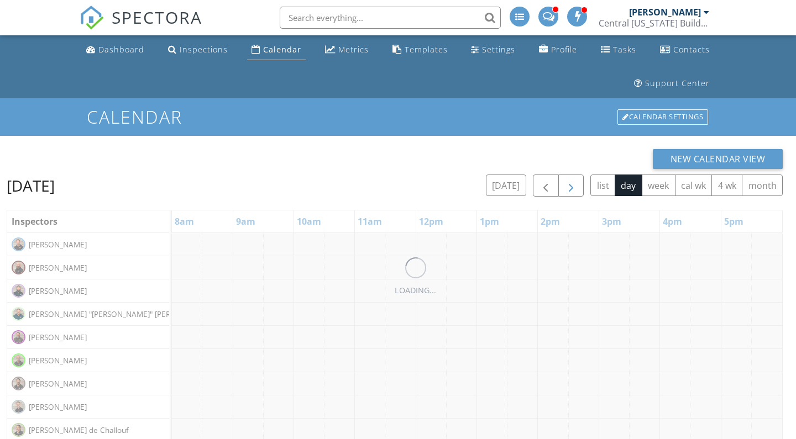
click at [578, 183] on button "button" at bounding box center [571, 186] width 26 height 23
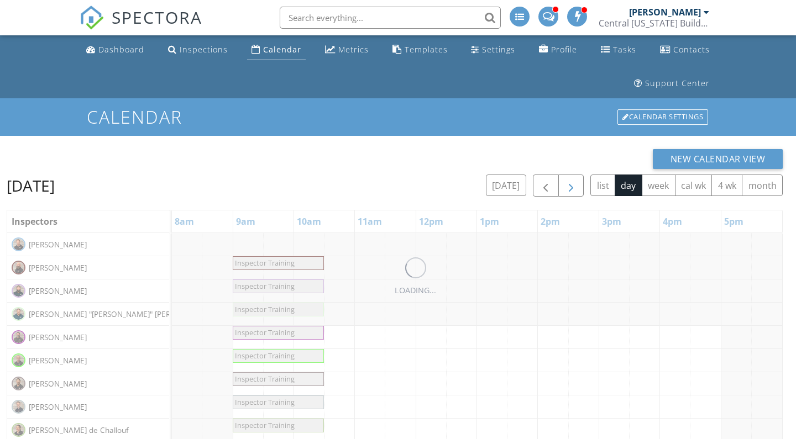
click at [578, 183] on button "button" at bounding box center [571, 186] width 26 height 23
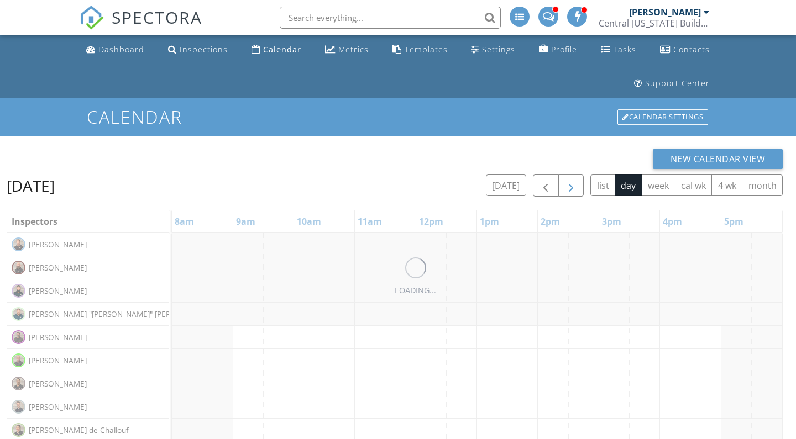
click at [578, 183] on button "button" at bounding box center [571, 186] width 26 height 23
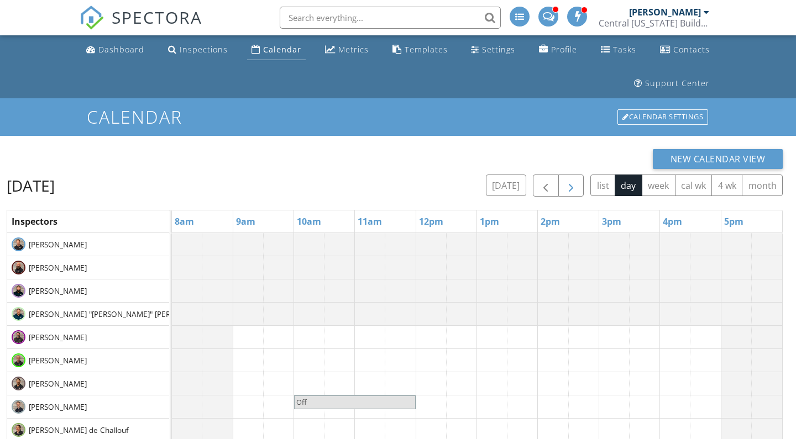
click at [578, 183] on button "button" at bounding box center [571, 186] width 26 height 23
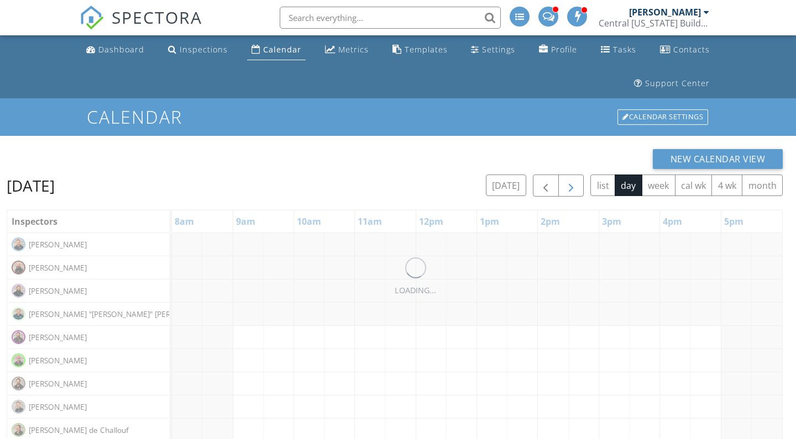
click at [578, 183] on button "button" at bounding box center [571, 186] width 26 height 23
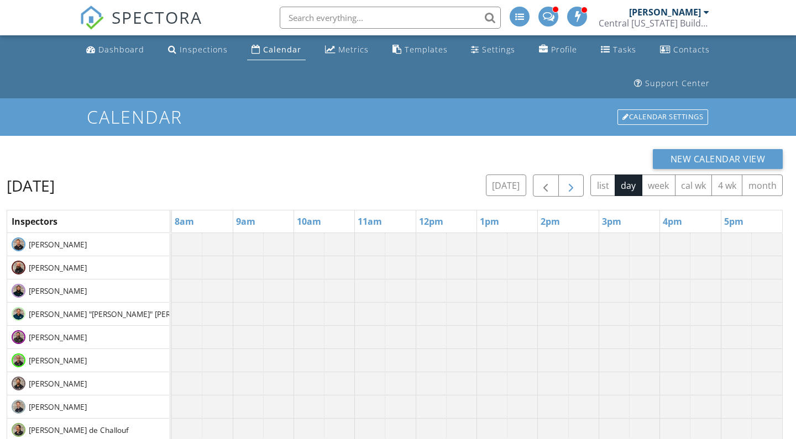
click at [578, 183] on button "button" at bounding box center [571, 186] width 26 height 23
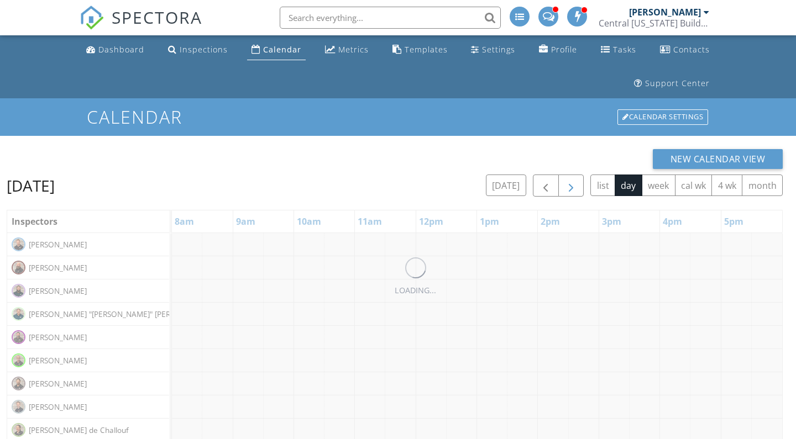
click at [578, 183] on button "button" at bounding box center [571, 186] width 26 height 23
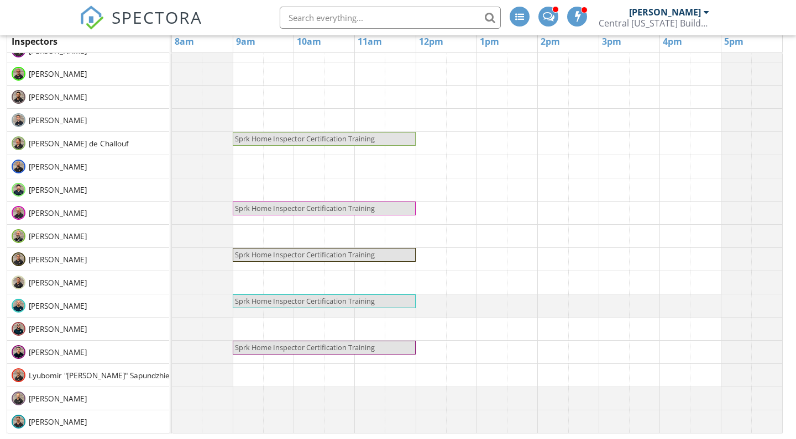
scroll to position [-101, 0]
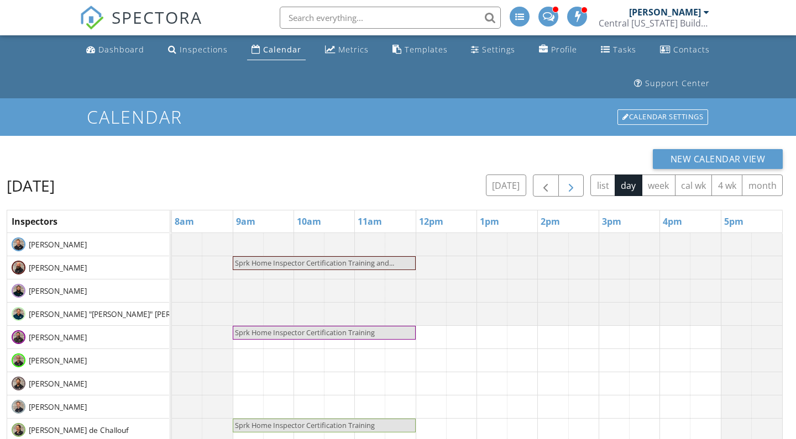
click at [569, 186] on span "button" at bounding box center [570, 186] width 13 height 13
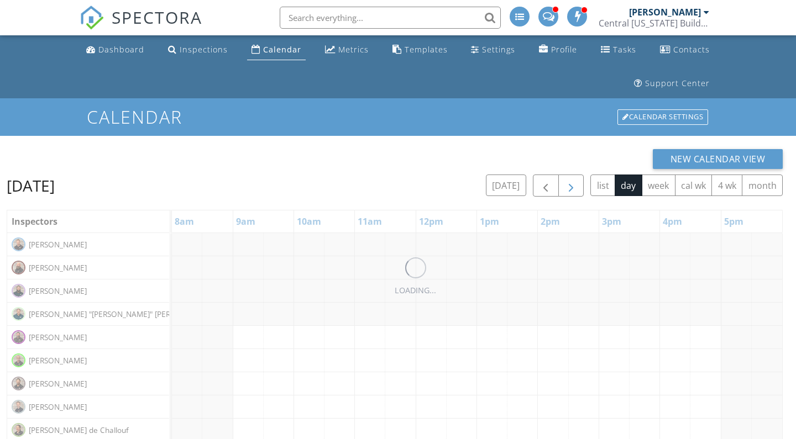
click at [569, 186] on span "button" at bounding box center [570, 186] width 13 height 13
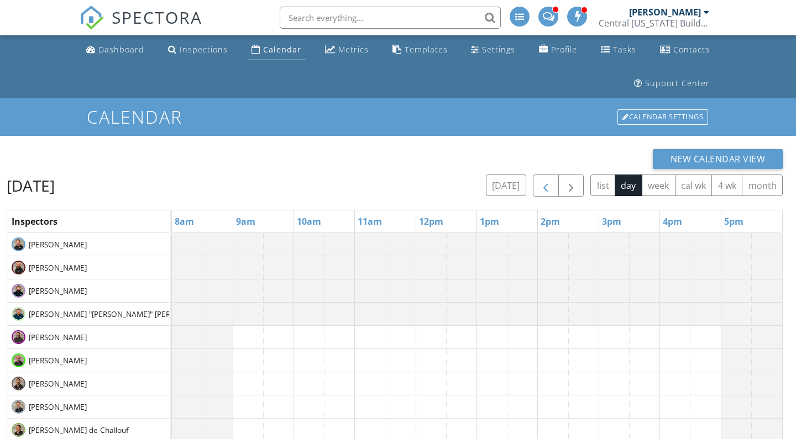
click at [547, 183] on span "button" at bounding box center [545, 186] width 13 height 13
click at [133, 49] on div "Dashboard" at bounding box center [121, 49] width 46 height 10
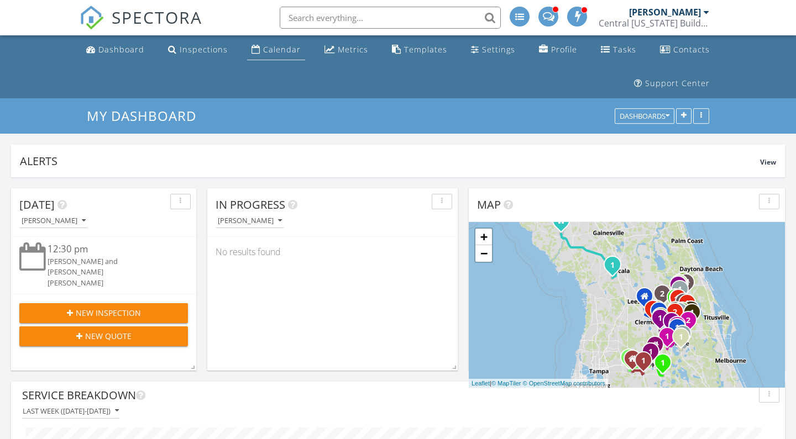
click at [276, 49] on div "Calendar" at bounding box center [282, 49] width 38 height 10
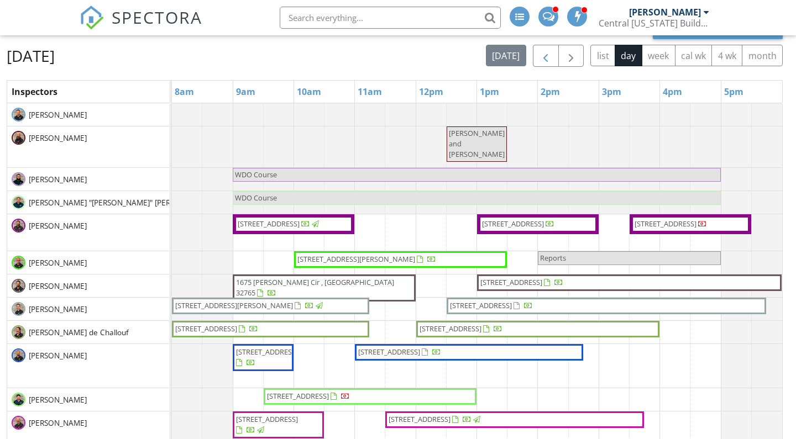
click at [550, 55] on span "button" at bounding box center [545, 56] width 13 height 13
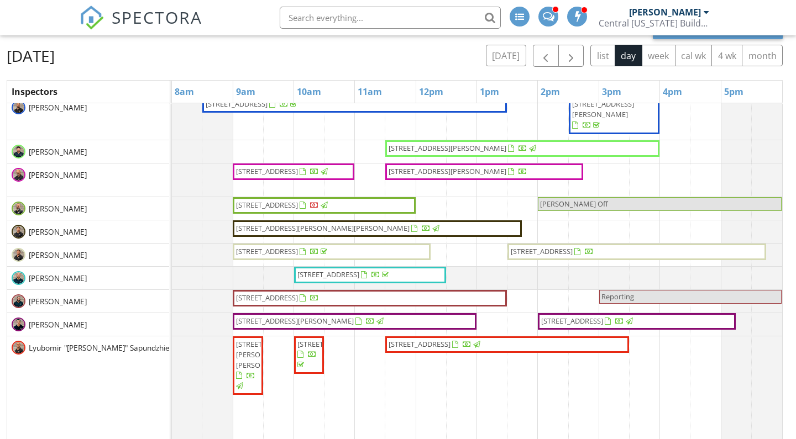
scroll to position [288, 0]
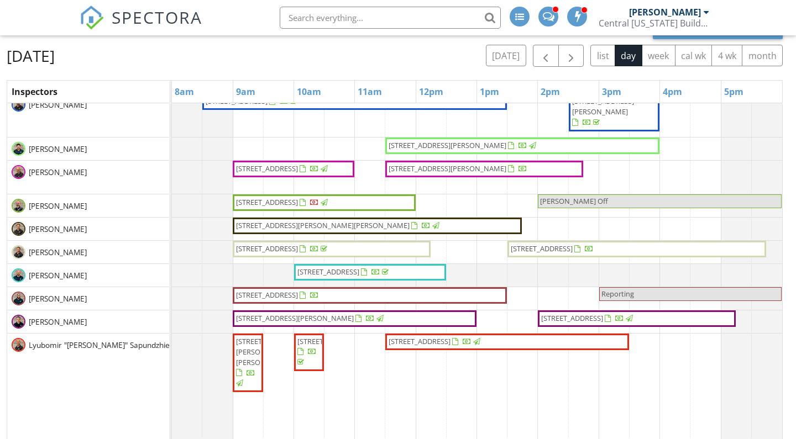
click at [467, 294] on span "[STREET_ADDRESS]" at bounding box center [370, 295] width 270 height 11
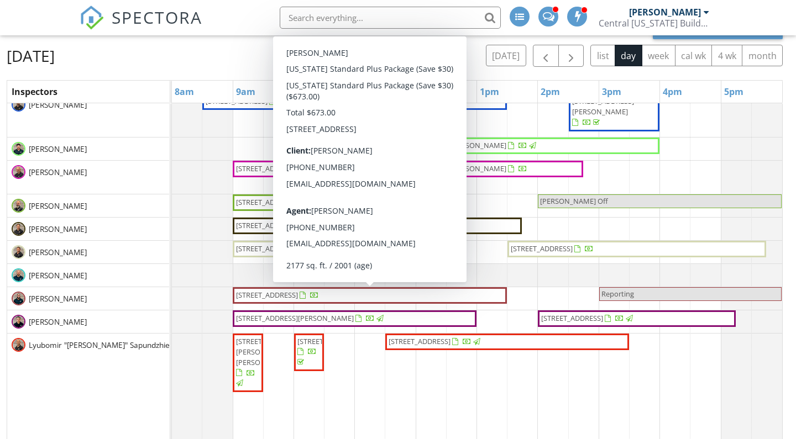
click at [399, 299] on span "[STREET_ADDRESS]" at bounding box center [370, 295] width 270 height 11
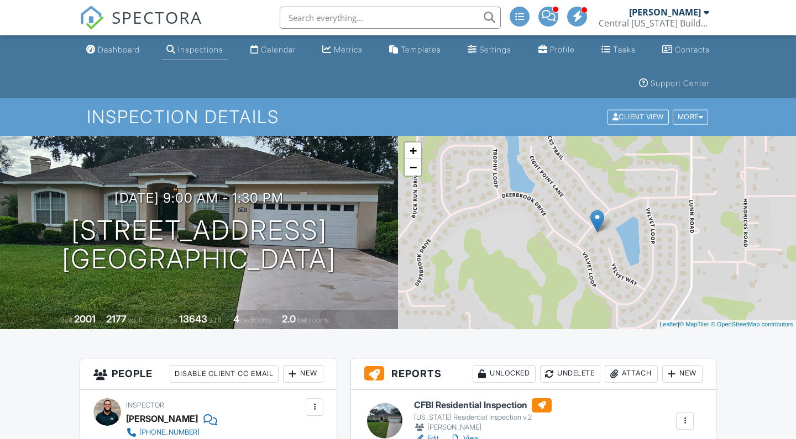
click at [434, 433] on link "Edit" at bounding box center [426, 438] width 25 height 11
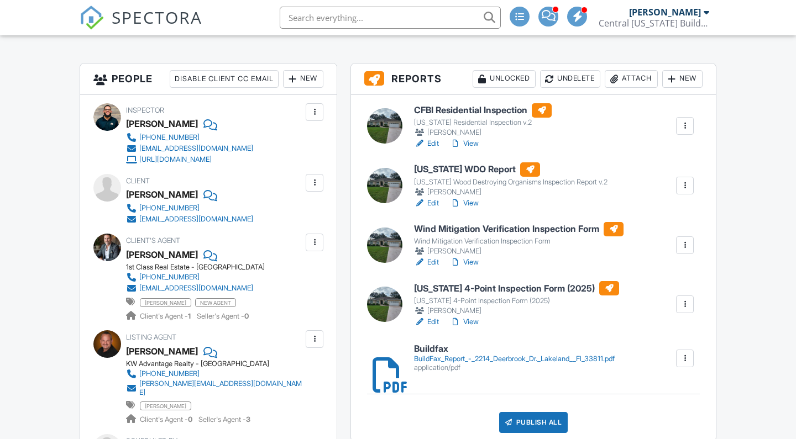
click at [471, 202] on link "View" at bounding box center [464, 203] width 29 height 11
click at [467, 264] on link "View" at bounding box center [464, 262] width 29 height 11
click at [428, 262] on link "Edit" at bounding box center [426, 262] width 25 height 11
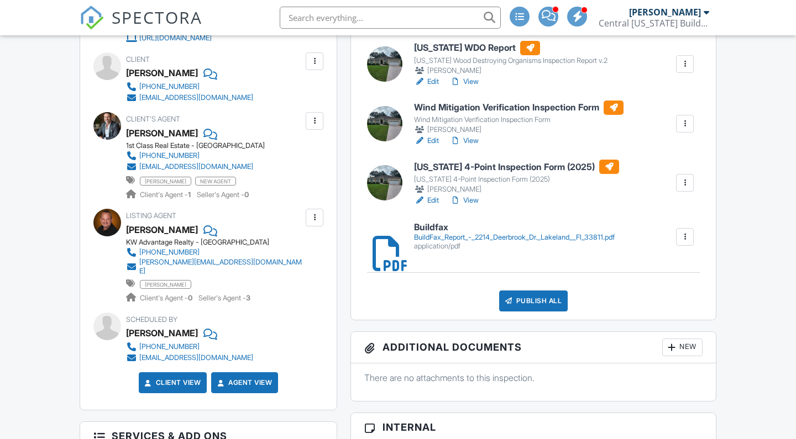
click at [437, 202] on link "Edit" at bounding box center [426, 200] width 25 height 11
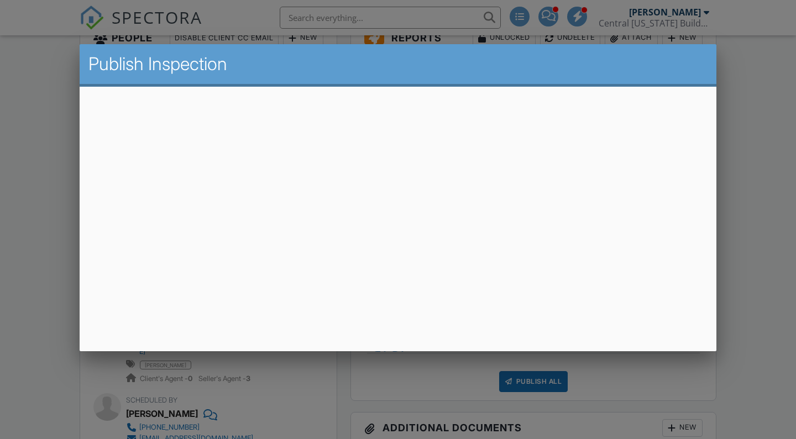
scroll to position [336, 0]
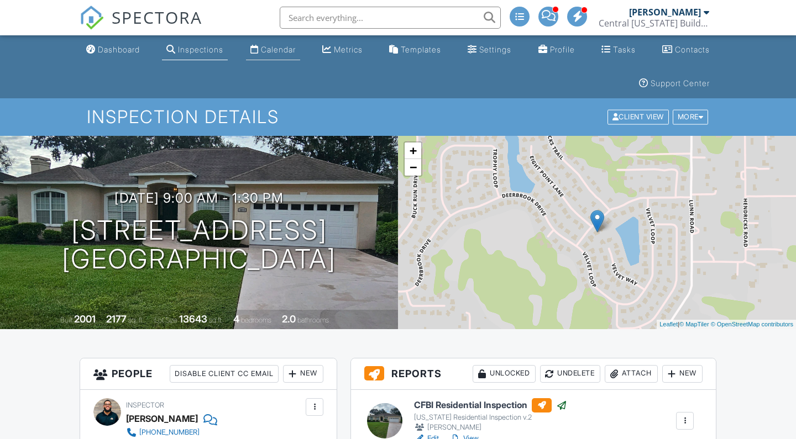
click at [280, 54] on div "Calendar" at bounding box center [278, 49] width 35 height 9
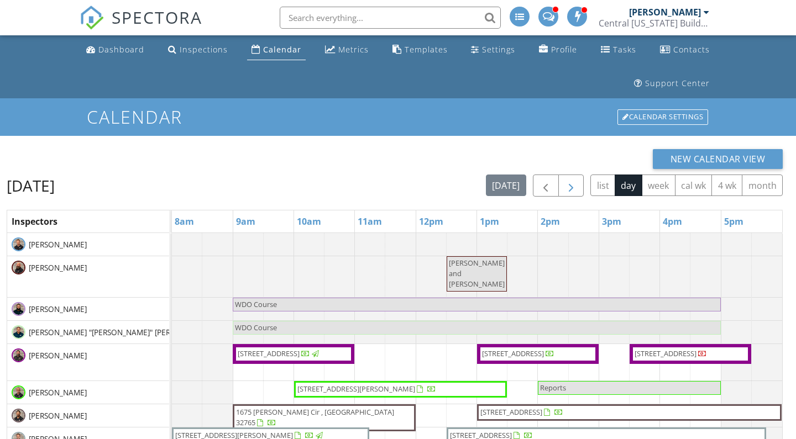
click at [572, 177] on button "button" at bounding box center [571, 186] width 26 height 23
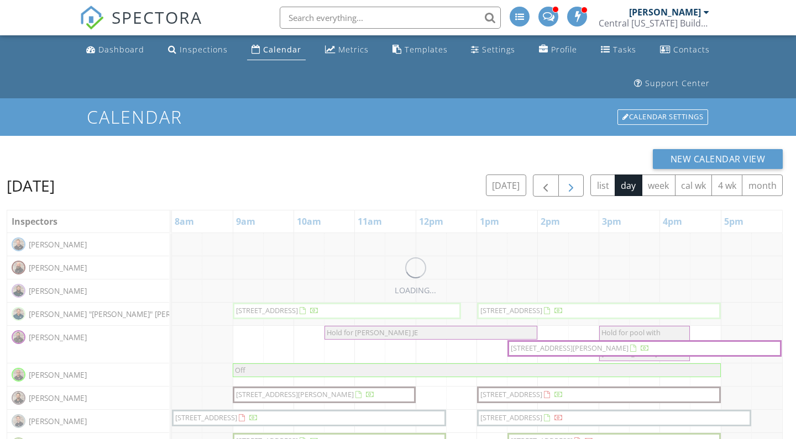
click at [572, 177] on button "button" at bounding box center [571, 186] width 26 height 23
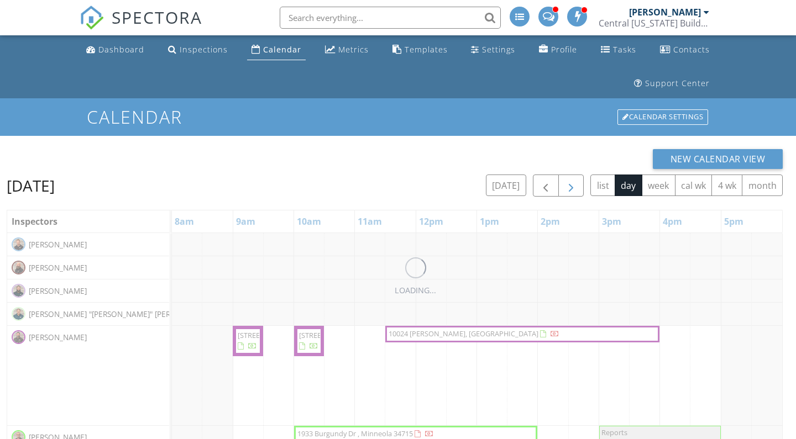
click at [572, 177] on button "button" at bounding box center [571, 186] width 26 height 23
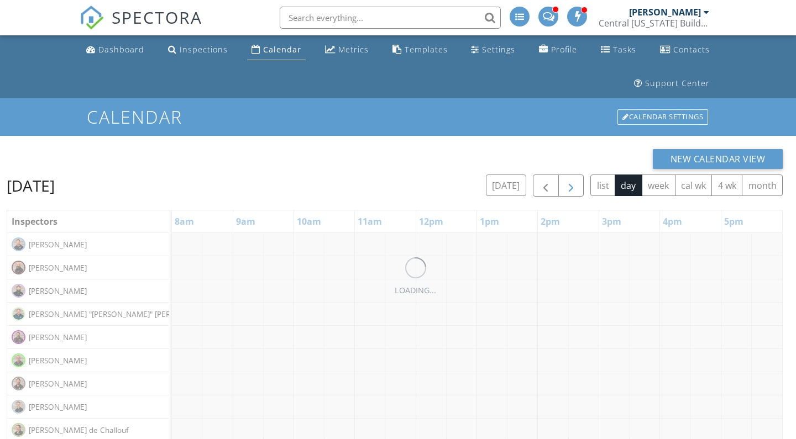
click at [572, 177] on button "button" at bounding box center [571, 186] width 26 height 23
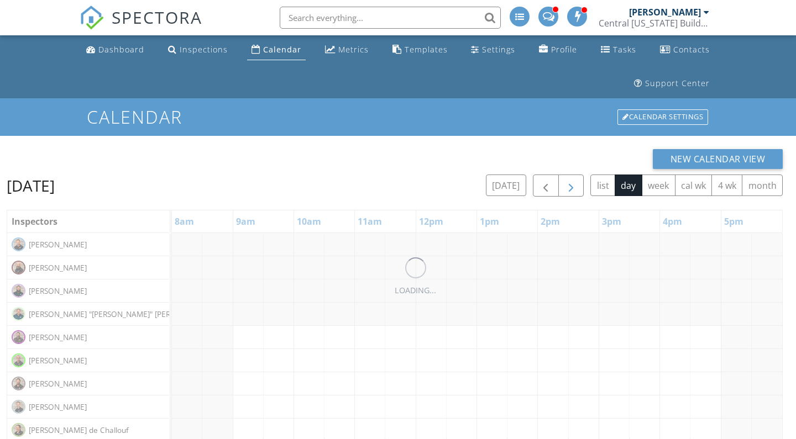
click at [572, 177] on button "button" at bounding box center [571, 186] width 26 height 23
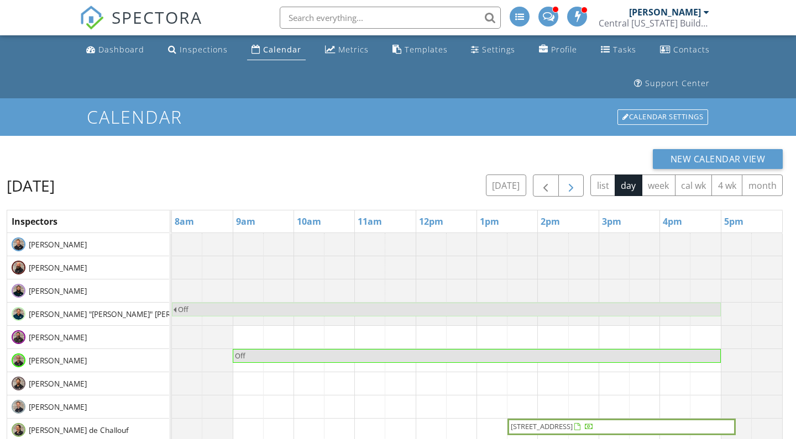
click at [572, 178] on button "button" at bounding box center [571, 186] width 26 height 23
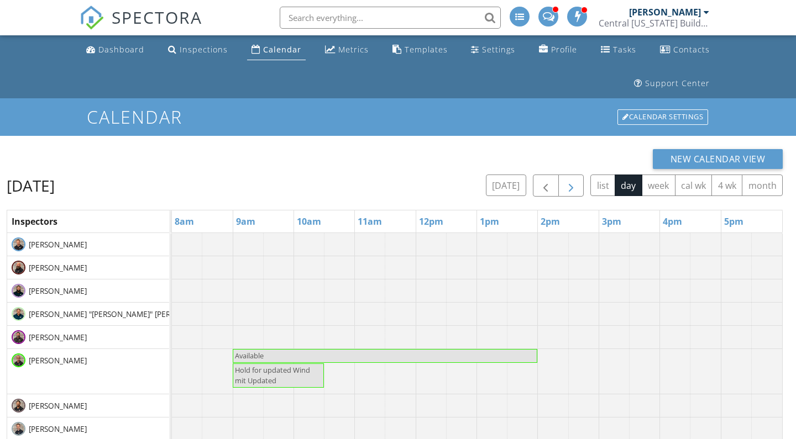
click at [572, 178] on button "button" at bounding box center [571, 186] width 26 height 23
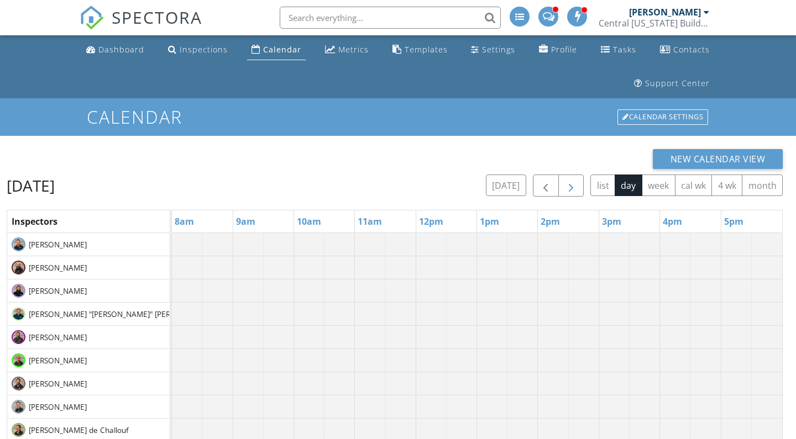
click at [572, 178] on button "button" at bounding box center [571, 186] width 26 height 23
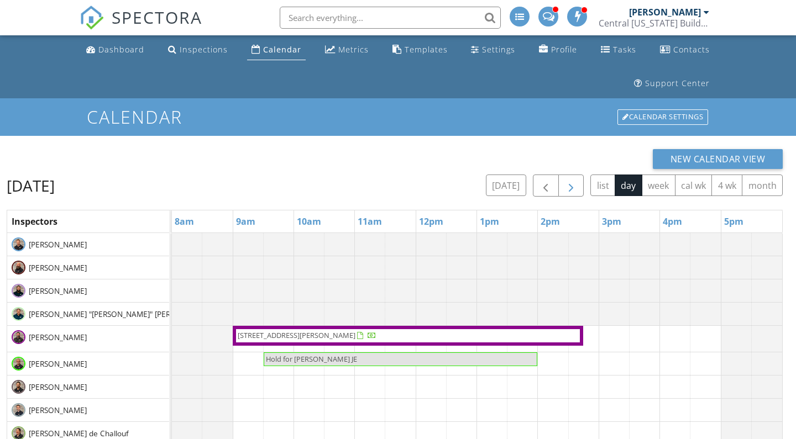
click at [572, 178] on button "button" at bounding box center [571, 186] width 26 height 23
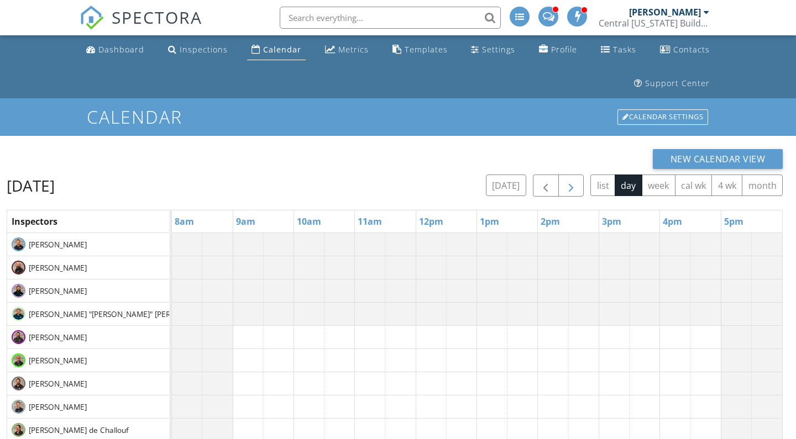
click at [572, 178] on button "button" at bounding box center [571, 186] width 26 height 23
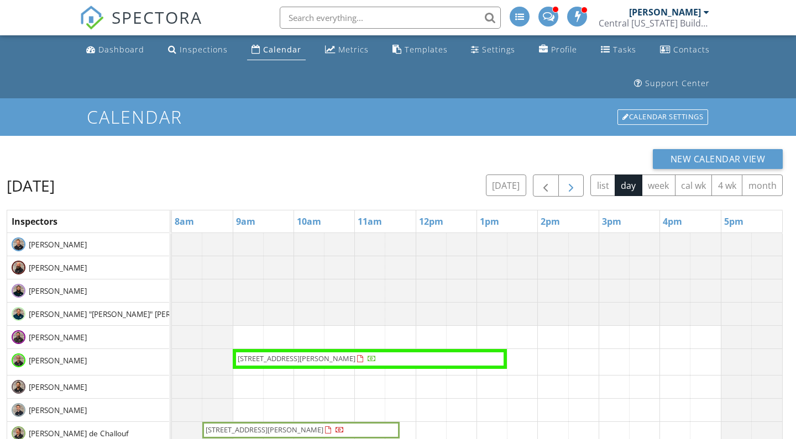
click at [572, 178] on button "button" at bounding box center [571, 186] width 26 height 23
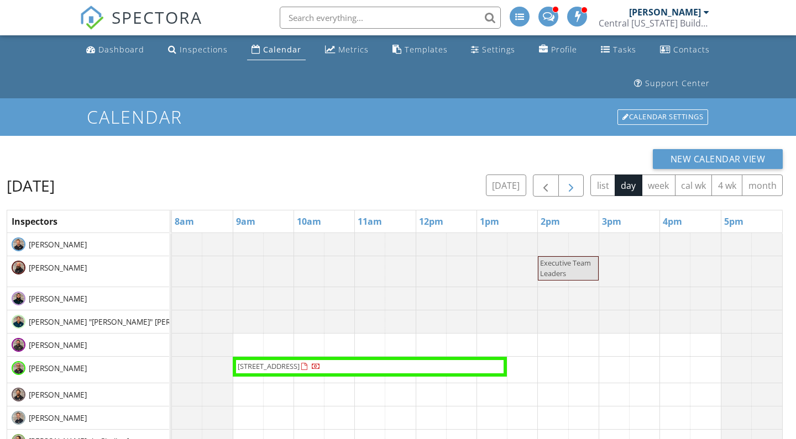
click at [572, 178] on button "button" at bounding box center [571, 186] width 26 height 23
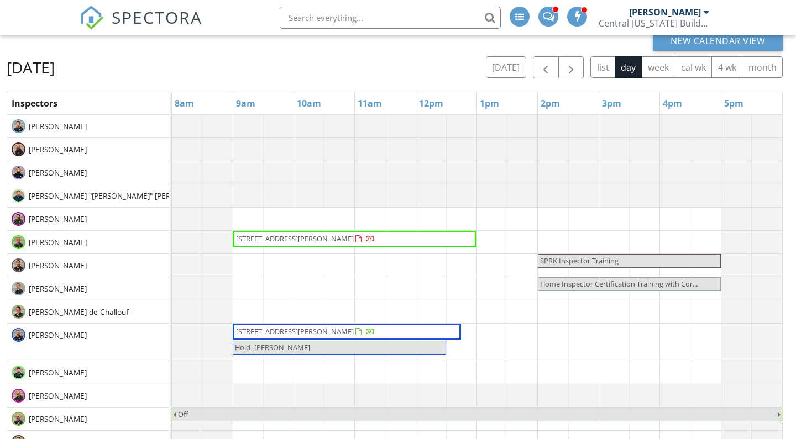
scroll to position [107, 0]
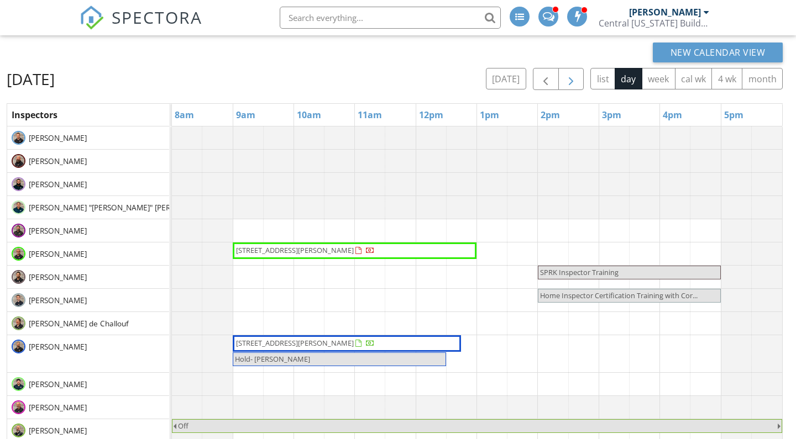
click at [573, 83] on span "button" at bounding box center [570, 79] width 13 height 13
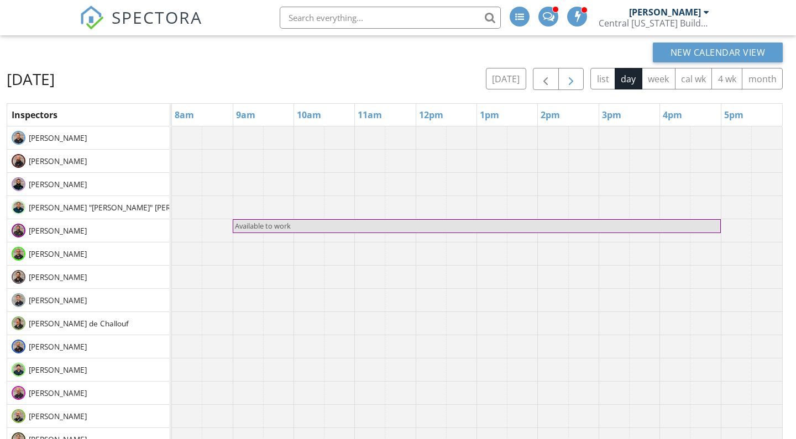
click at [573, 83] on span "button" at bounding box center [570, 79] width 13 height 13
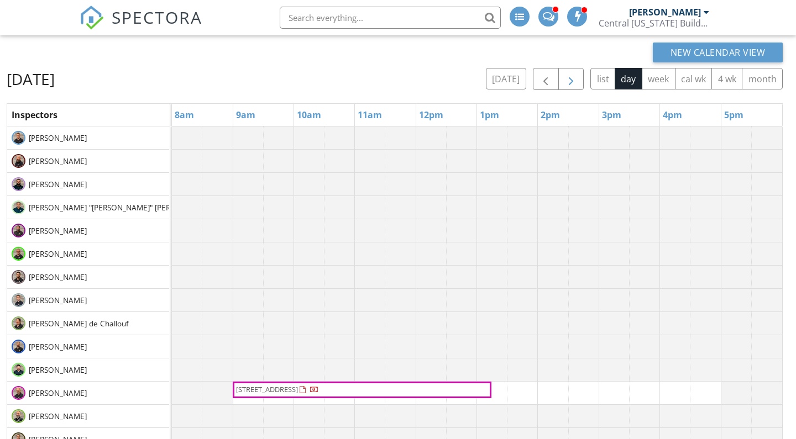
click at [573, 83] on span "button" at bounding box center [570, 79] width 13 height 13
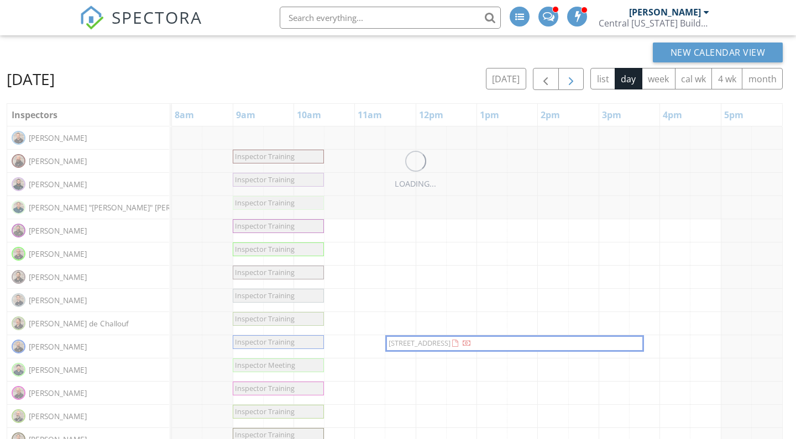
click at [573, 83] on span "button" at bounding box center [570, 79] width 13 height 13
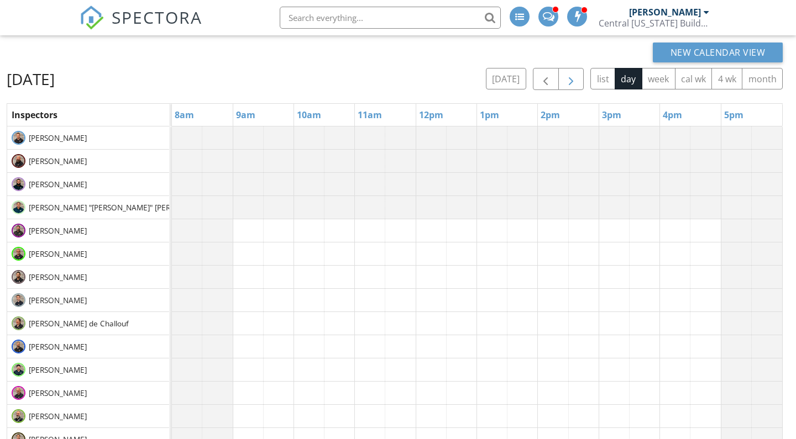
click at [573, 83] on span "button" at bounding box center [570, 79] width 13 height 13
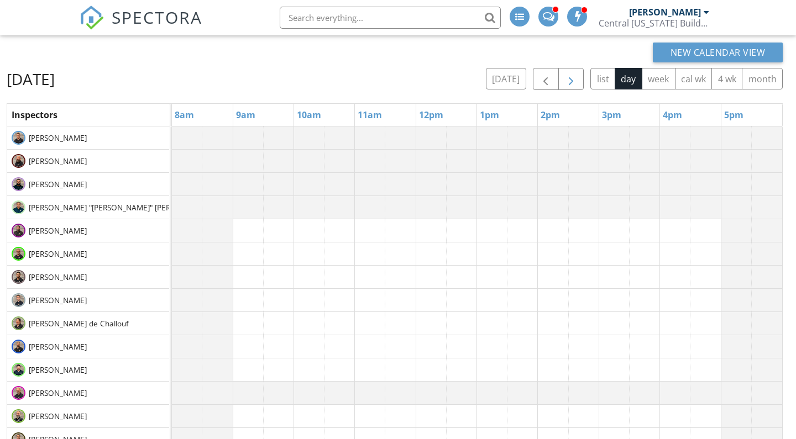
click at [573, 83] on span "button" at bounding box center [570, 79] width 13 height 13
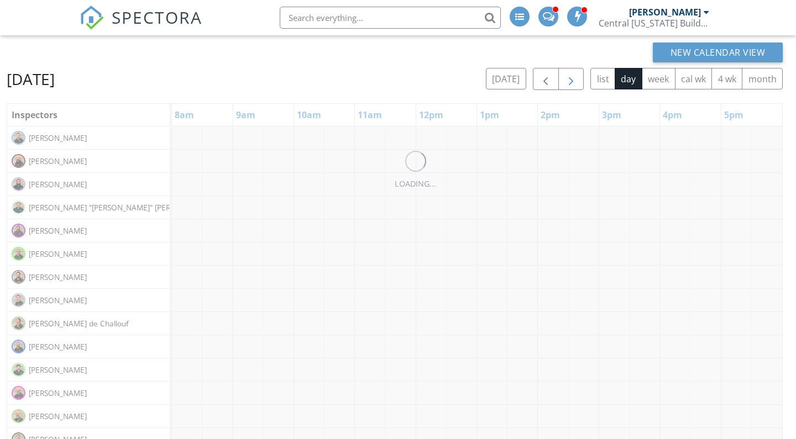
click at [573, 83] on span "button" at bounding box center [570, 79] width 13 height 13
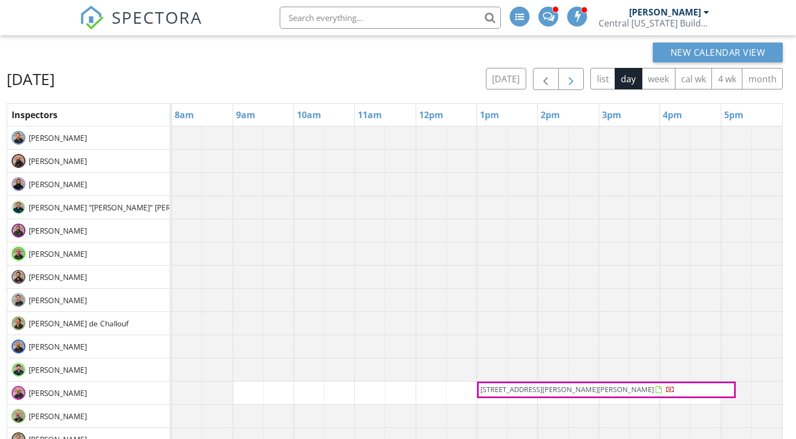
click at [573, 83] on span "button" at bounding box center [570, 79] width 13 height 13
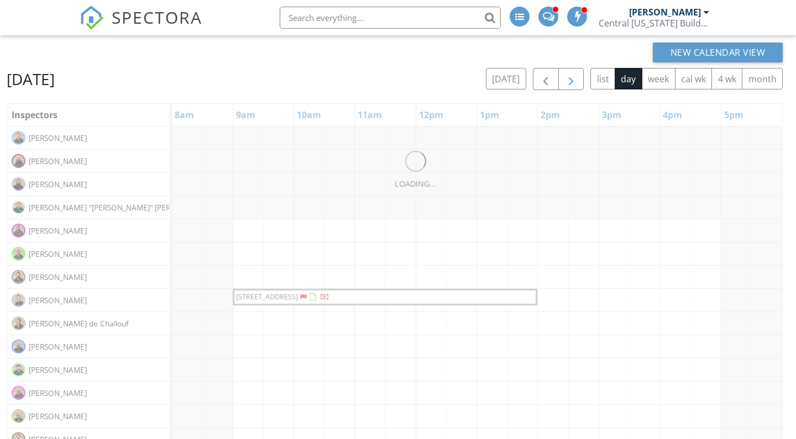
click at [573, 83] on span "button" at bounding box center [570, 79] width 13 height 13
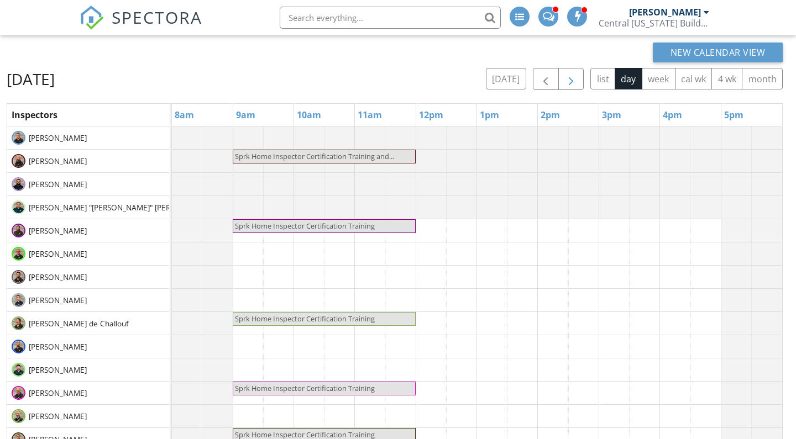
click at [575, 72] on button "button" at bounding box center [571, 79] width 26 height 23
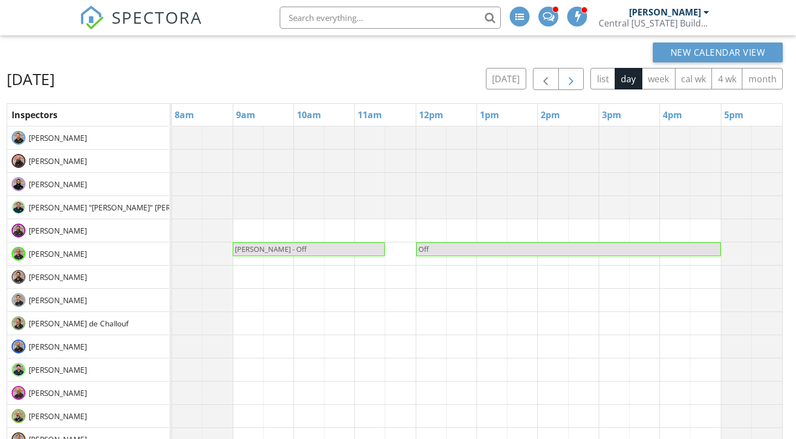
click at [575, 73] on span "button" at bounding box center [570, 79] width 13 height 13
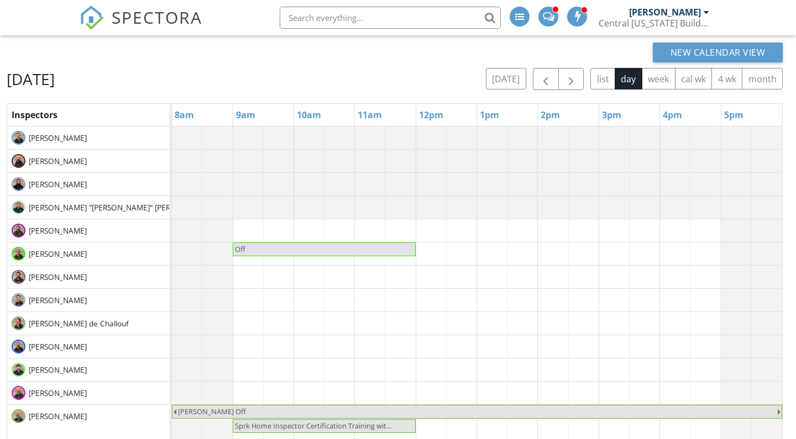
scroll to position [22, 0]
